Goal: Information Seeking & Learning: Check status

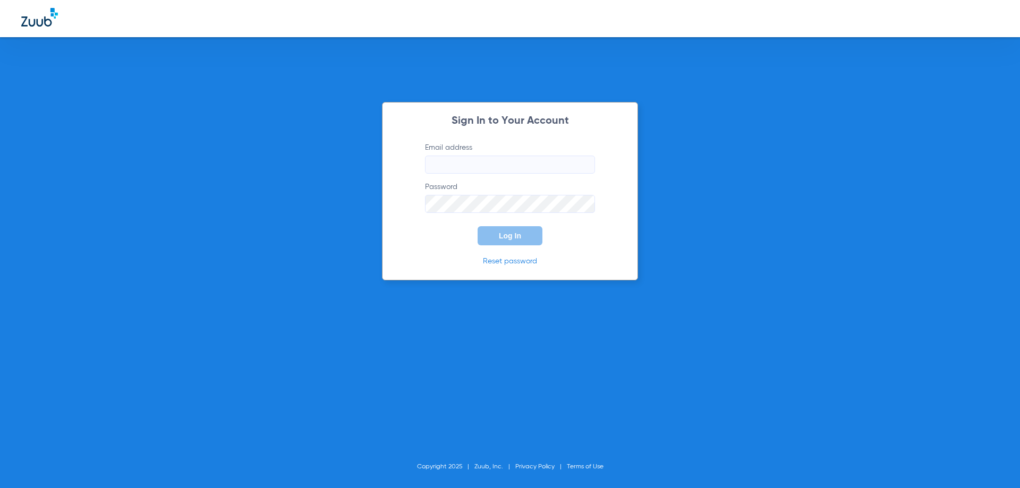
type input "[EMAIL_ADDRESS][DOMAIN_NAME]"
click at [500, 237] on span "Log In" at bounding box center [510, 236] width 22 height 9
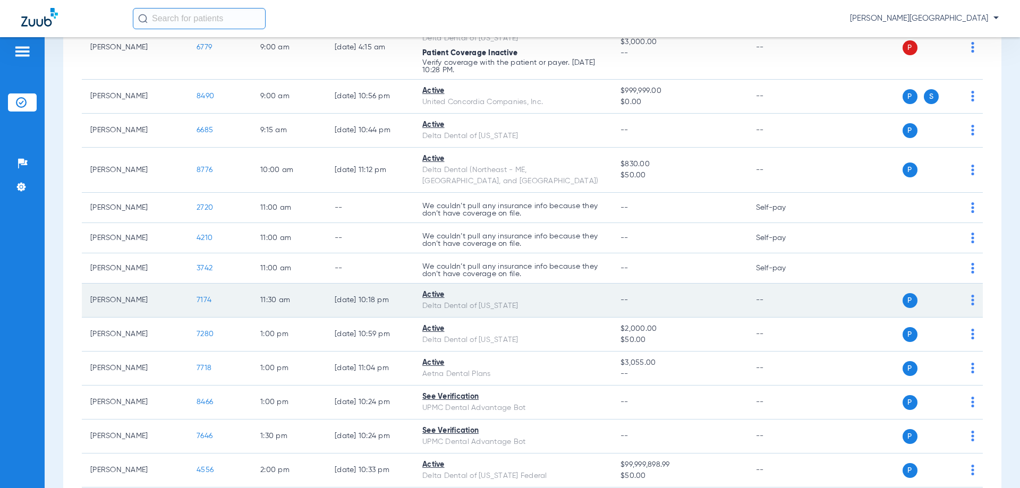
scroll to position [425, 0]
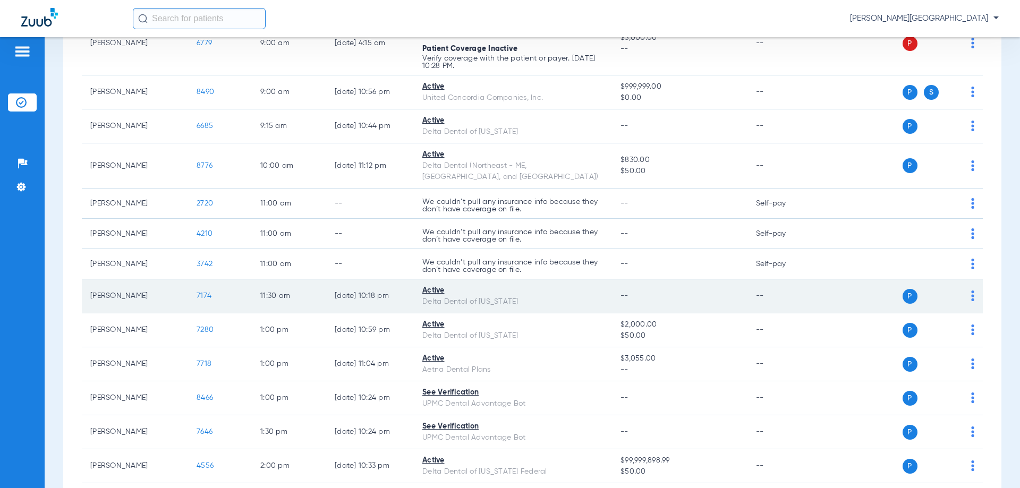
click at [202, 292] on span "7174" at bounding box center [204, 295] width 15 height 7
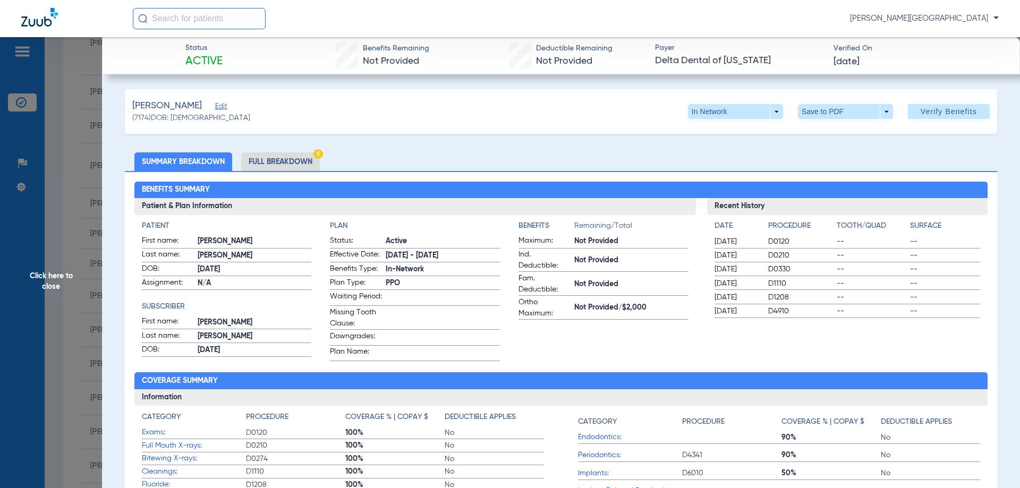
click at [288, 157] on li "Full Breakdown" at bounding box center [280, 162] width 79 height 19
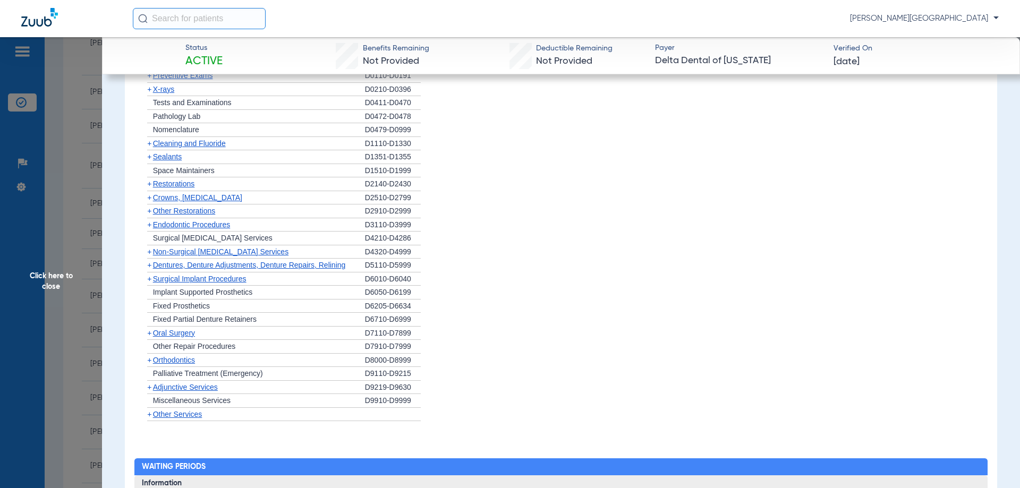
scroll to position [850, 0]
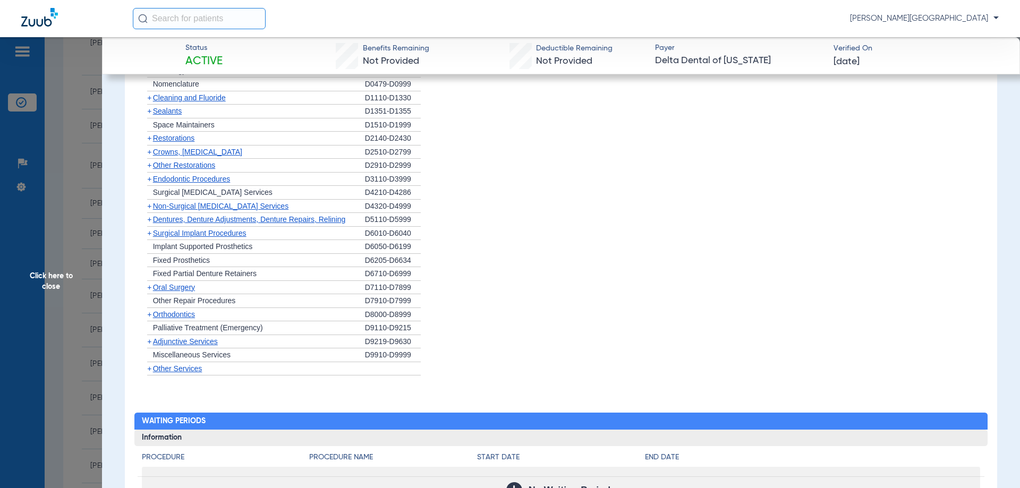
click at [149, 292] on span "+" at bounding box center [149, 287] width 4 height 9
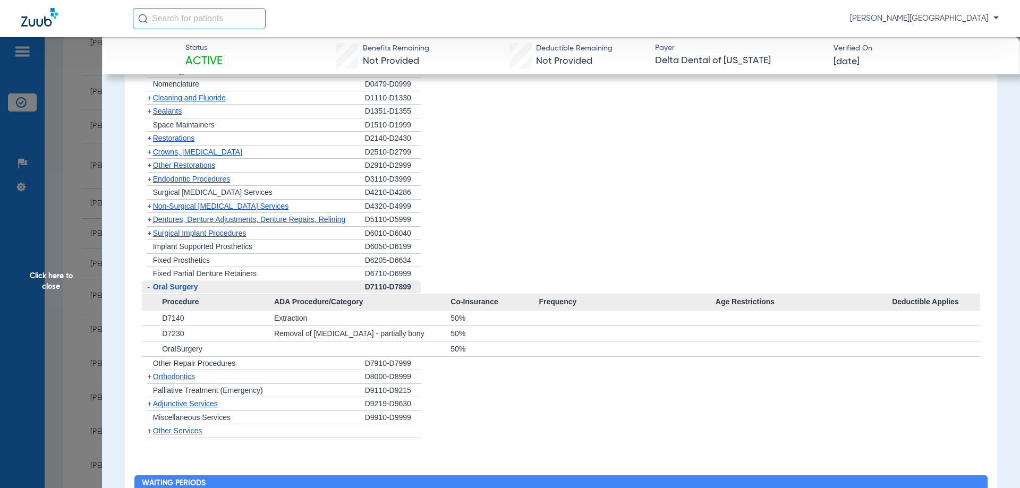
click at [147, 291] on span "-" at bounding box center [148, 287] width 3 height 9
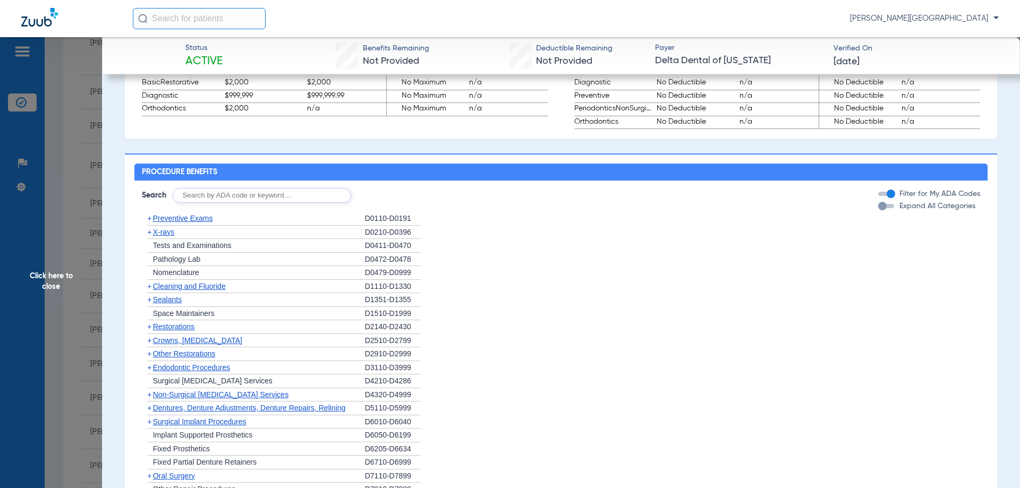
scroll to position [715, 0]
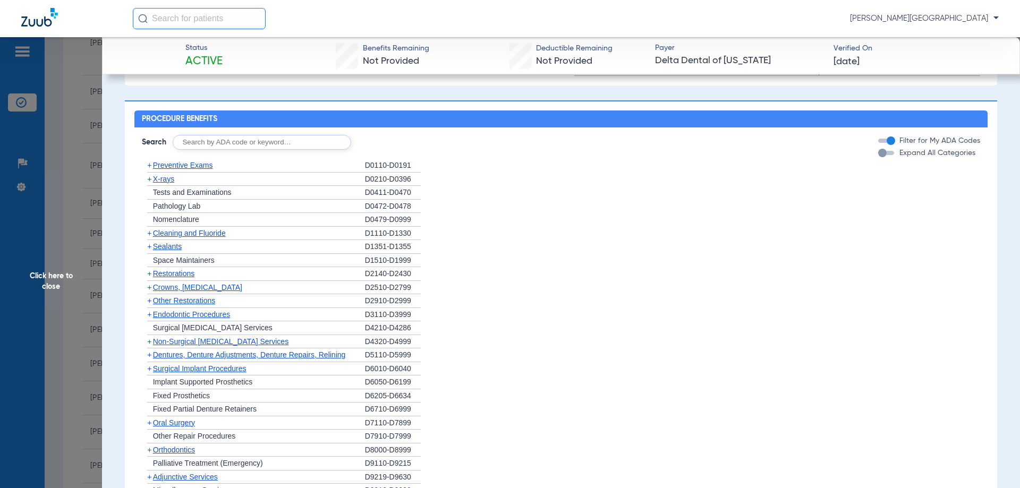
click at [162, 181] on div "+ X-rays" at bounding box center [253, 180] width 223 height 14
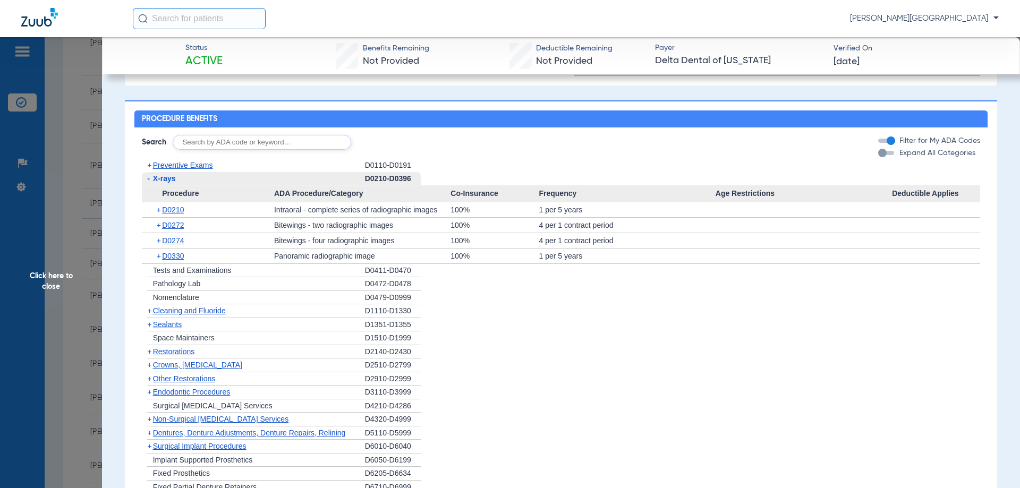
click at [149, 183] on span "-" at bounding box center [148, 178] width 3 height 9
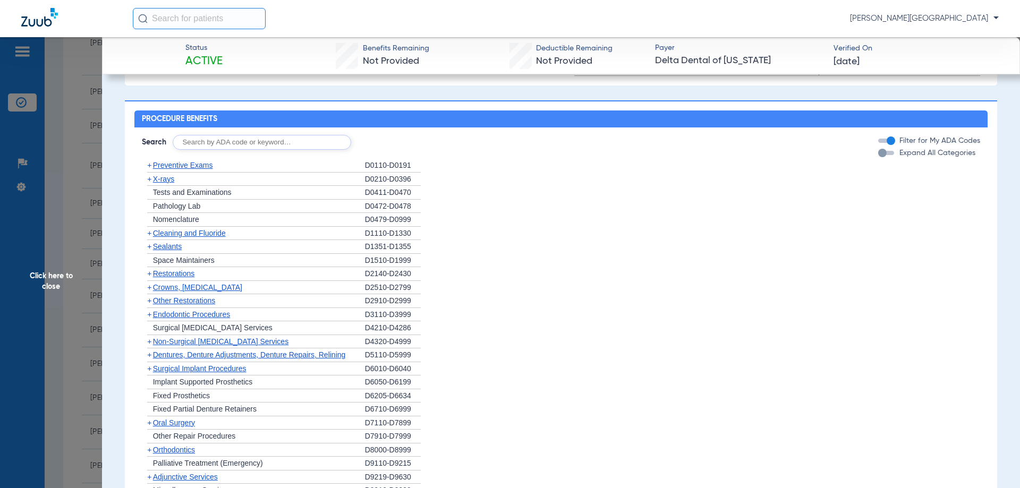
click at [159, 168] on span "Preventive Exams" at bounding box center [183, 165] width 60 height 9
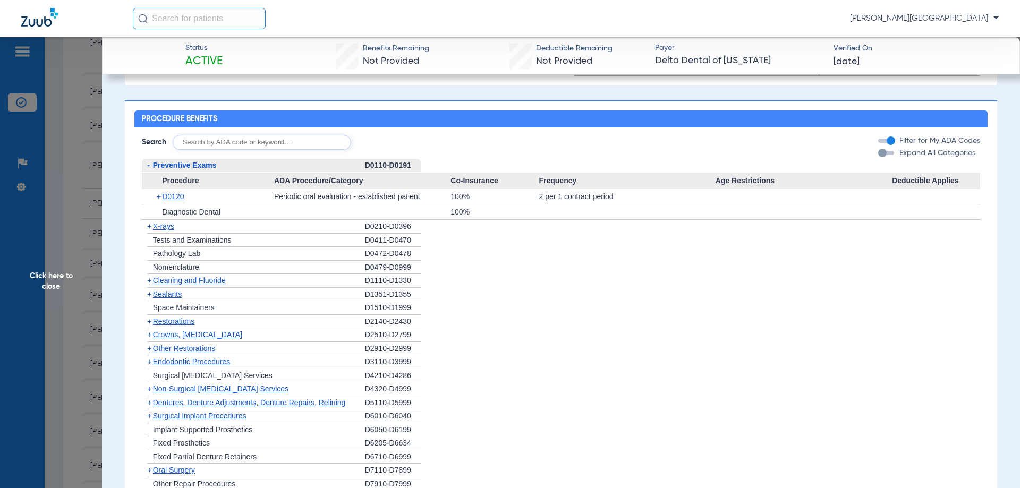
click at [150, 171] on span "-" at bounding box center [147, 165] width 11 height 13
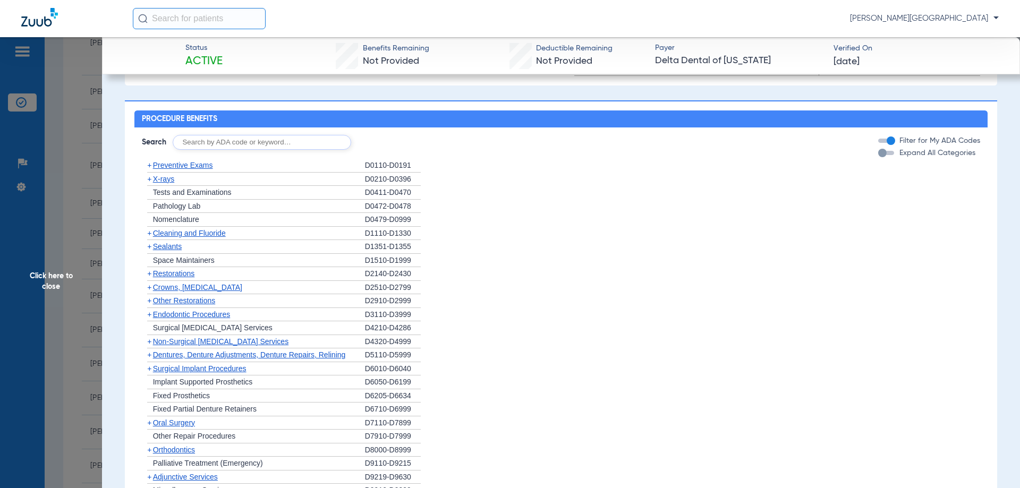
click at [167, 183] on span "X-rays" at bounding box center [163, 179] width 21 height 9
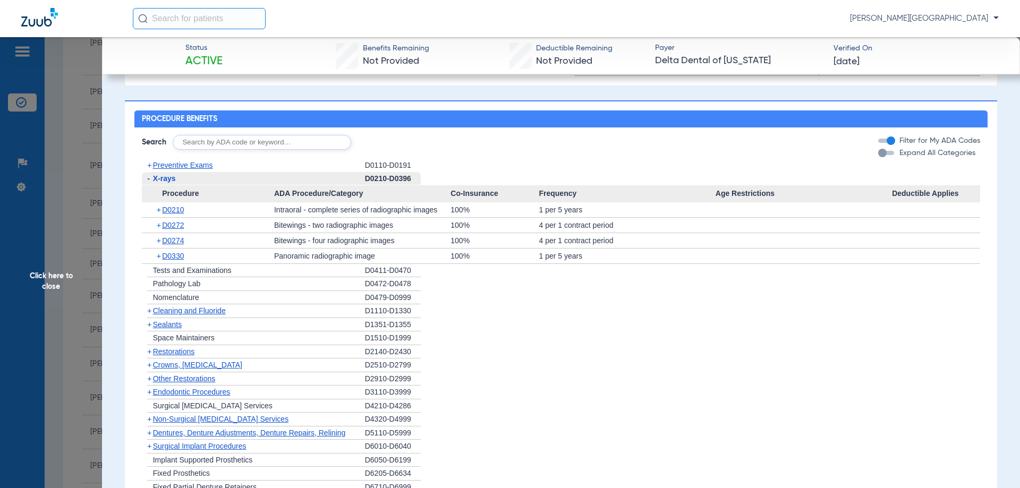
click at [149, 183] on span "-" at bounding box center [148, 178] width 3 height 9
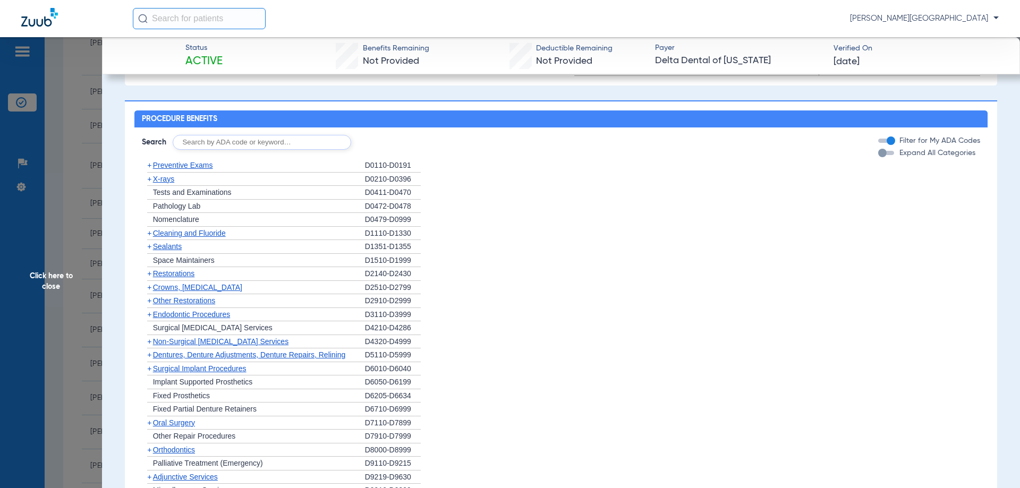
click at [188, 235] on span "Cleaning and Fluoride" at bounding box center [189, 233] width 73 height 9
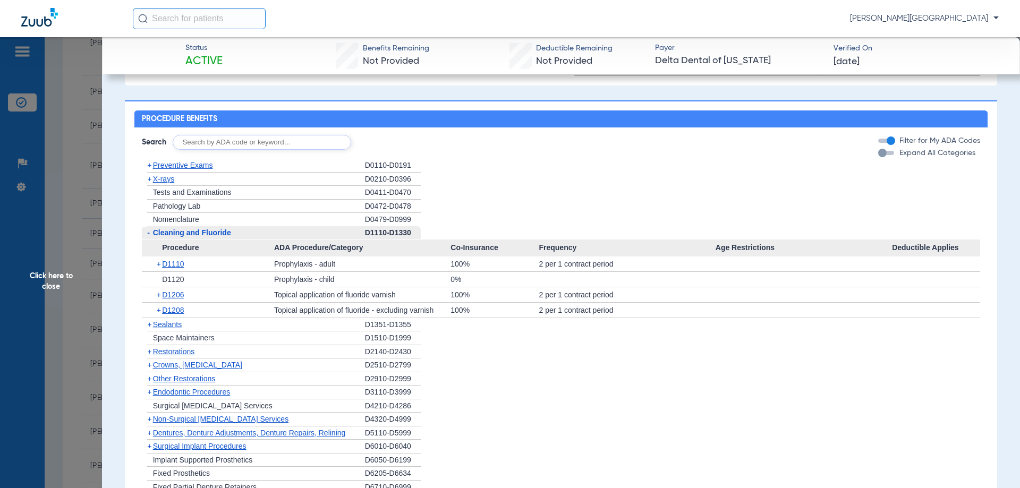
click at [148, 237] on span "-" at bounding box center [148, 233] width 3 height 9
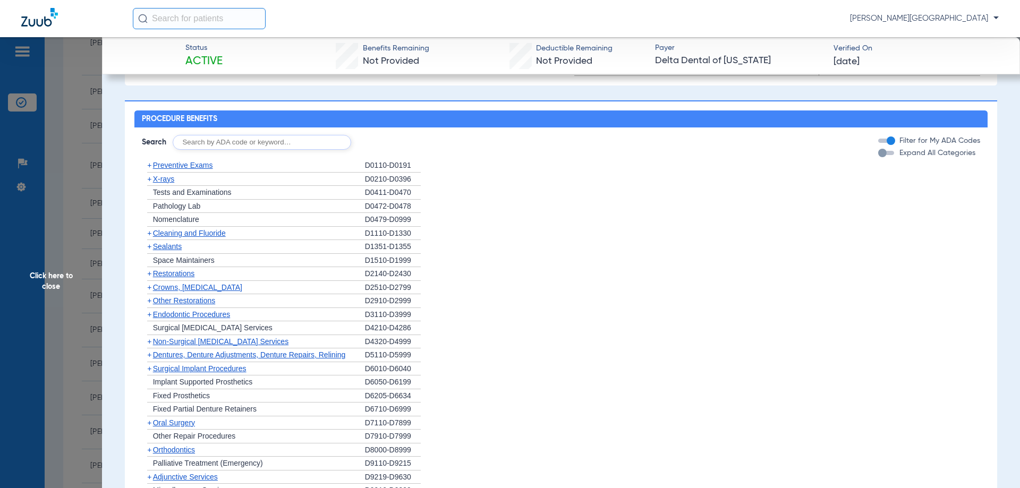
click at [168, 251] on span "Sealants" at bounding box center [167, 246] width 29 height 9
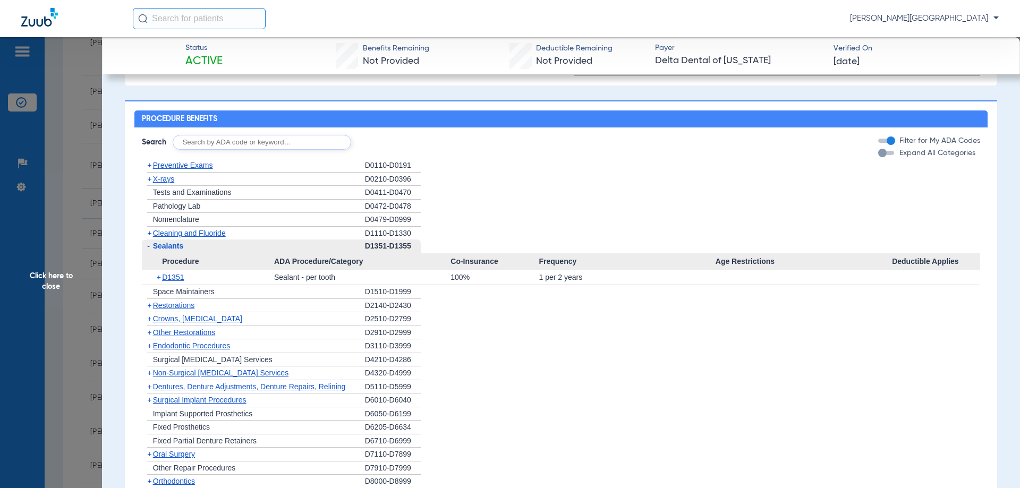
click at [147, 250] on span "-" at bounding box center [148, 246] width 3 height 9
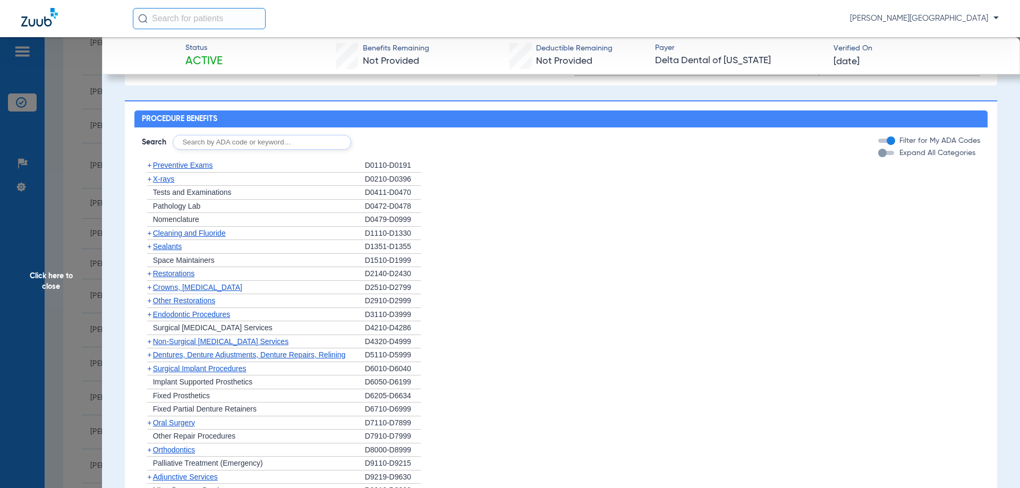
click at [182, 291] on span "Crowns, [MEDICAL_DATA]" at bounding box center [197, 287] width 89 height 9
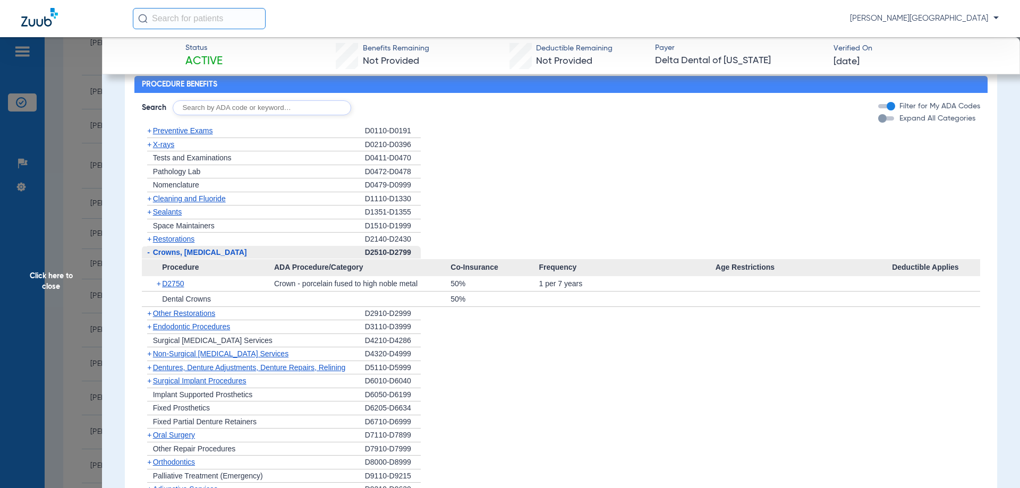
scroll to position [768, 0]
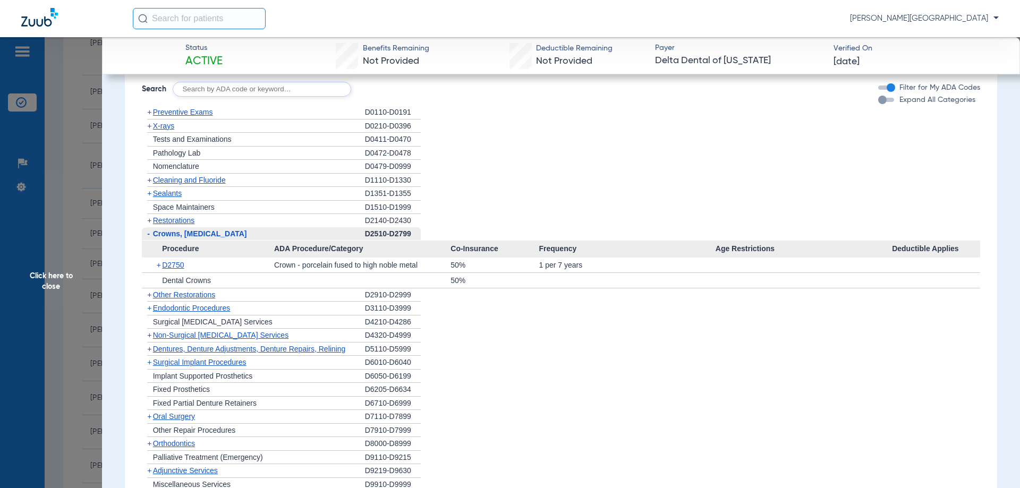
click at [149, 238] on span "-" at bounding box center [148, 234] width 3 height 9
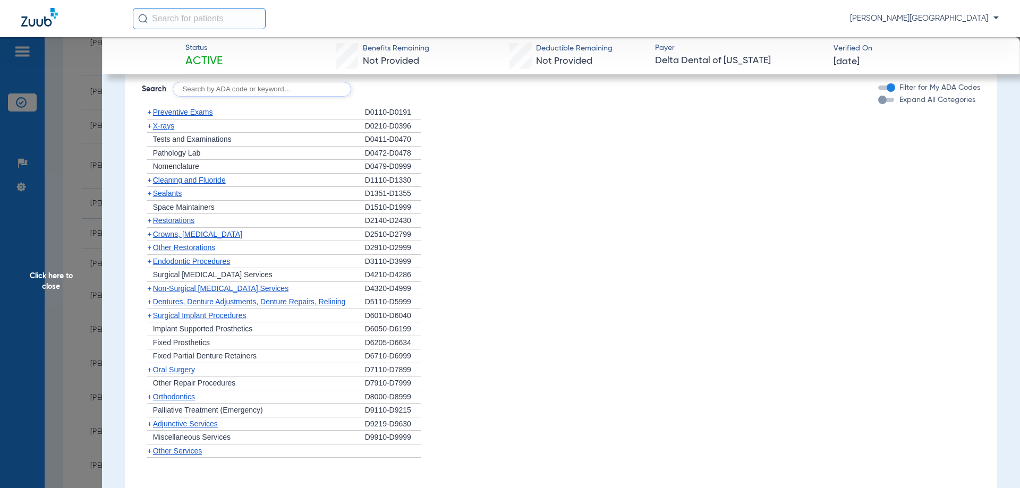
click at [201, 293] on span "Non-Surgical [MEDICAL_DATA] Services" at bounding box center [221, 288] width 136 height 9
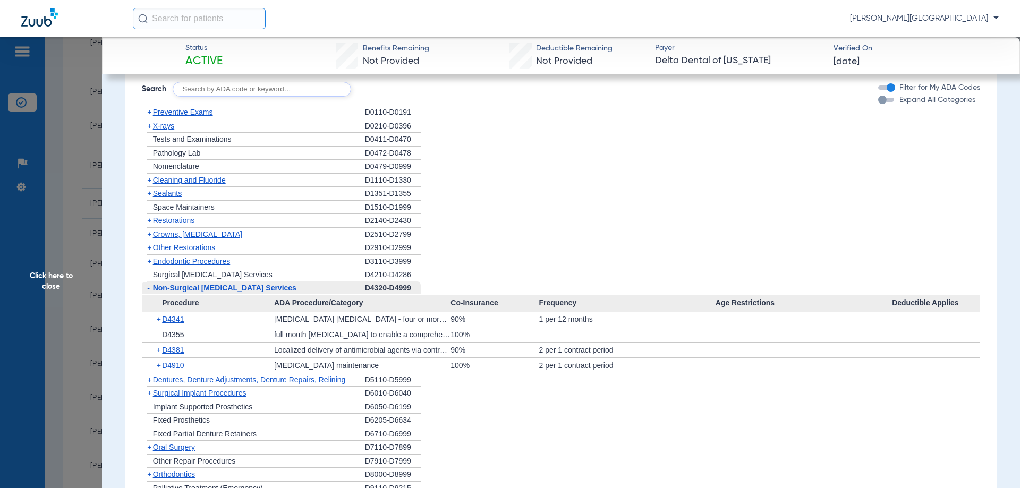
scroll to position [821, 0]
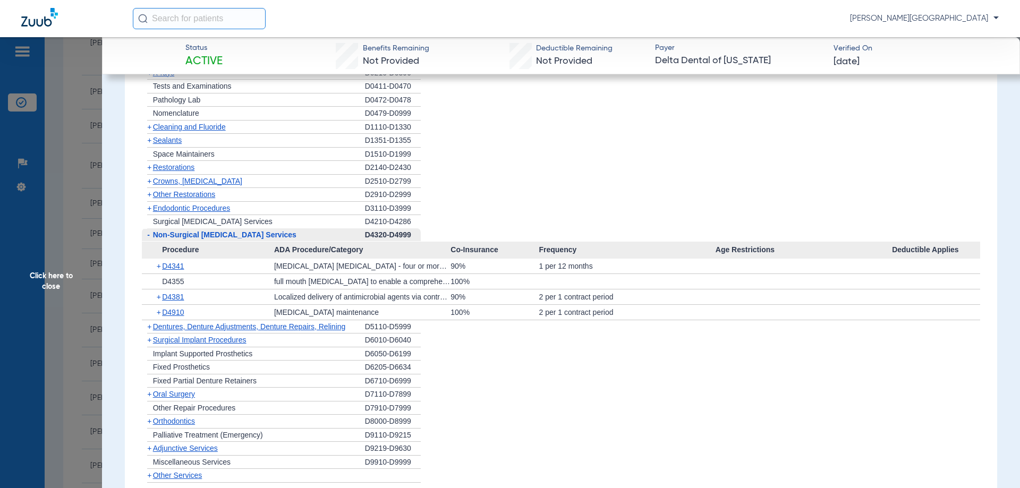
click at [161, 239] on span "Non-Surgical [MEDICAL_DATA] Services" at bounding box center [224, 235] width 143 height 9
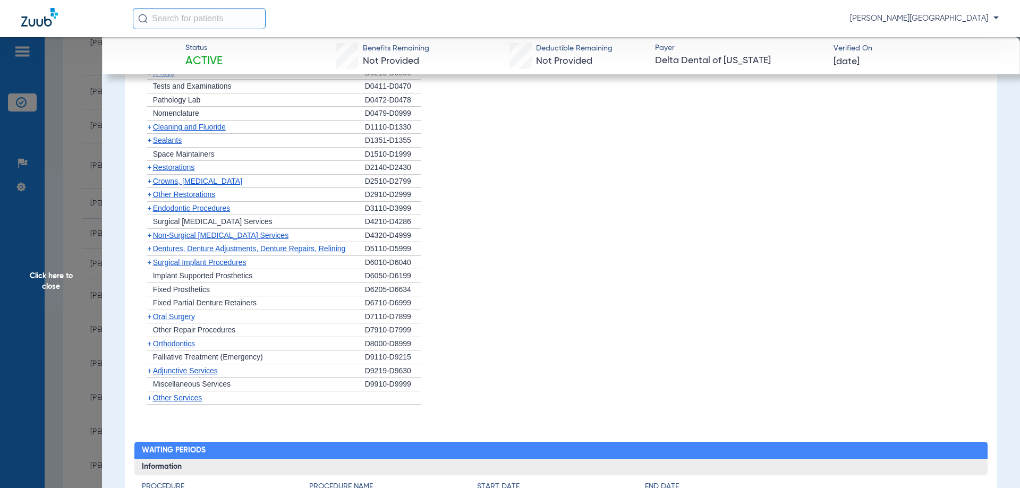
click at [185, 253] on span "Dentures, Denture Adjustments, Denture Repairs, Relining" at bounding box center [249, 248] width 193 height 9
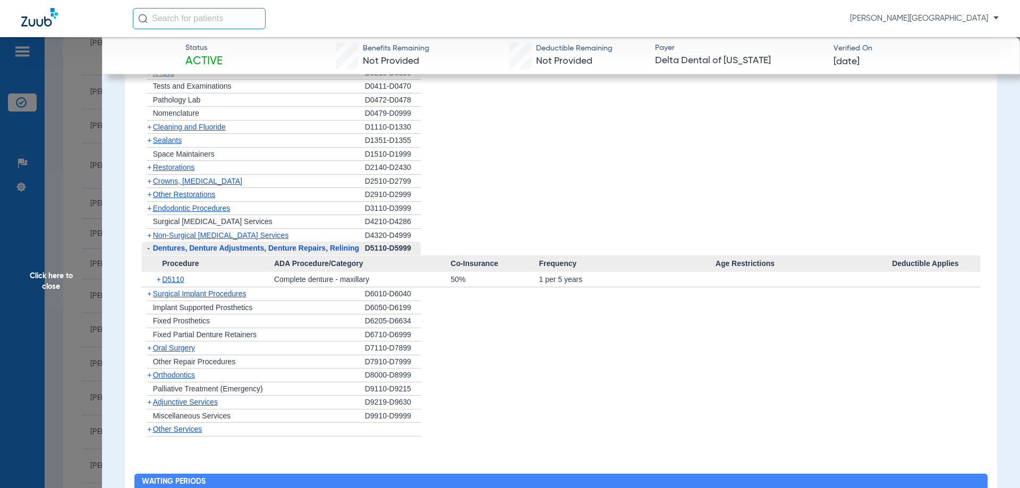
click at [145, 255] on span "-" at bounding box center [147, 248] width 11 height 13
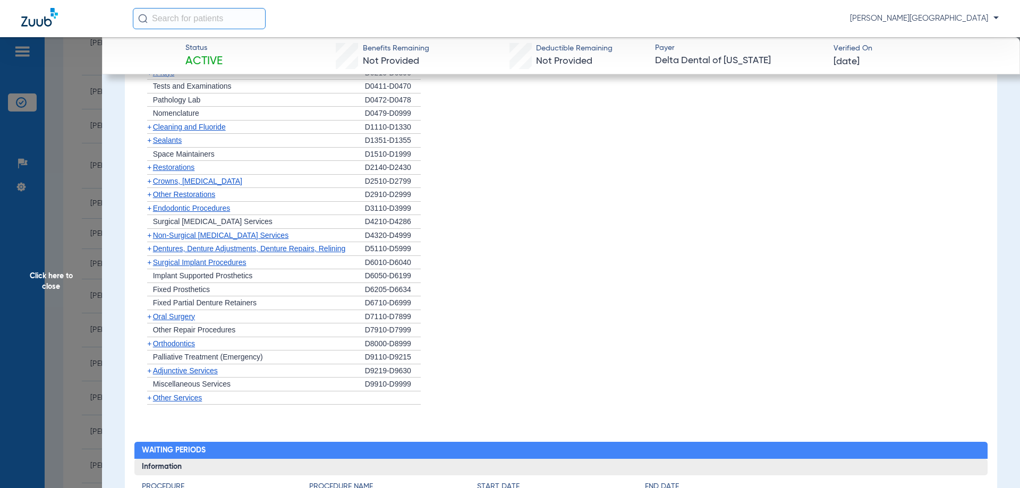
click at [193, 267] on span "Surgical Implant Procedures" at bounding box center [200, 262] width 94 height 9
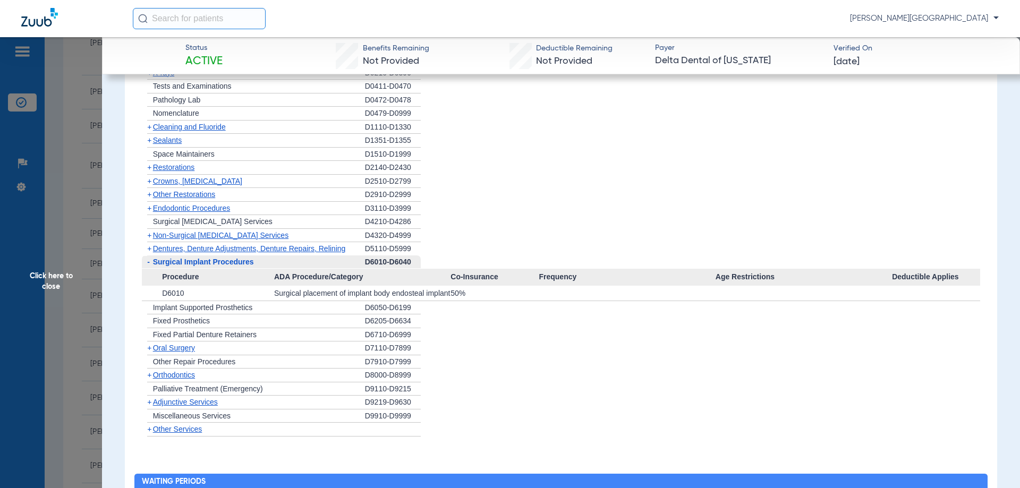
click at [149, 266] on span "-" at bounding box center [148, 262] width 3 height 9
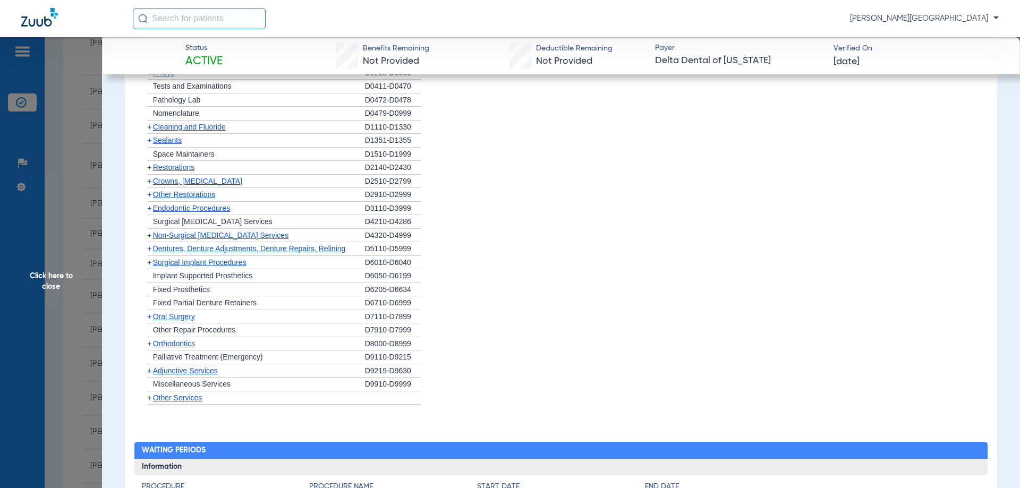
scroll to position [768, 0]
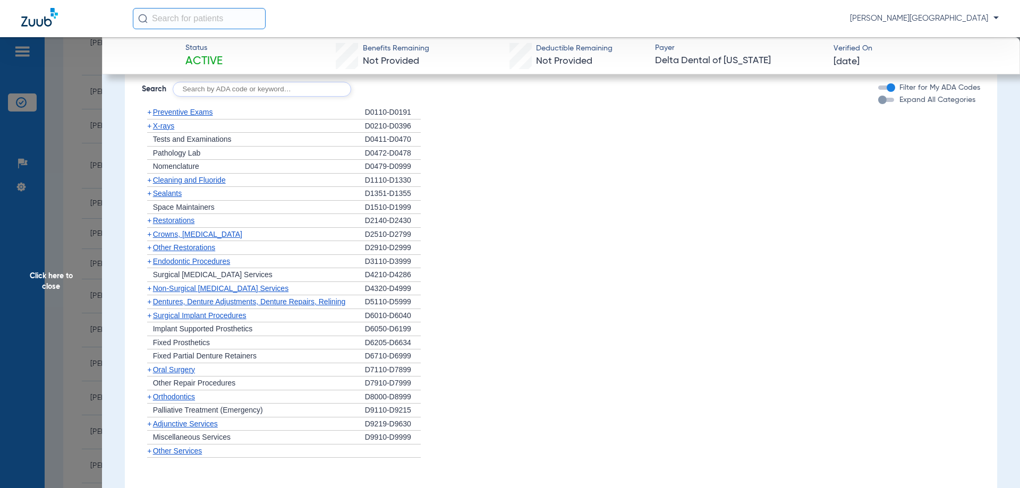
click at [18, 300] on span "Click here to close" at bounding box center [51, 281] width 102 height 488
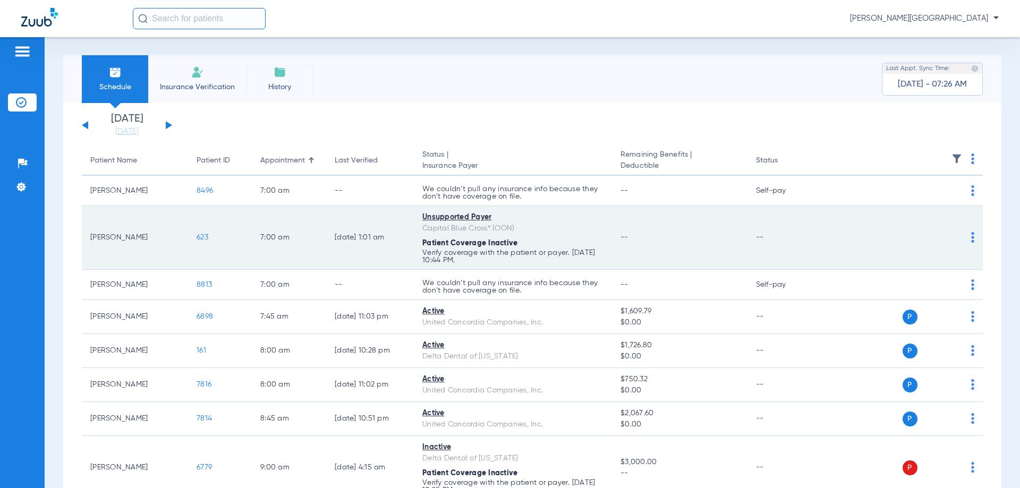
scroll to position [0, 0]
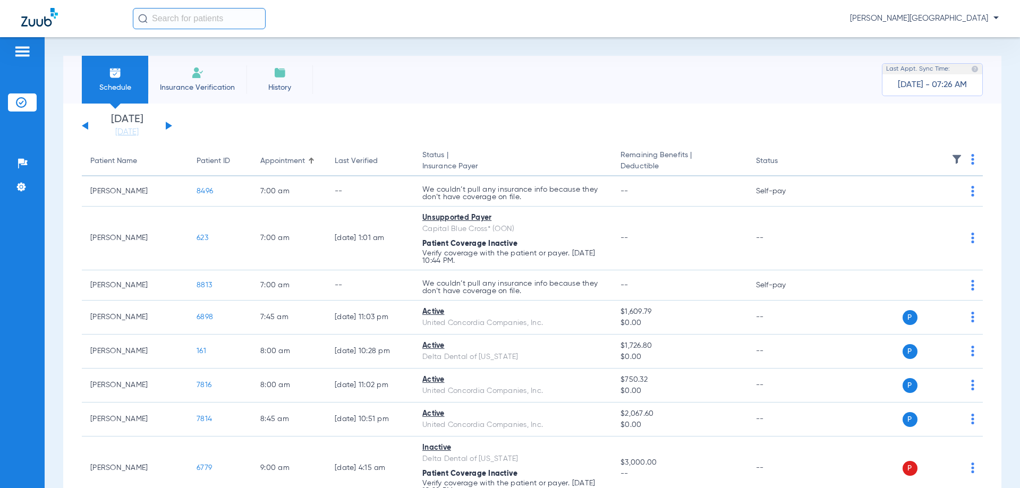
click at [171, 122] on div "[DATE] [DATE] [DATE] [DATE] [DATE] [DATE] [DATE] [DATE] [DATE] [DATE] [DATE] [D…" at bounding box center [127, 125] width 90 height 23
click at [168, 126] on button at bounding box center [169, 126] width 6 height 8
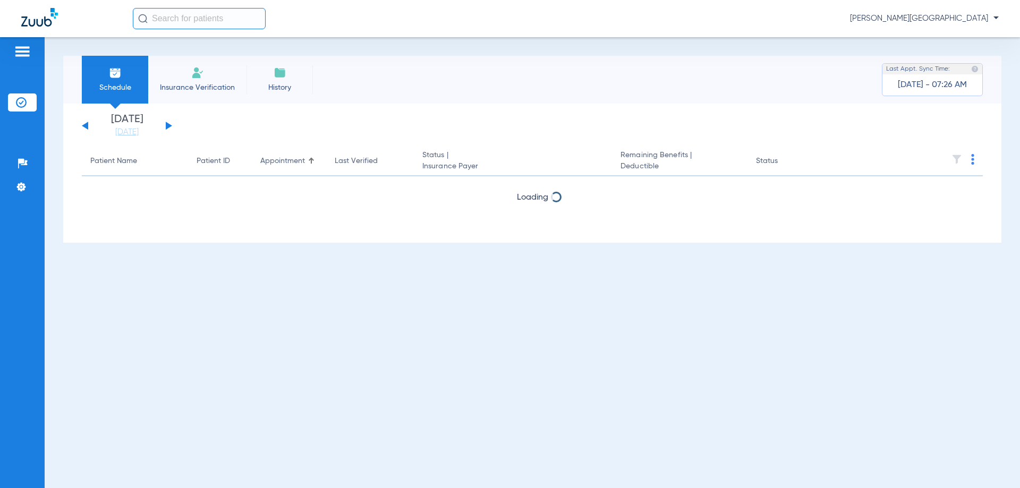
click at [167, 126] on button at bounding box center [169, 126] width 6 height 8
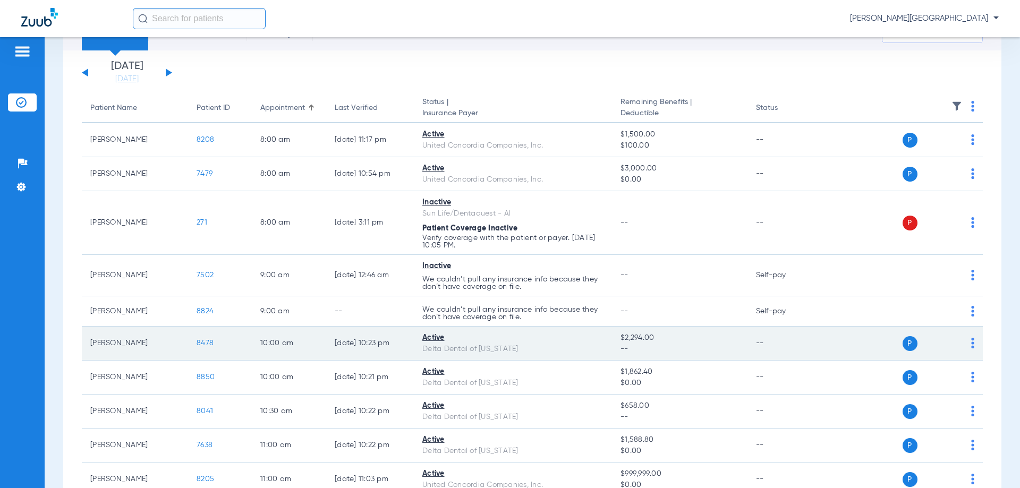
scroll to position [106, 0]
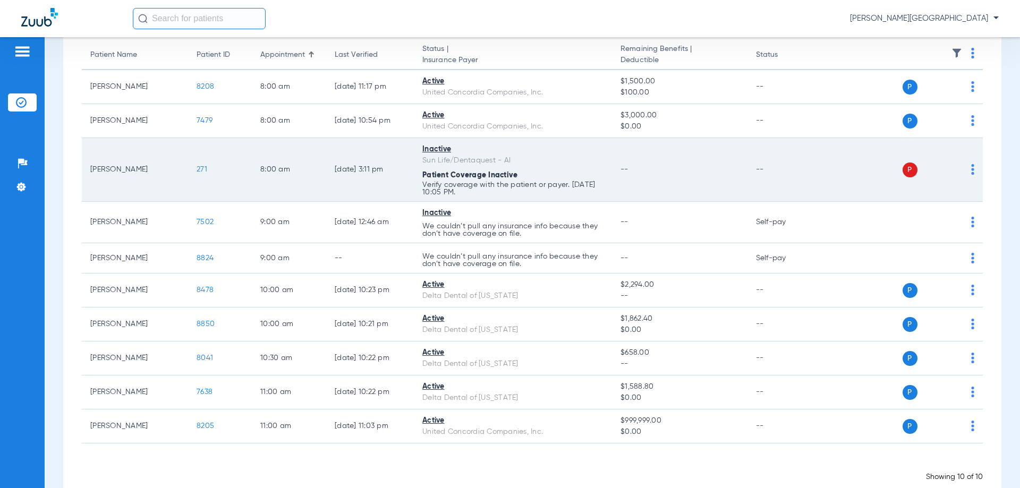
click at [201, 170] on span "271" at bounding box center [202, 169] width 11 height 7
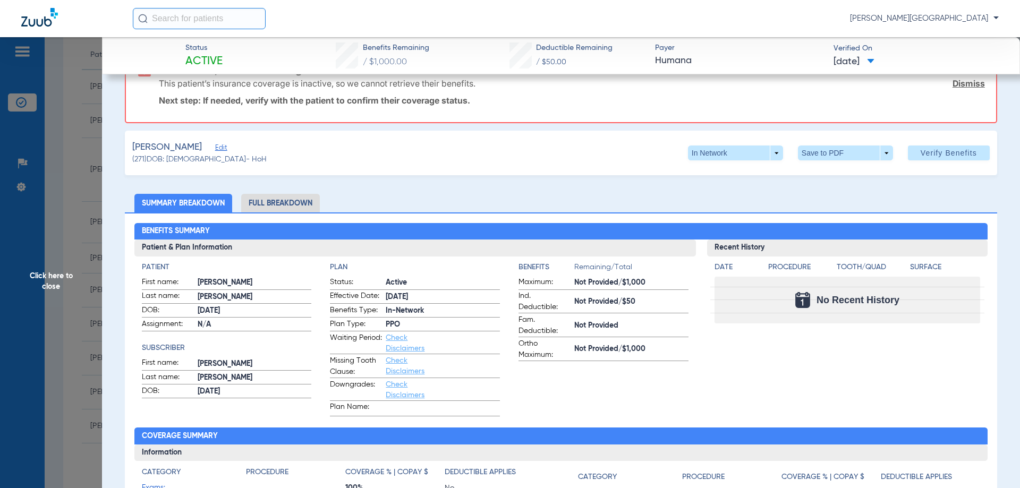
scroll to position [53, 0]
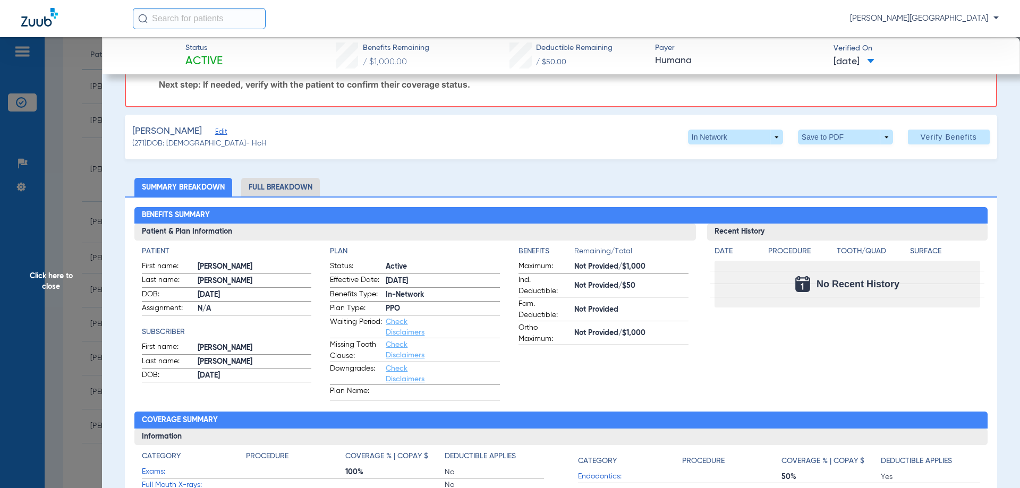
click at [50, 276] on span "Click here to close" at bounding box center [51, 281] width 102 height 488
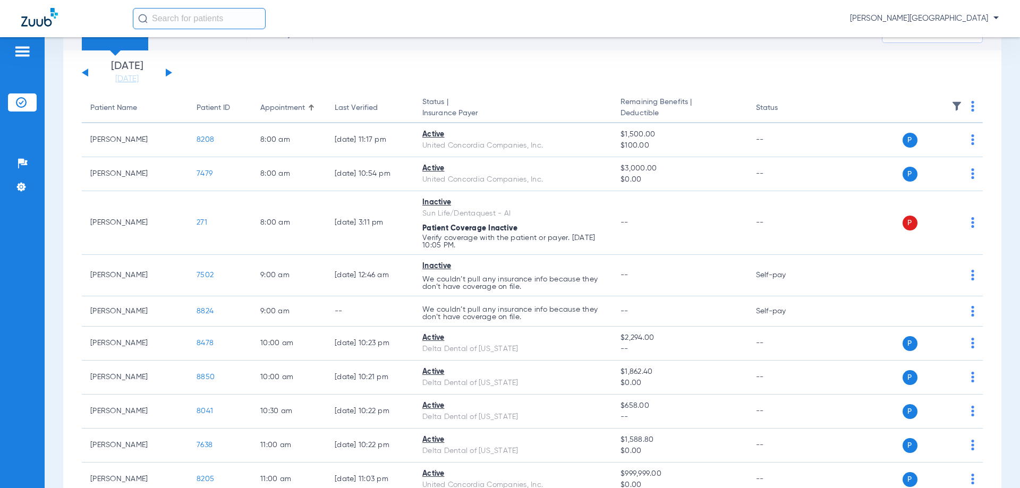
click at [86, 70] on button at bounding box center [85, 73] width 6 height 8
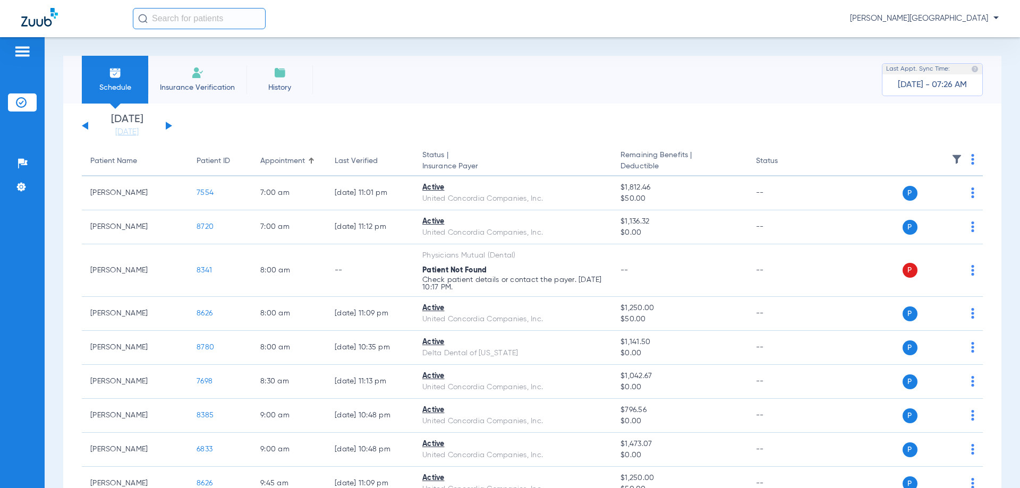
click at [82, 128] on div "[DATE] [DATE] [DATE] [DATE] [DATE] [DATE] [DATE] [DATE] [DATE] [DATE] [DATE] [D…" at bounding box center [127, 125] width 90 height 23
click at [84, 126] on button at bounding box center [85, 126] width 6 height 8
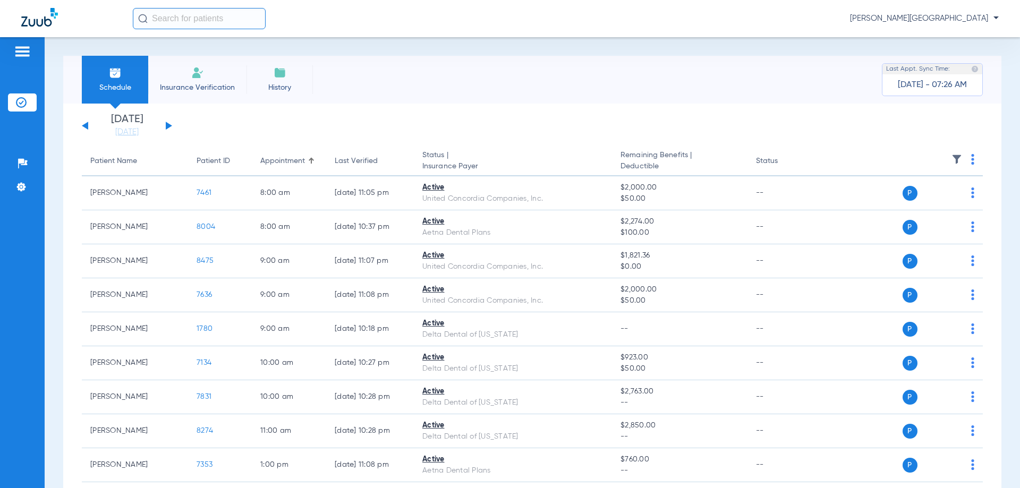
click at [84, 126] on button at bounding box center [85, 126] width 6 height 8
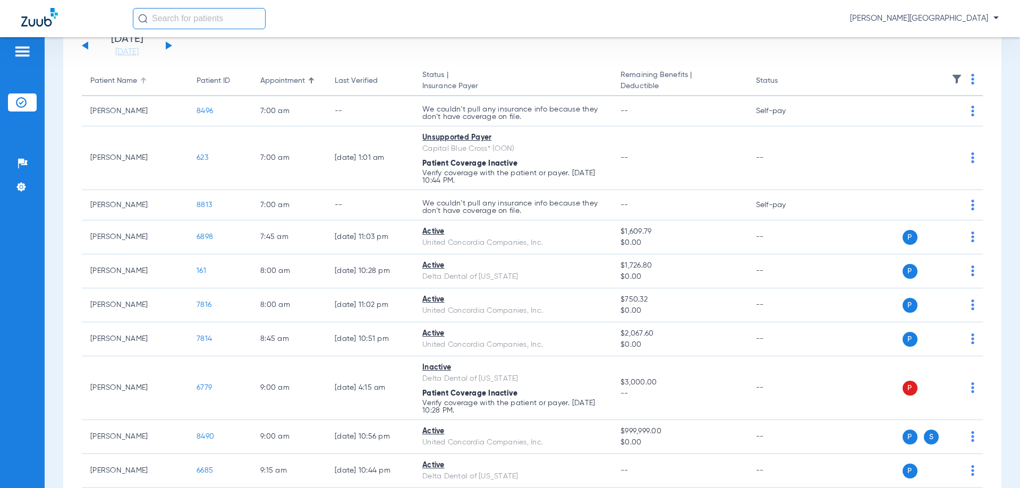
scroll to position [159, 0]
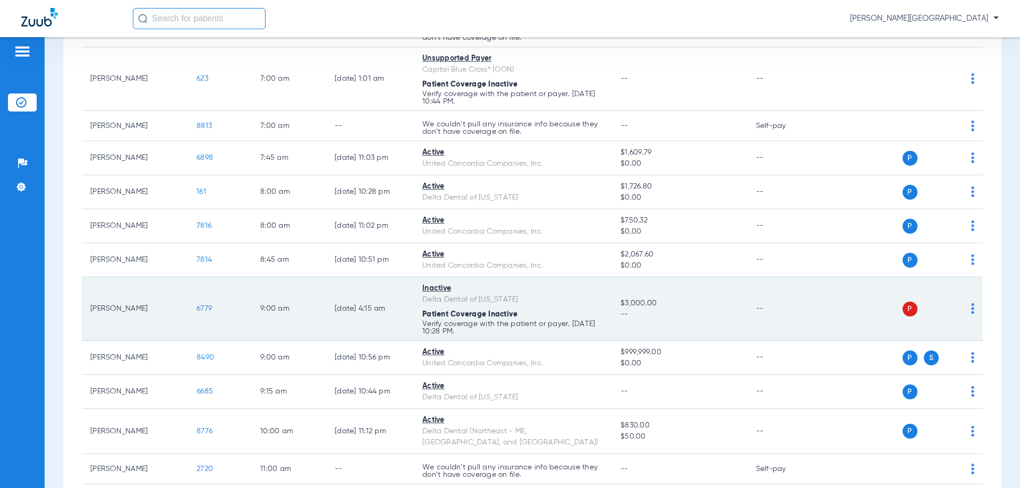
click at [201, 308] on span "6779" at bounding box center [204, 308] width 15 height 7
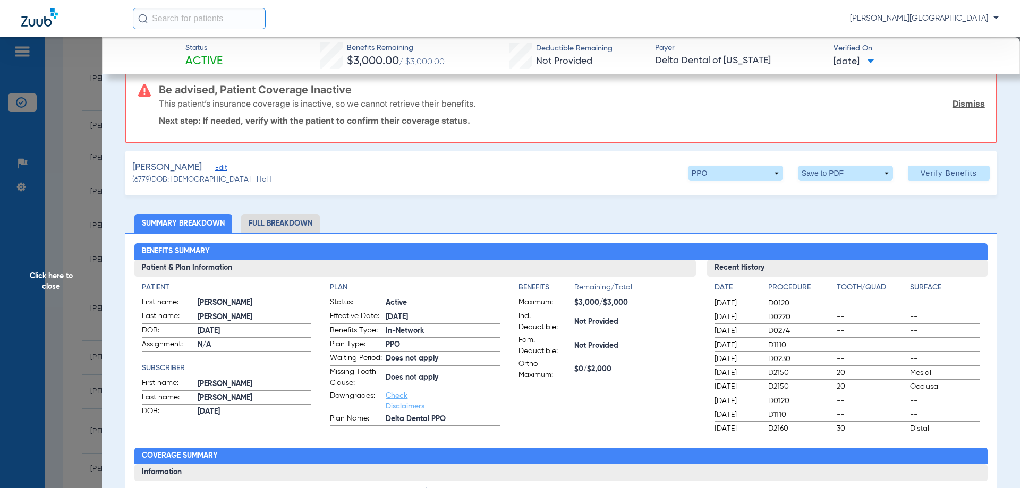
scroll to position [0, 0]
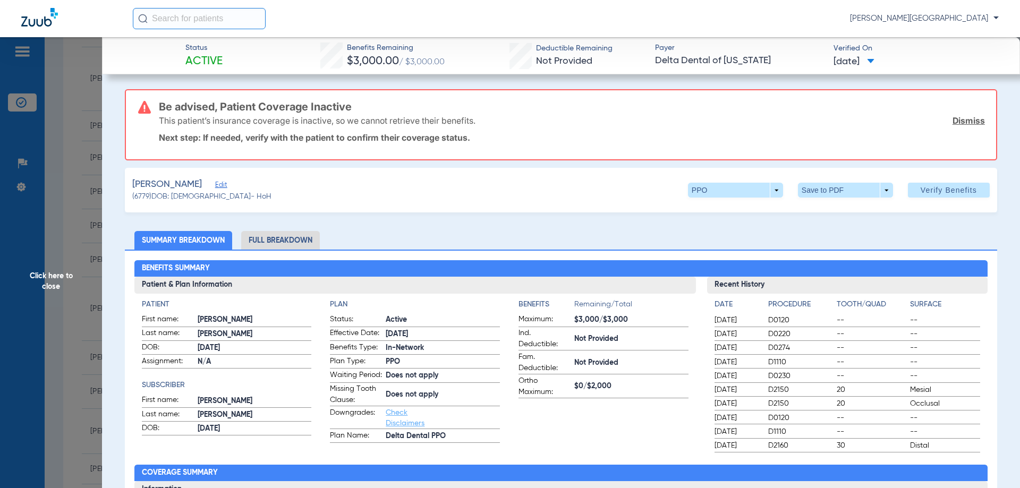
click at [60, 278] on span "Click here to close" at bounding box center [51, 281] width 102 height 488
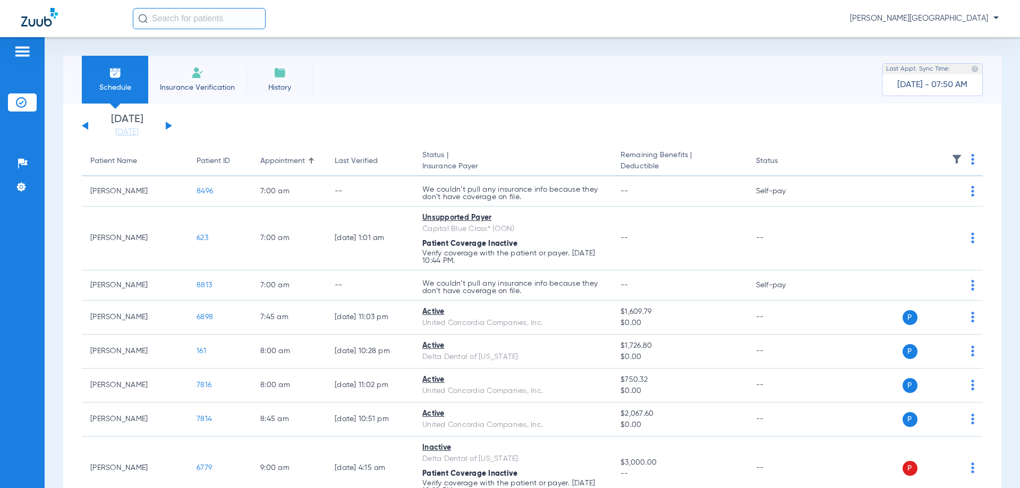
click at [166, 122] on button at bounding box center [169, 126] width 6 height 8
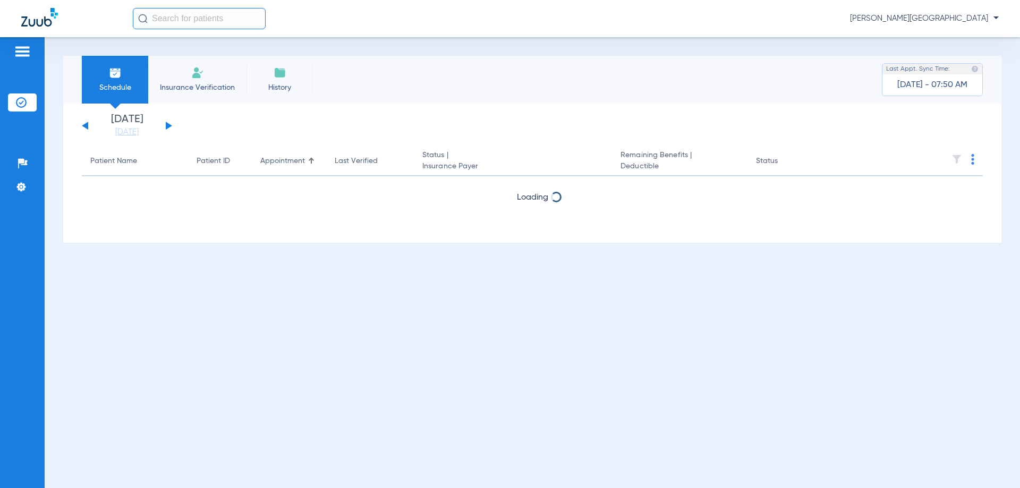
click at [166, 123] on button at bounding box center [169, 126] width 6 height 8
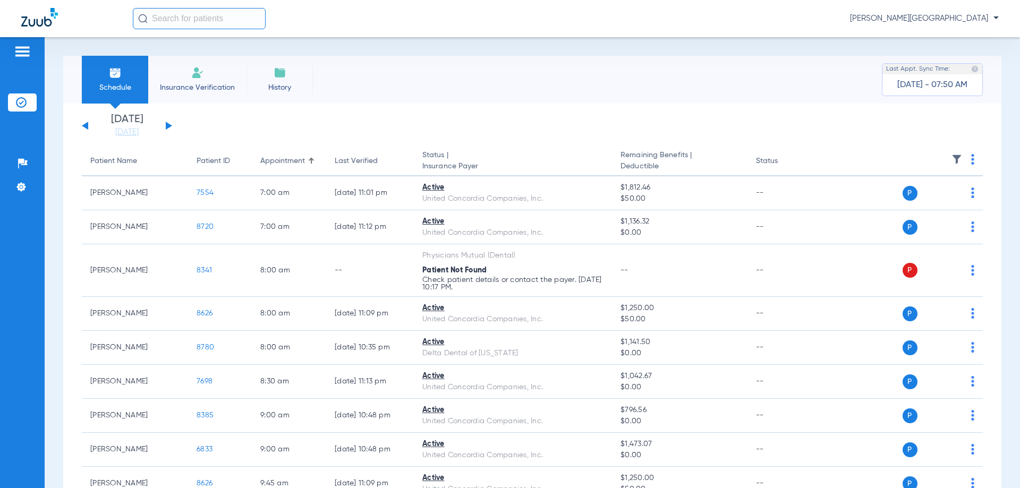
click at [165, 123] on div "[DATE] [DATE] [DATE] [DATE] [DATE] [DATE] [DATE] [DATE] [DATE] [DATE] [DATE] [D…" at bounding box center [127, 125] width 90 height 23
click at [170, 124] on div "[DATE] [DATE] [DATE] [DATE] [DATE] [DATE] [DATE] [DATE] [DATE] [DATE] [DATE] [D…" at bounding box center [127, 125] width 90 height 23
click at [168, 127] on button at bounding box center [169, 126] width 6 height 8
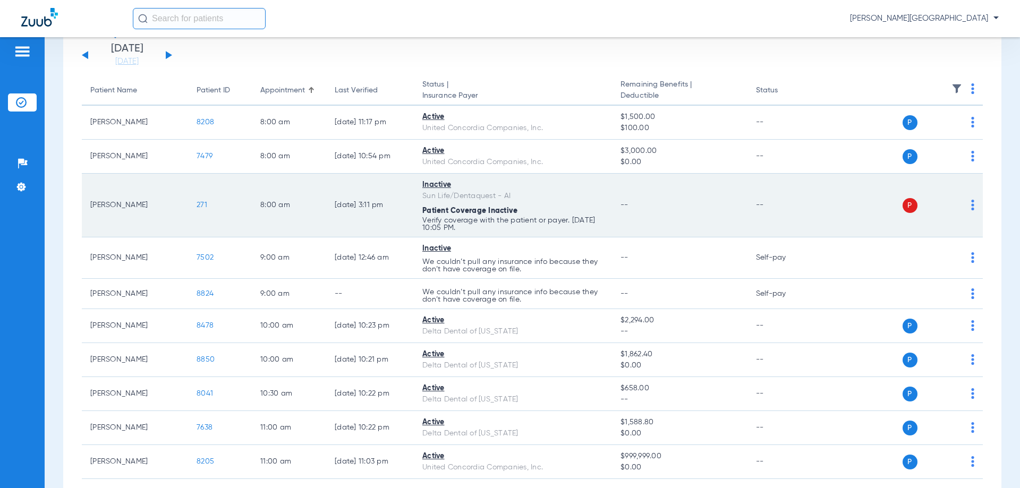
scroll to position [106, 0]
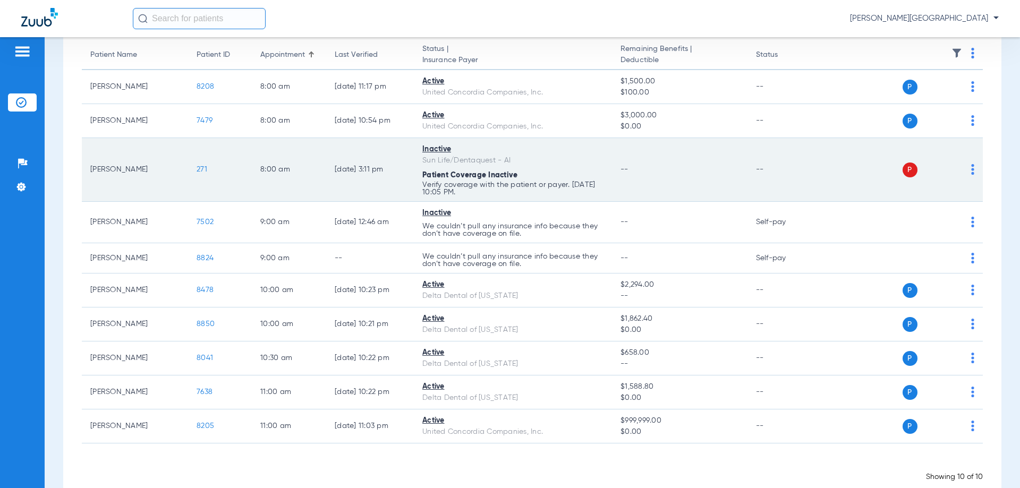
click at [205, 171] on span "271" at bounding box center [202, 169] width 11 height 7
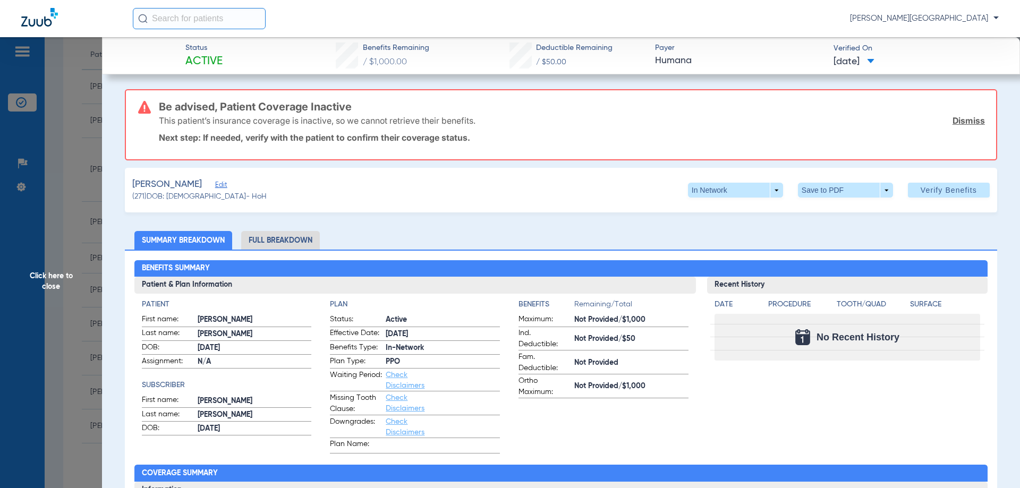
click at [51, 282] on span "Click here to close" at bounding box center [51, 281] width 102 height 488
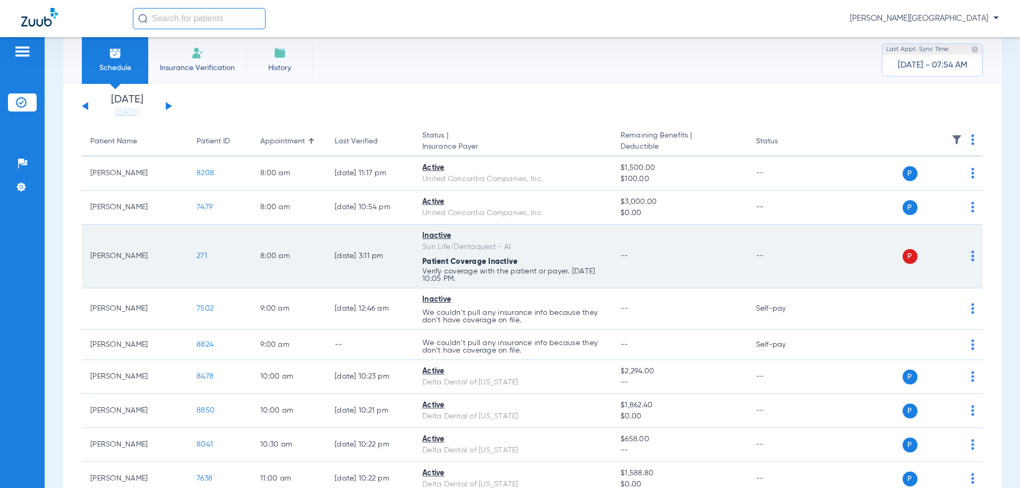
scroll to position [0, 0]
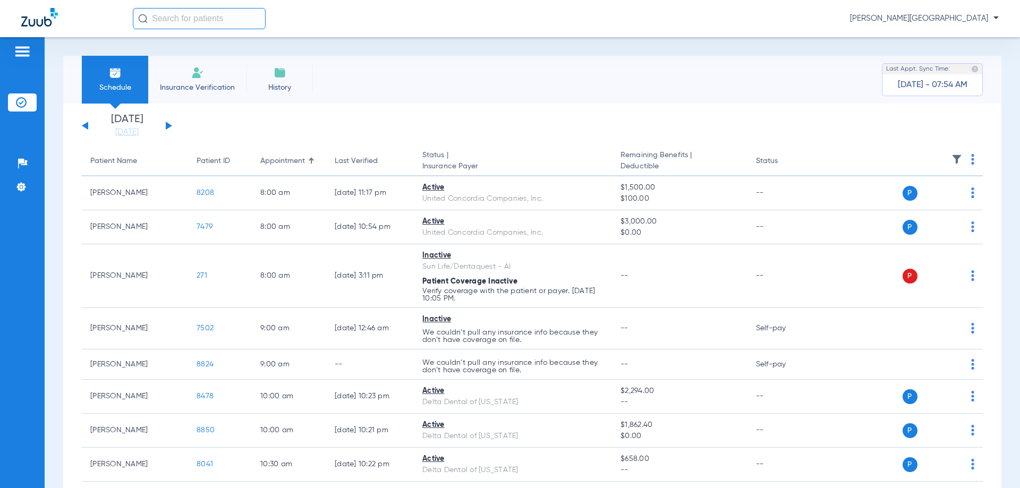
click at [170, 126] on button at bounding box center [169, 126] width 6 height 8
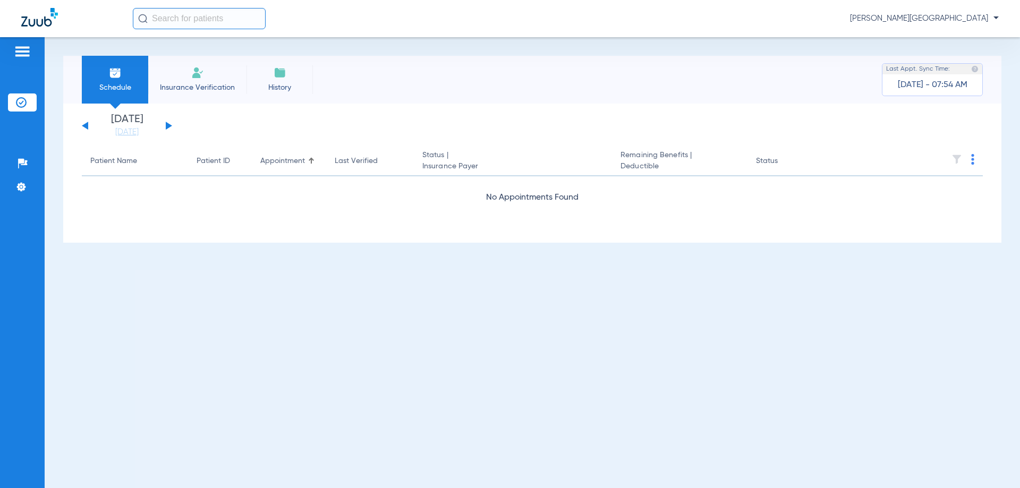
click at [170, 126] on button at bounding box center [169, 126] width 6 height 8
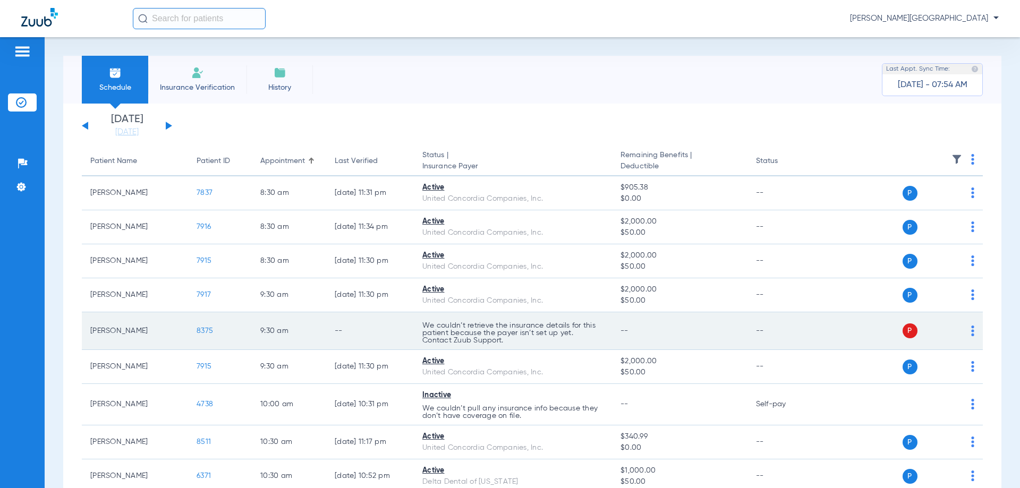
click at [207, 332] on span "8375" at bounding box center [205, 330] width 16 height 7
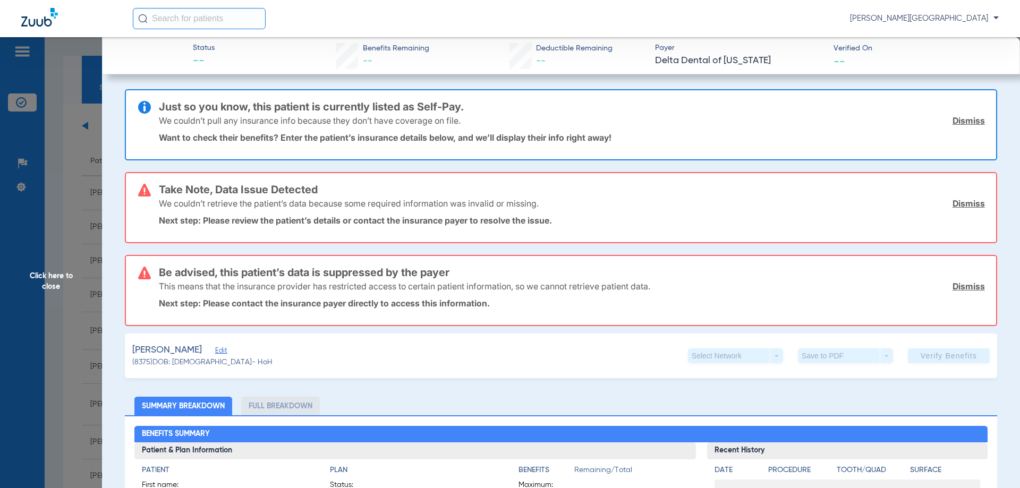
click at [48, 276] on span "Click here to close" at bounding box center [51, 281] width 102 height 488
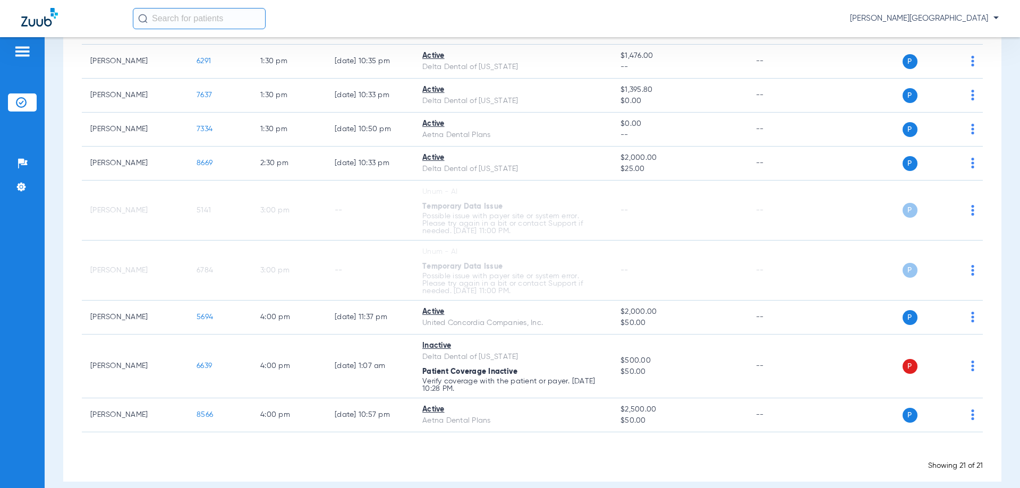
scroll to position [560, 0]
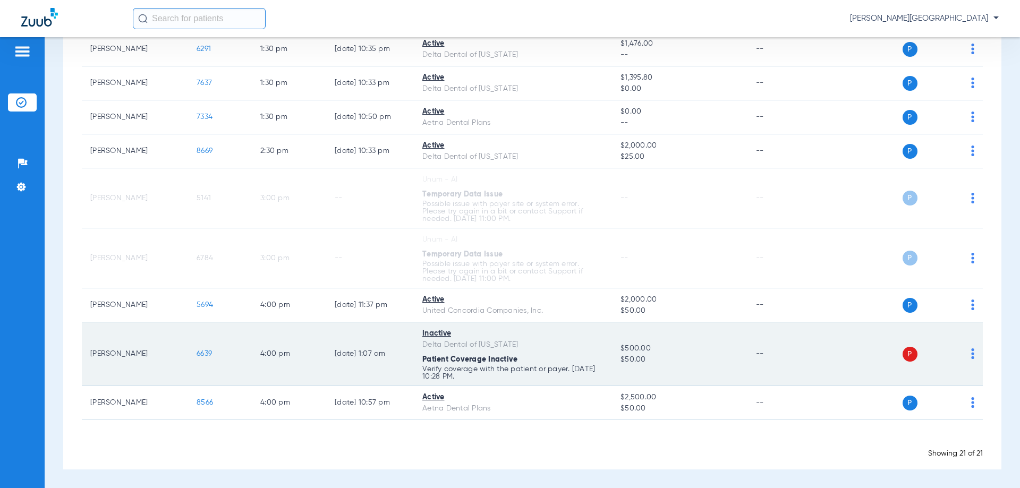
click at [205, 356] on span "6639" at bounding box center [204, 353] width 15 height 7
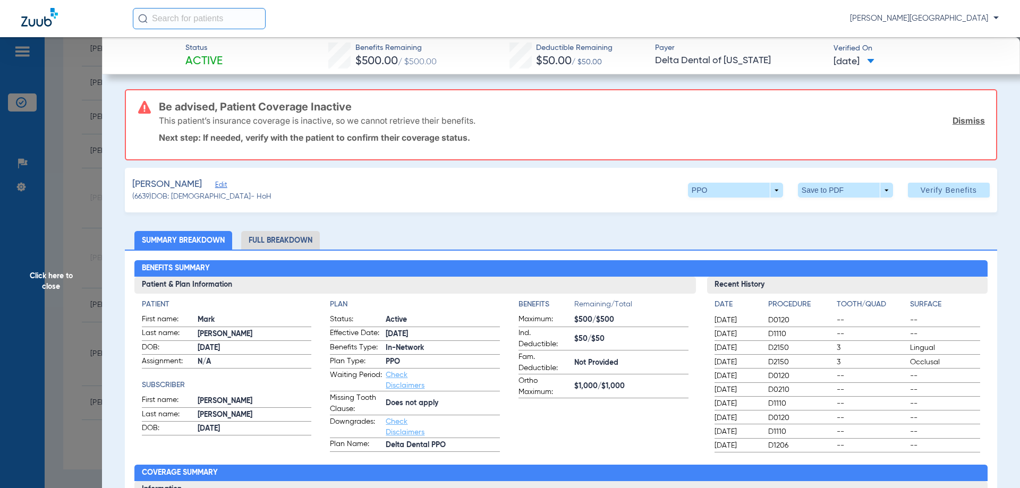
click at [67, 279] on span "Click here to close" at bounding box center [51, 281] width 102 height 488
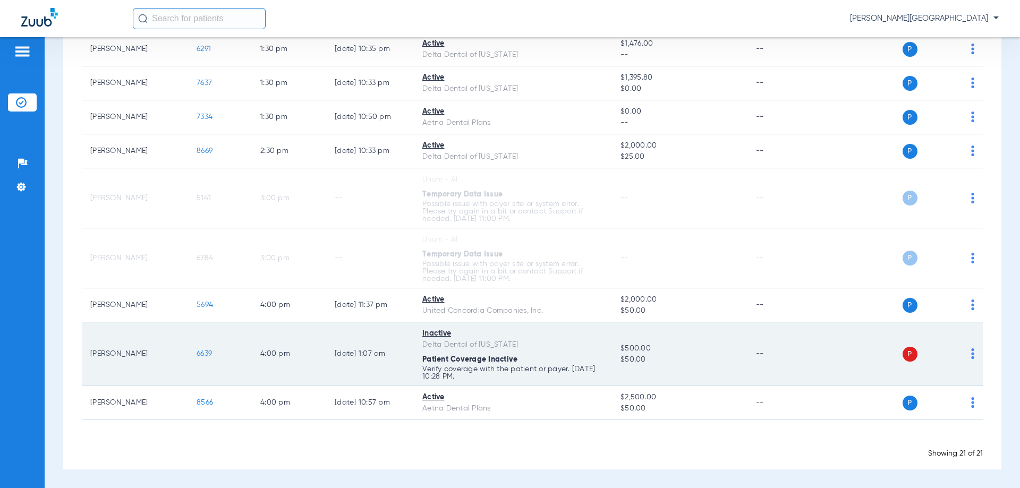
click at [202, 354] on span "6639" at bounding box center [204, 353] width 15 height 7
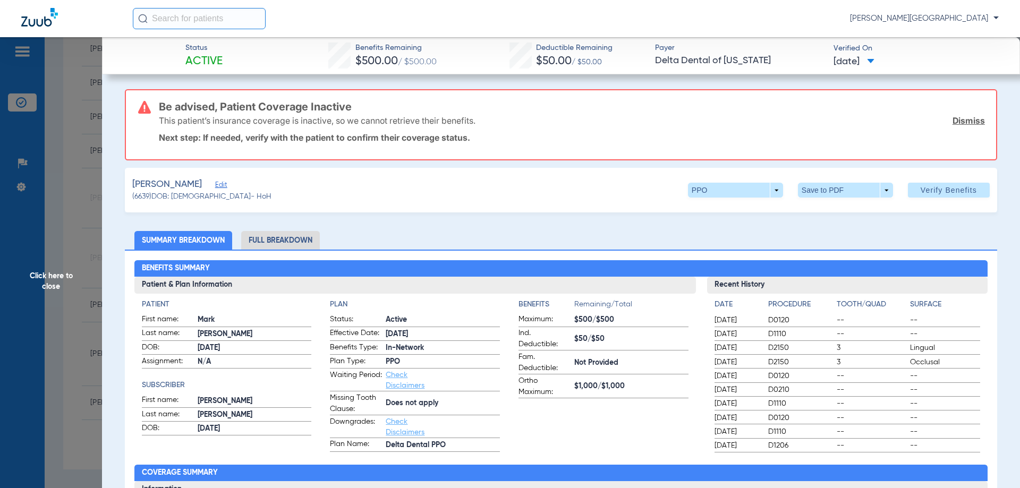
click at [57, 276] on span "Click here to close" at bounding box center [51, 281] width 102 height 488
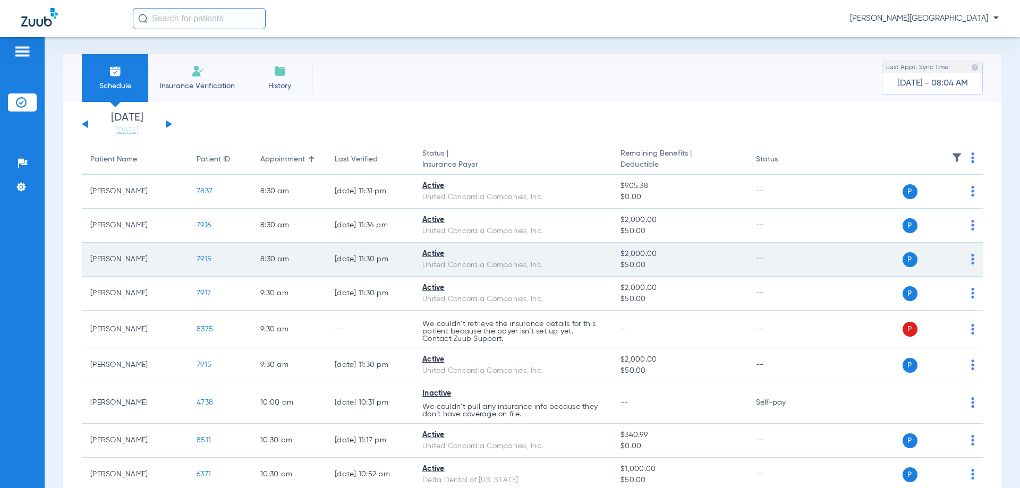
scroll to position [0, 0]
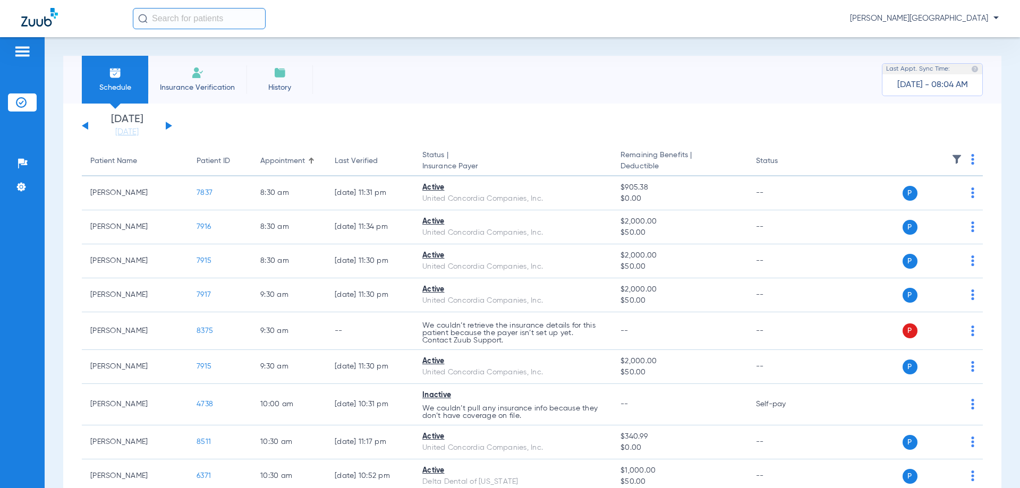
click at [84, 130] on div "[DATE] [DATE] [DATE] [DATE] [DATE] [DATE] [DATE] [DATE] [DATE] [DATE] [DATE] [D…" at bounding box center [127, 125] width 90 height 23
click at [84, 126] on button at bounding box center [85, 126] width 6 height 8
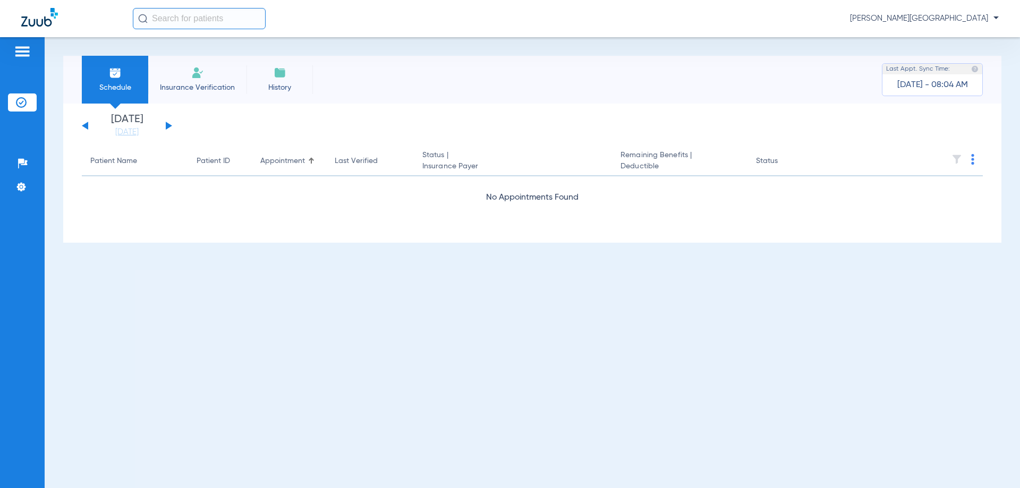
click at [84, 126] on button at bounding box center [85, 126] width 6 height 8
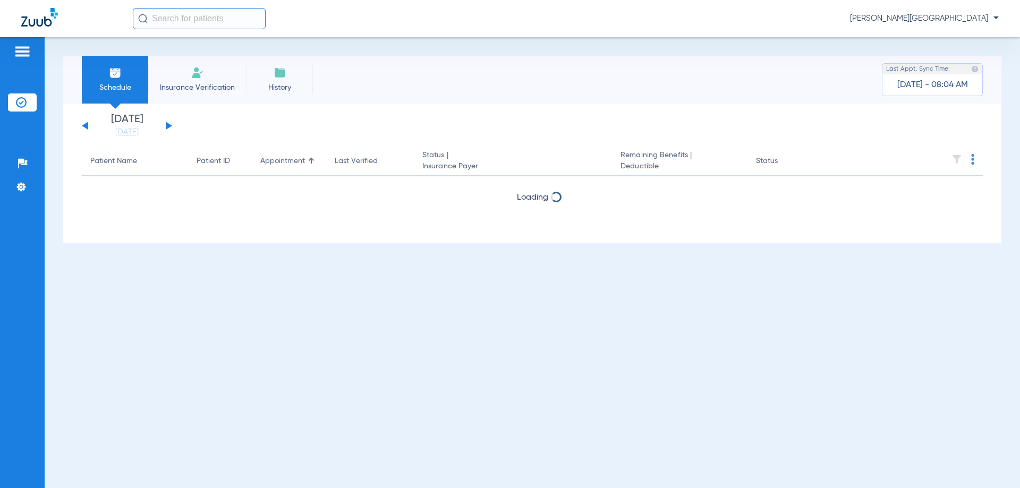
click at [84, 126] on button at bounding box center [85, 126] width 6 height 8
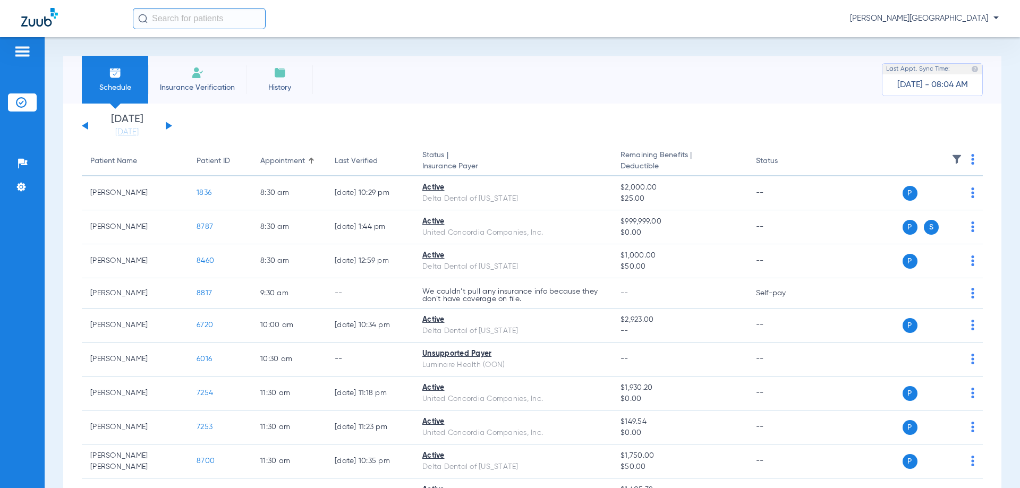
click at [166, 125] on button at bounding box center [169, 126] width 6 height 8
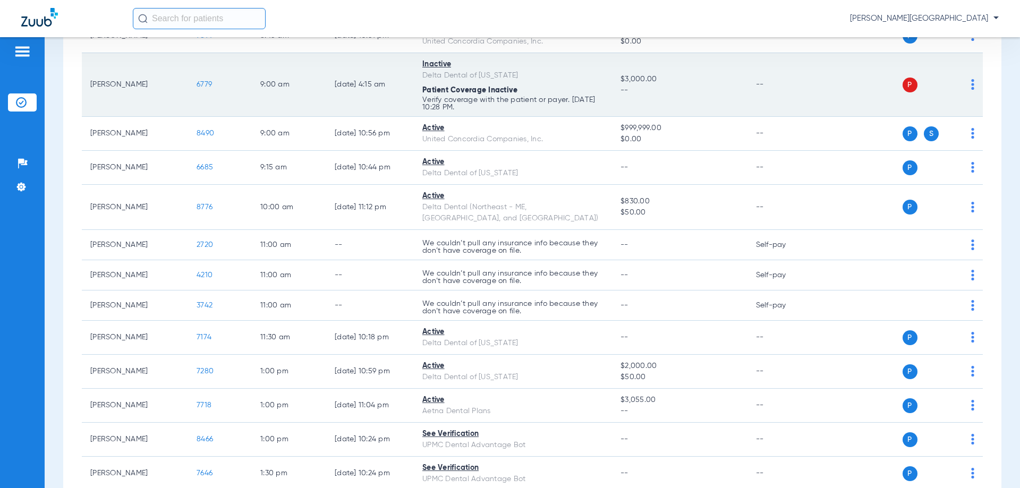
scroll to position [372, 0]
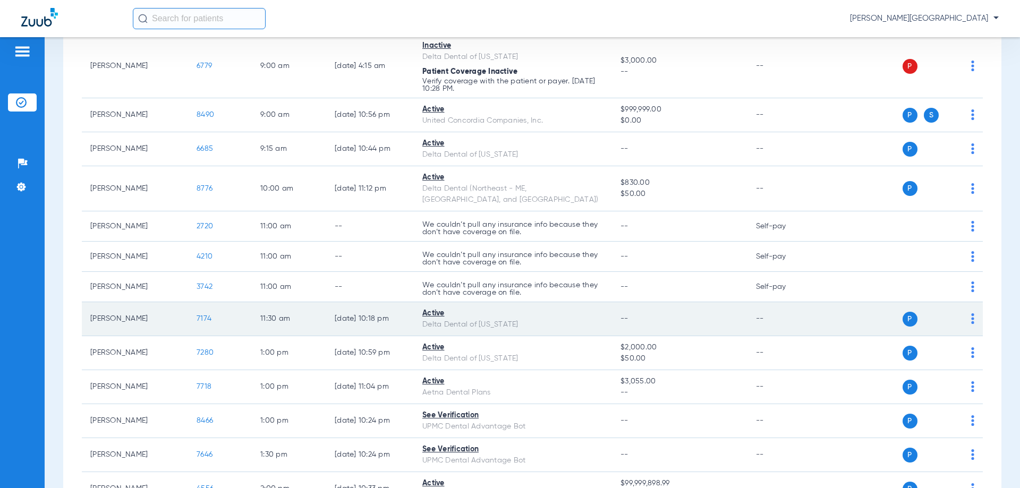
click at [206, 315] on span "7174" at bounding box center [204, 318] width 15 height 7
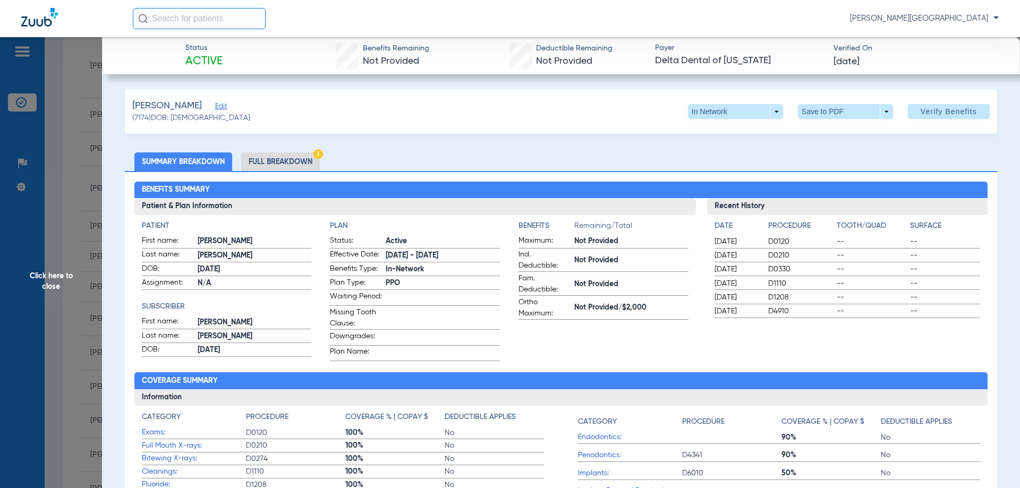
click at [295, 158] on li "Full Breakdown" at bounding box center [280, 162] width 79 height 19
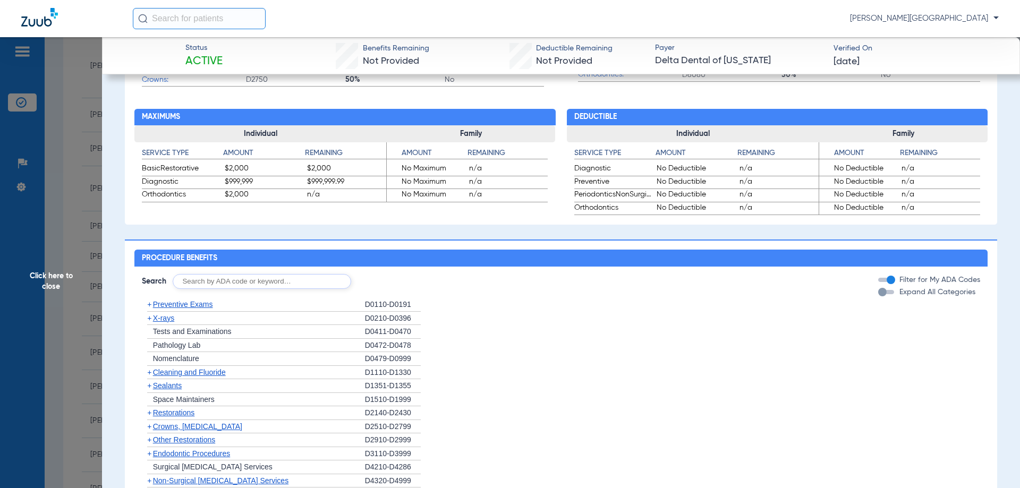
scroll to position [638, 0]
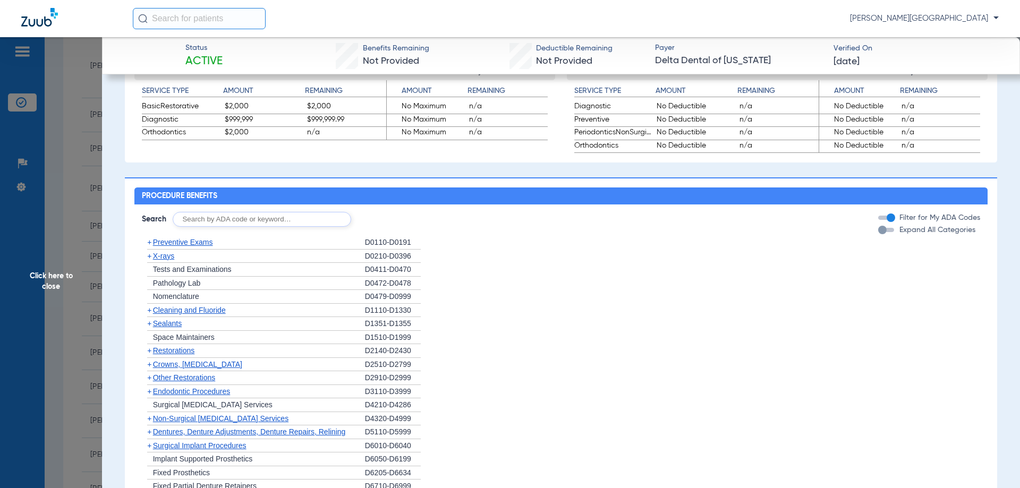
click at [158, 259] on span "X-rays" at bounding box center [163, 256] width 21 height 9
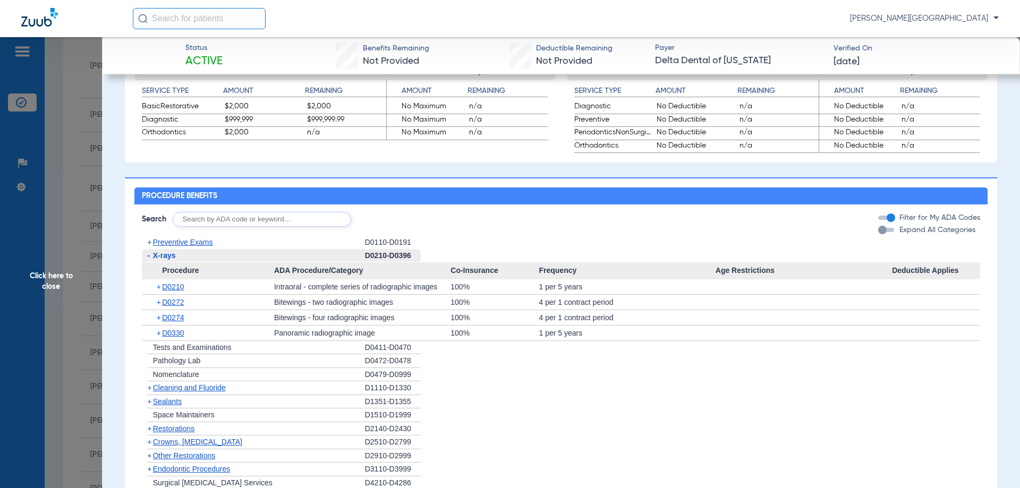
click at [148, 259] on span "-" at bounding box center [148, 255] width 3 height 9
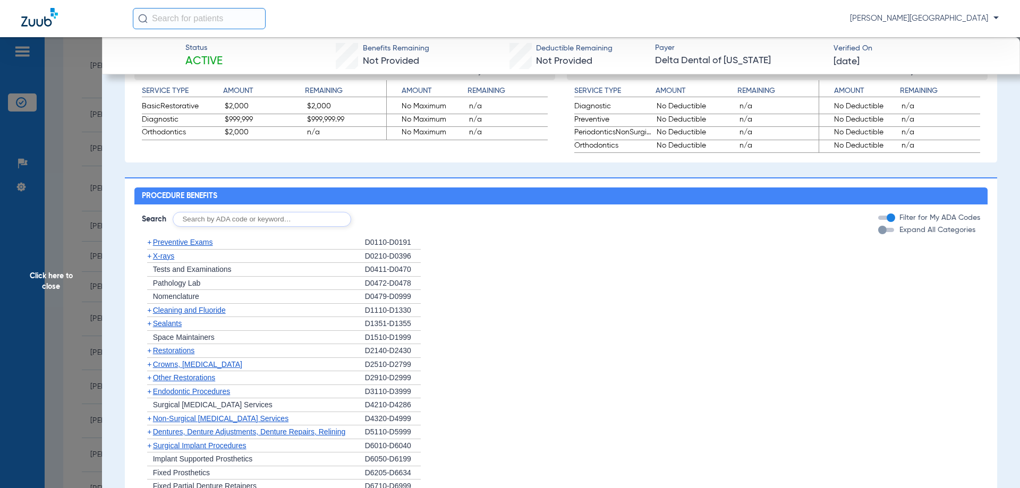
click at [188, 315] on span "Cleaning and Fluoride" at bounding box center [189, 310] width 73 height 9
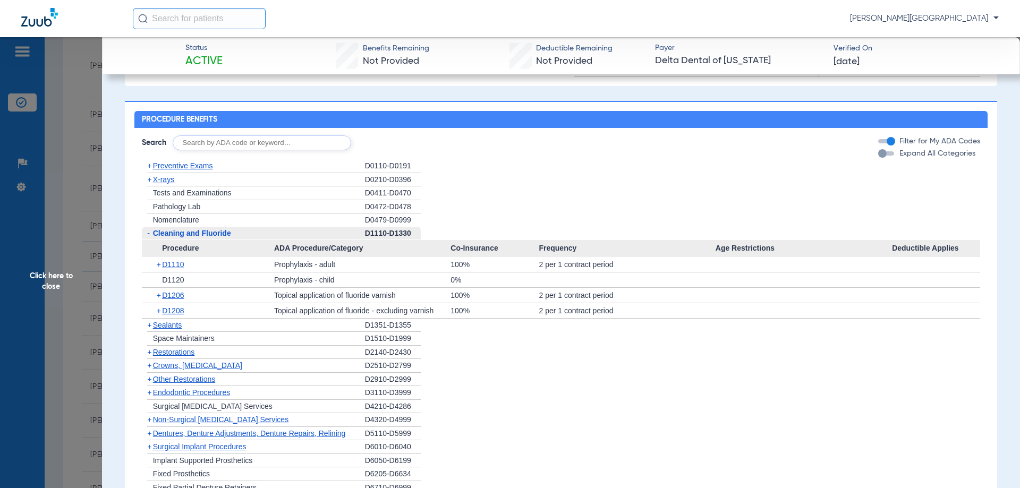
scroll to position [744, 0]
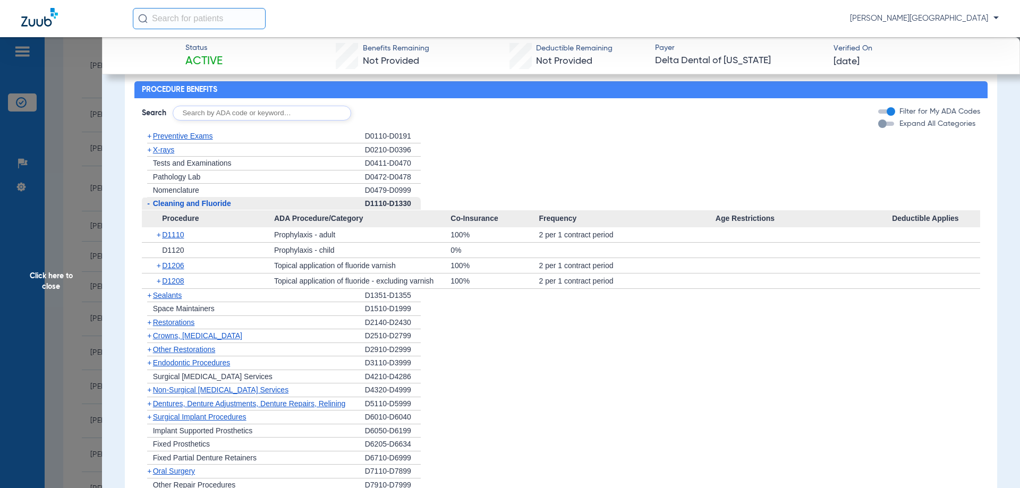
click at [148, 208] on span "-" at bounding box center [148, 203] width 3 height 9
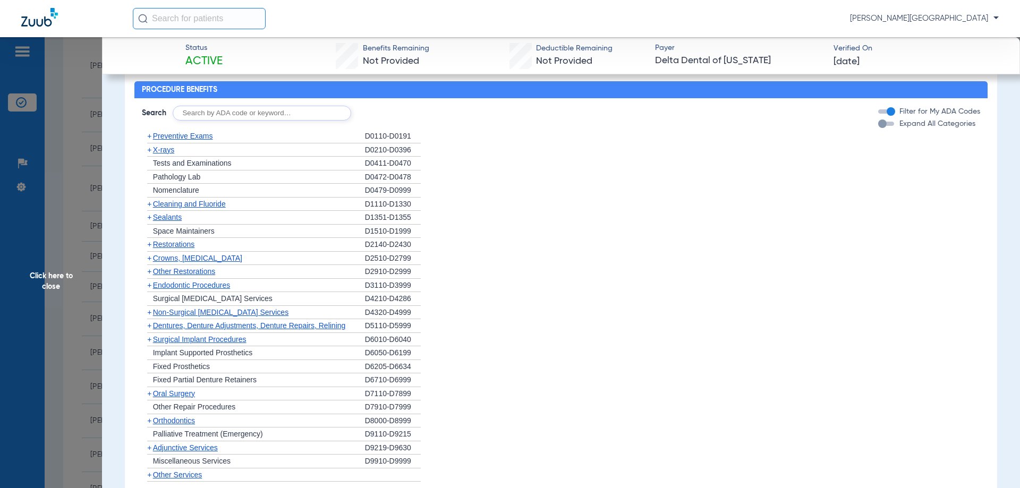
click at [166, 222] on span "Sealants" at bounding box center [167, 217] width 29 height 9
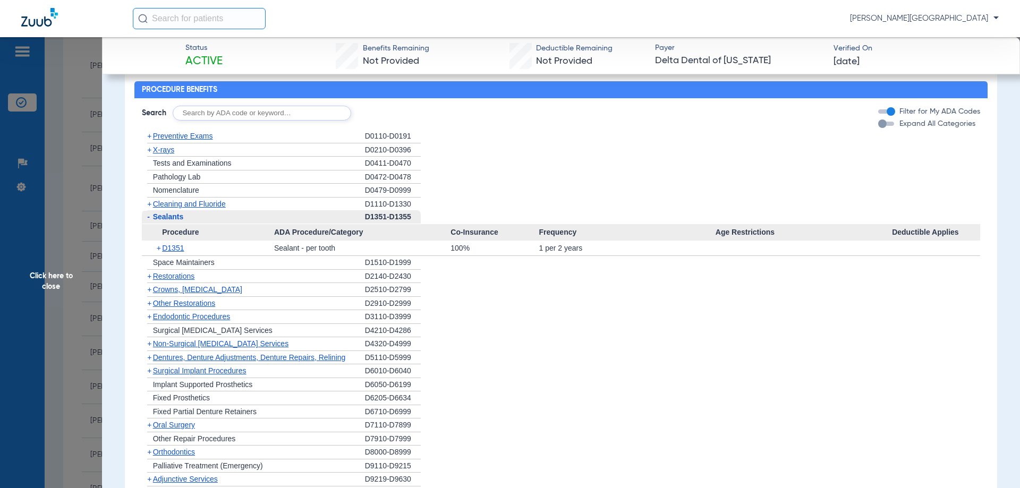
click at [143, 224] on span "-" at bounding box center [147, 216] width 11 height 13
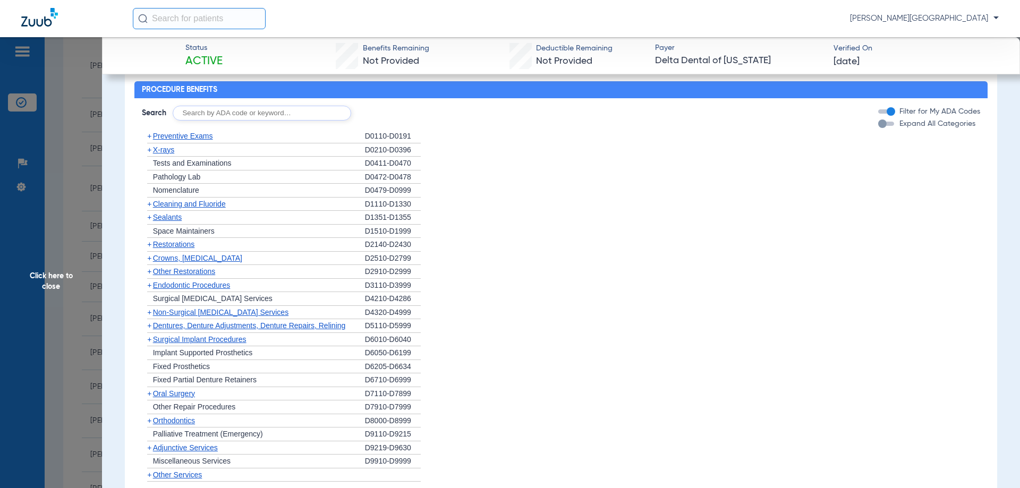
click at [148, 263] on span "+" at bounding box center [149, 258] width 4 height 9
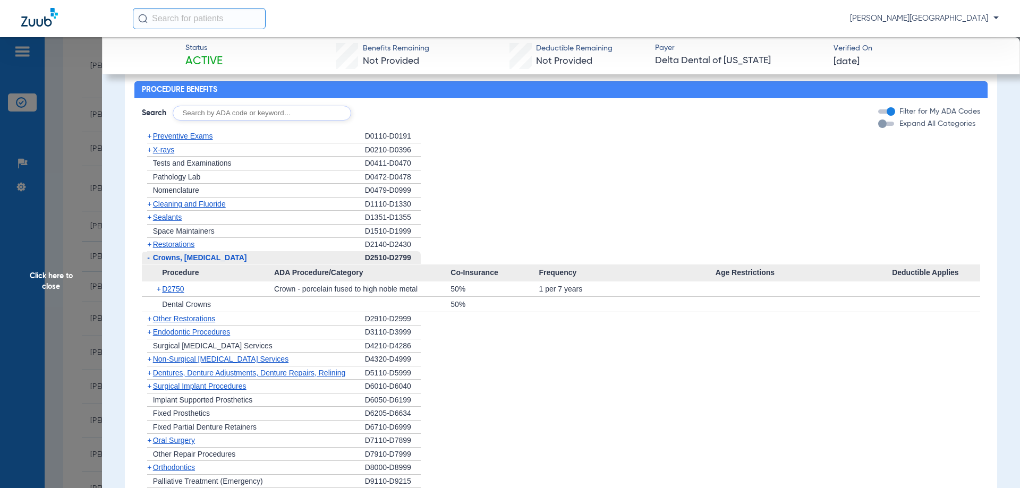
click at [149, 262] on span "-" at bounding box center [148, 257] width 3 height 9
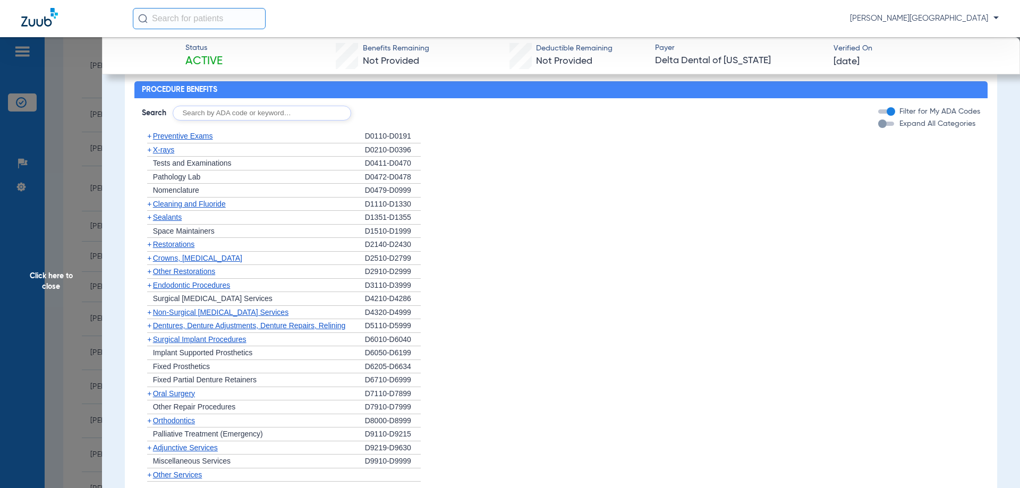
click at [201, 316] on span "Non-Surgical [MEDICAL_DATA] Services" at bounding box center [221, 312] width 136 height 9
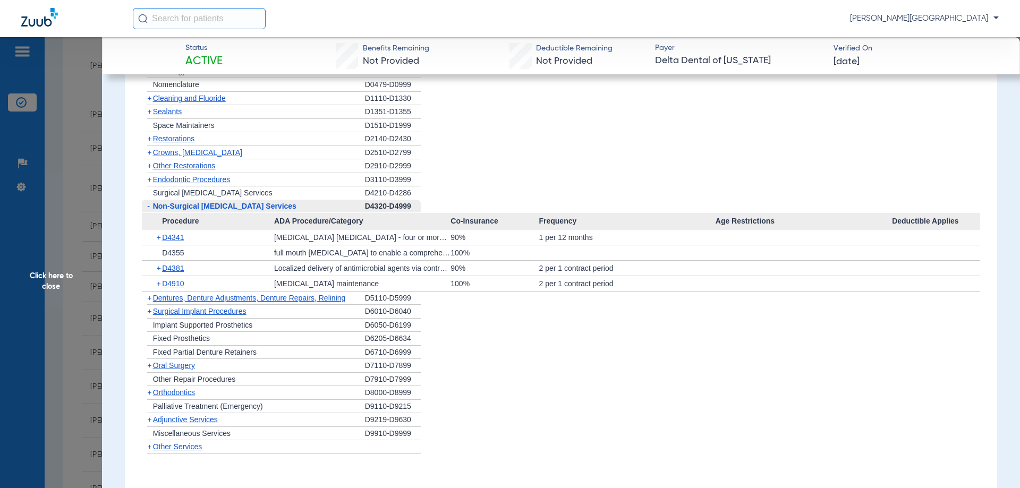
scroll to position [850, 0]
click at [149, 210] on span "-" at bounding box center [148, 205] width 3 height 9
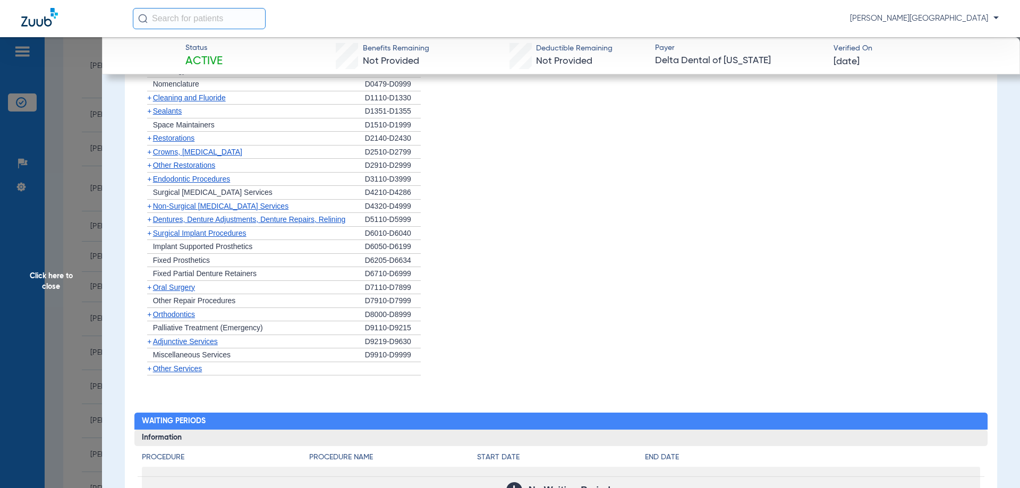
click at [173, 224] on span "Dentures, Denture Adjustments, Denture Repairs, Relining" at bounding box center [249, 219] width 193 height 9
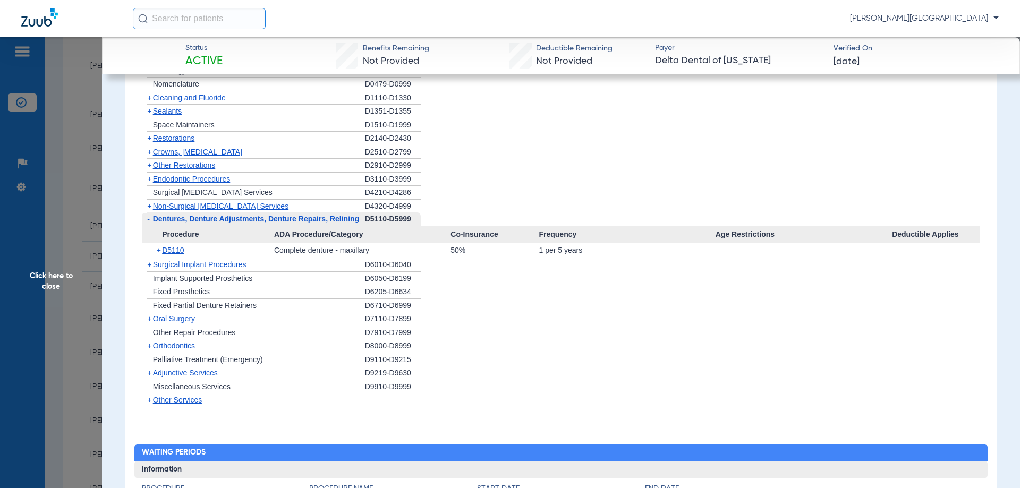
click at [150, 222] on span "-" at bounding box center [147, 219] width 11 height 13
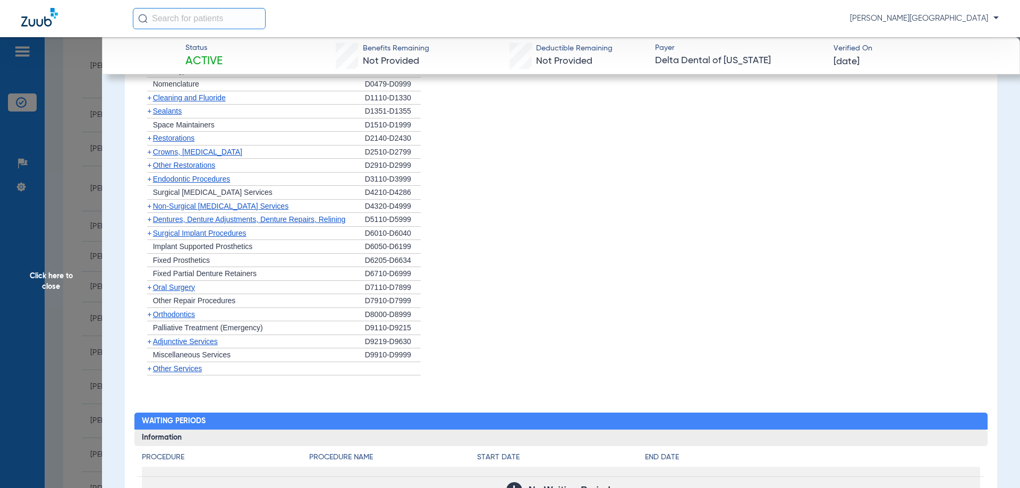
click at [151, 238] on span "+" at bounding box center [149, 233] width 4 height 9
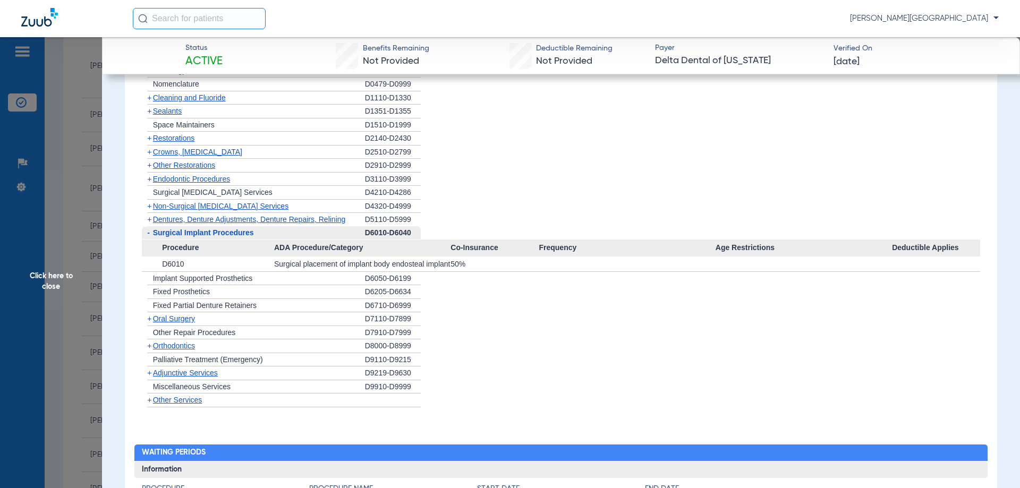
click at [43, 270] on span "Click here to close" at bounding box center [51, 281] width 102 height 488
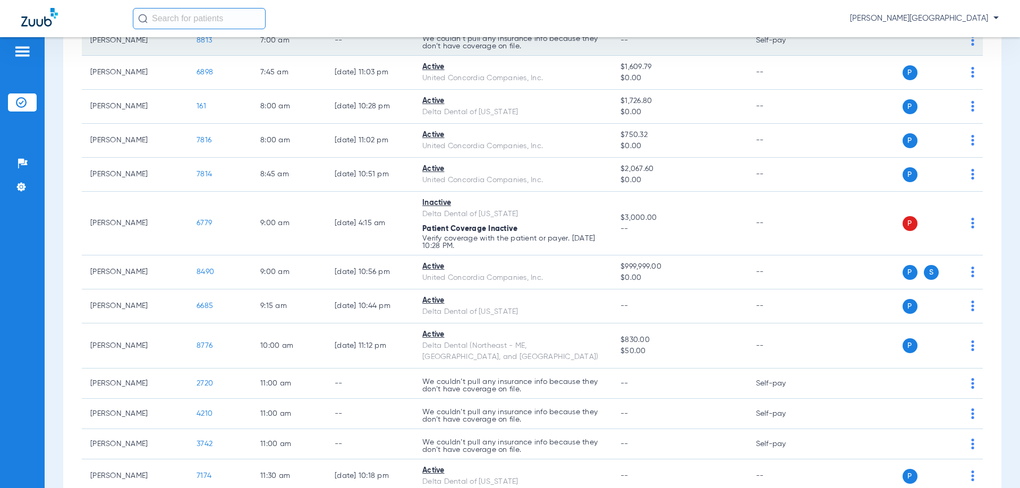
scroll to position [0, 0]
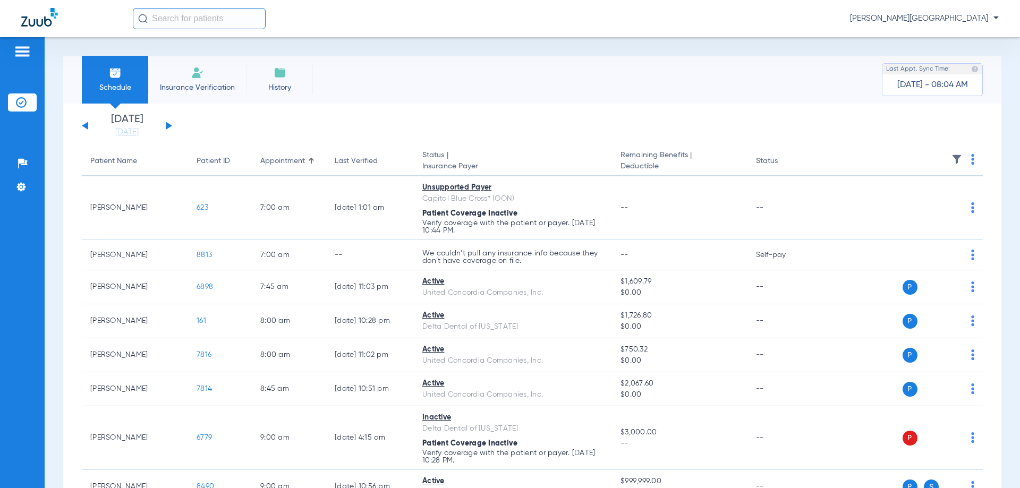
click at [166, 129] on button at bounding box center [169, 126] width 6 height 8
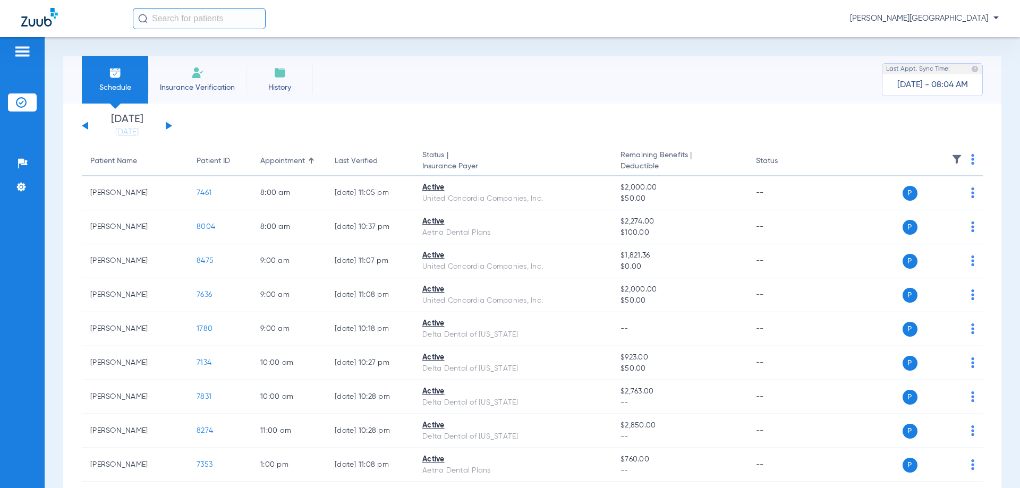
click at [166, 129] on button at bounding box center [169, 126] width 6 height 8
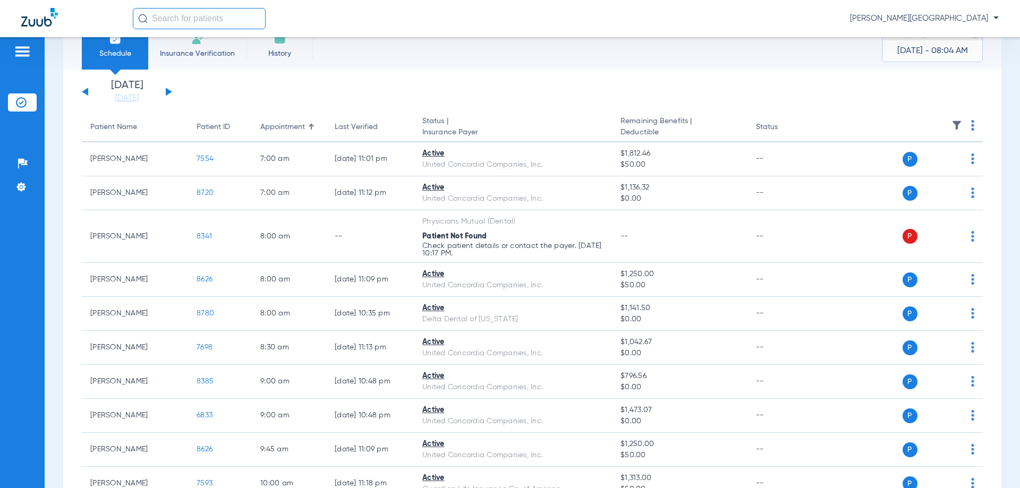
scroll to position [53, 0]
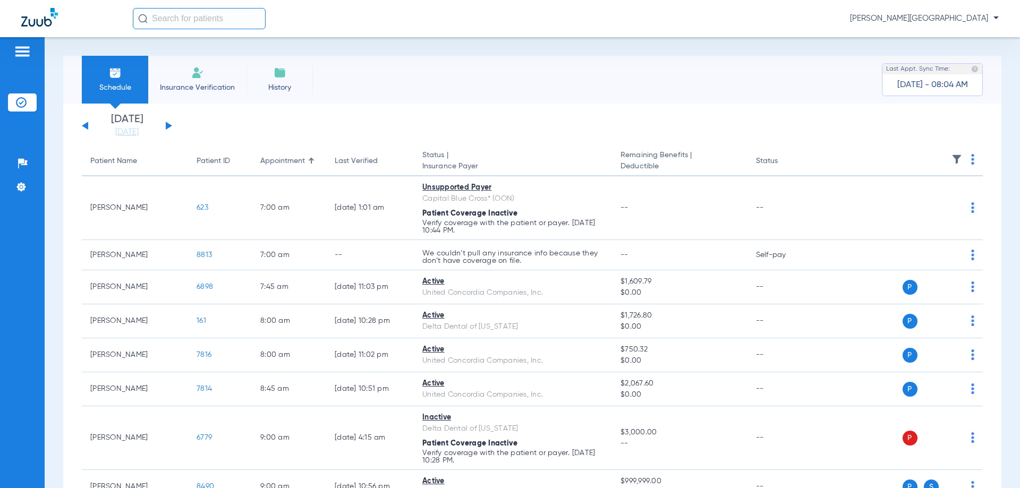
click at [168, 125] on button at bounding box center [169, 126] width 6 height 8
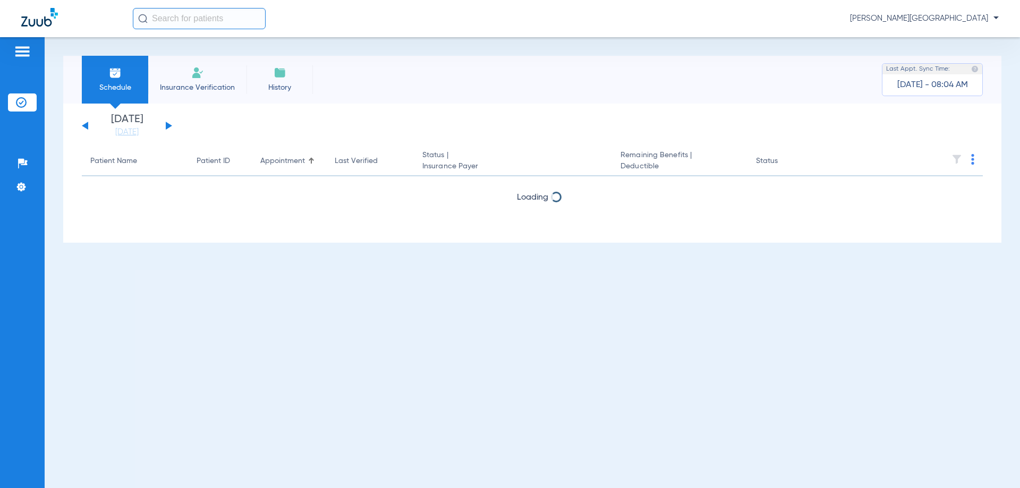
click at [168, 125] on button at bounding box center [169, 126] width 6 height 8
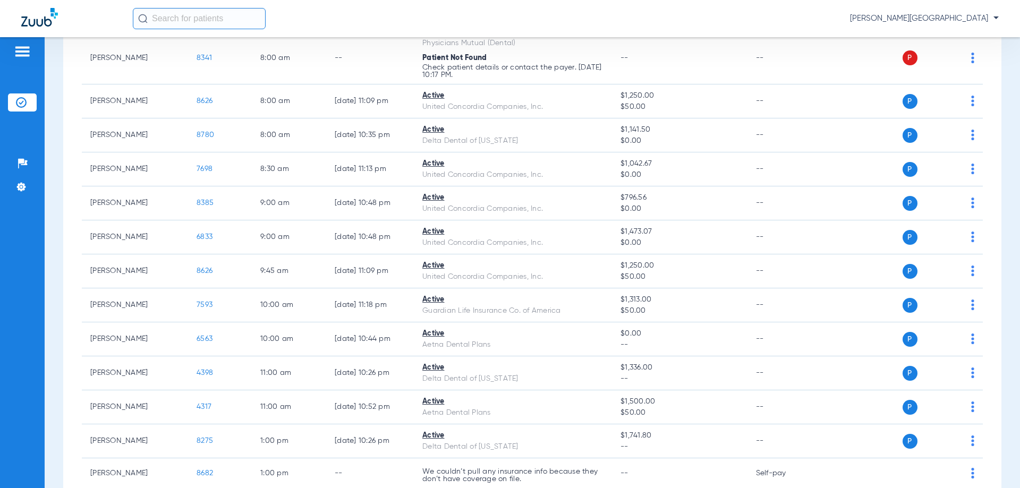
scroll to position [266, 0]
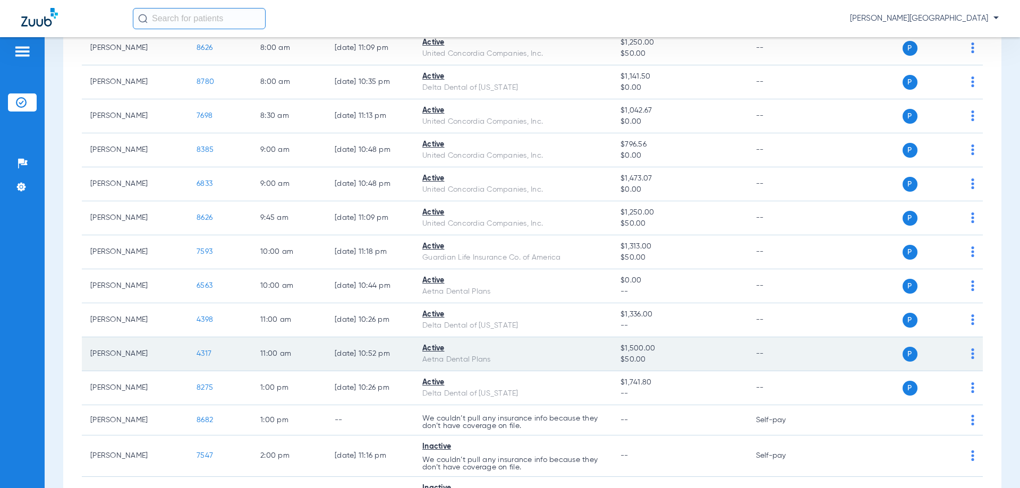
click at [203, 353] on span "4317" at bounding box center [204, 353] width 15 height 7
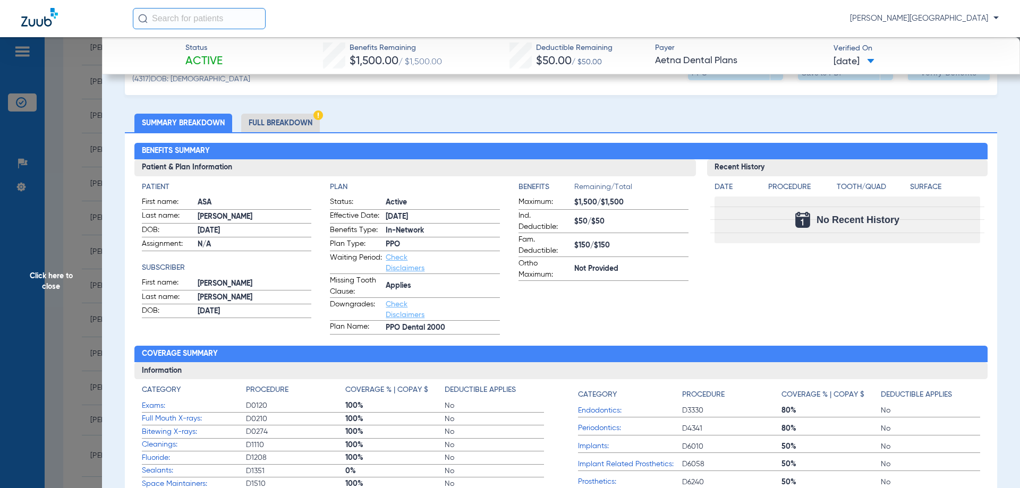
scroll to position [0, 0]
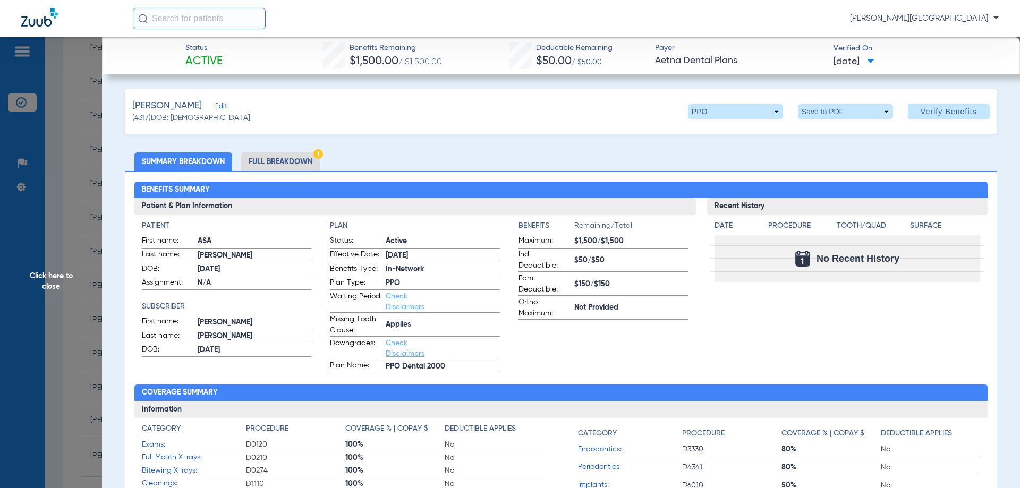
click at [280, 156] on li "Full Breakdown" at bounding box center [280, 162] width 79 height 19
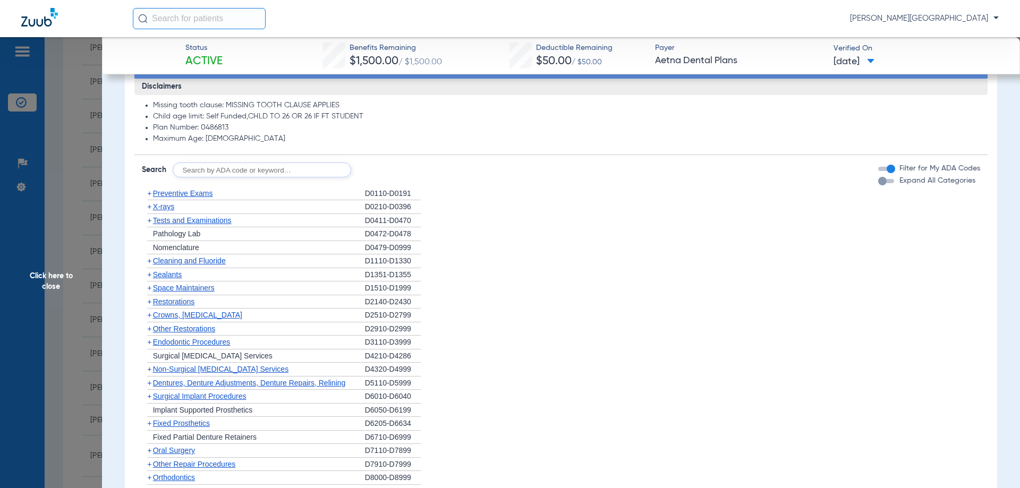
scroll to position [744, 0]
click at [163, 207] on span "X-rays" at bounding box center [163, 206] width 21 height 9
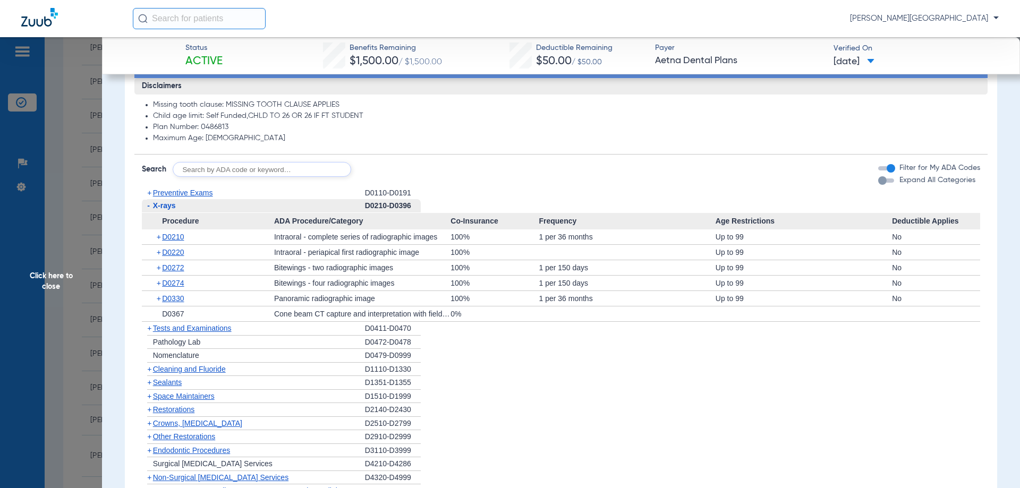
click at [146, 207] on span "-" at bounding box center [147, 205] width 11 height 13
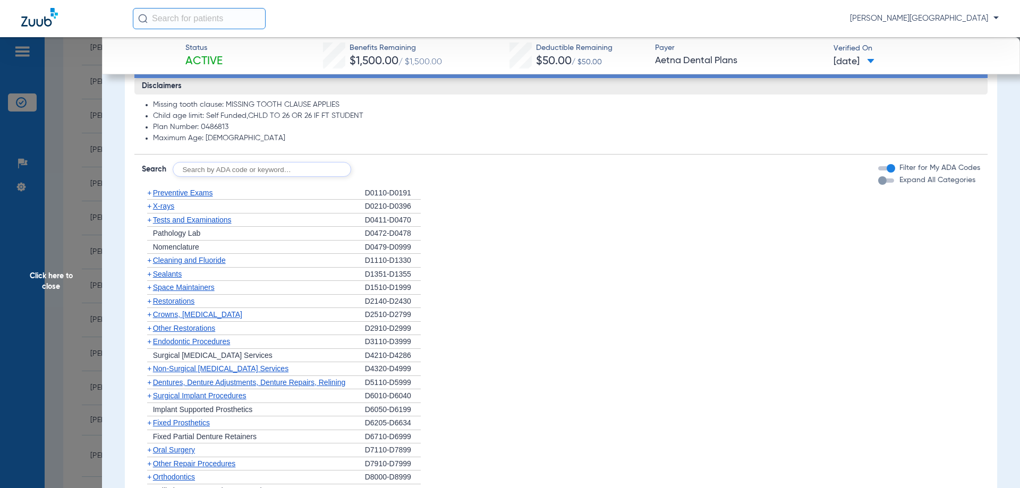
click at [198, 256] on div "+ Cleaning and Fluoride" at bounding box center [253, 261] width 223 height 14
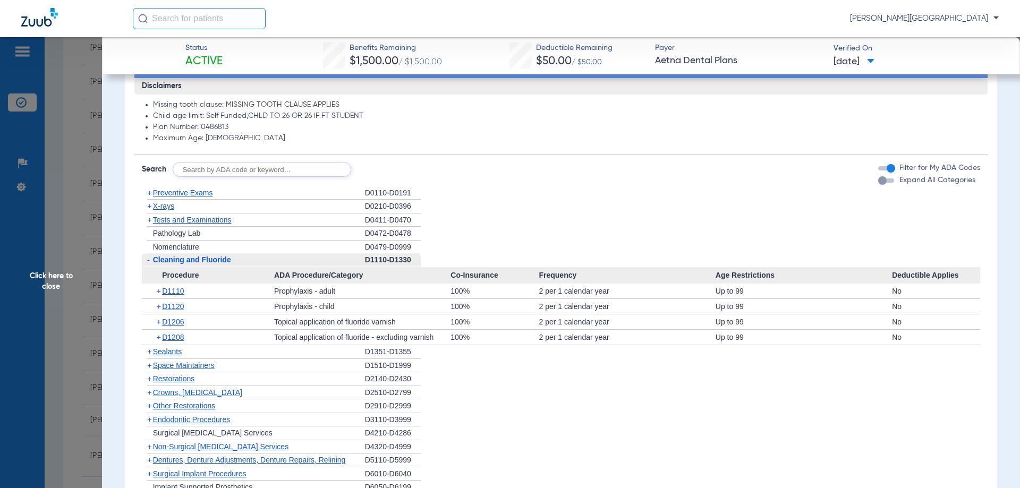
click at [194, 260] on span "Cleaning and Fluoride" at bounding box center [192, 260] width 78 height 9
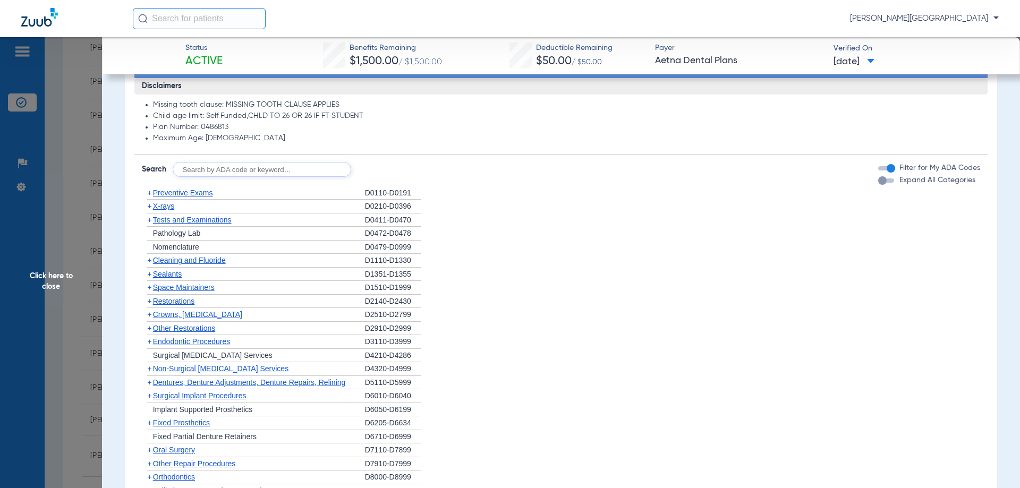
click at [194, 263] on span "Cleaning and Fluoride" at bounding box center [189, 260] width 73 height 9
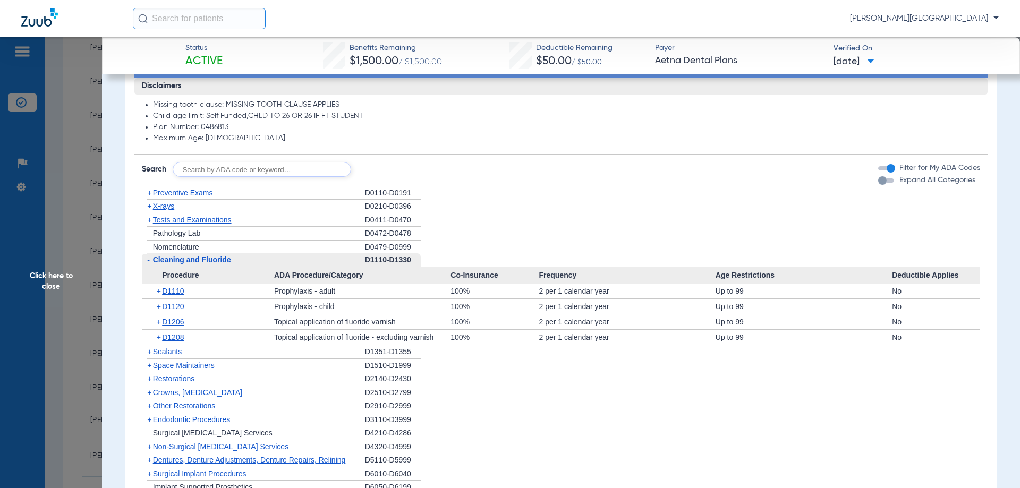
click at [146, 261] on span "-" at bounding box center [147, 259] width 11 height 13
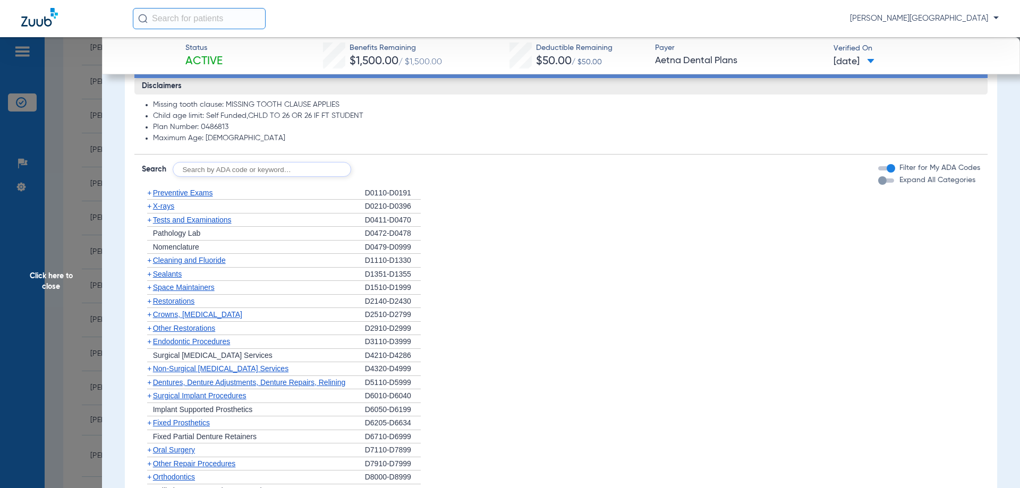
scroll to position [797, 0]
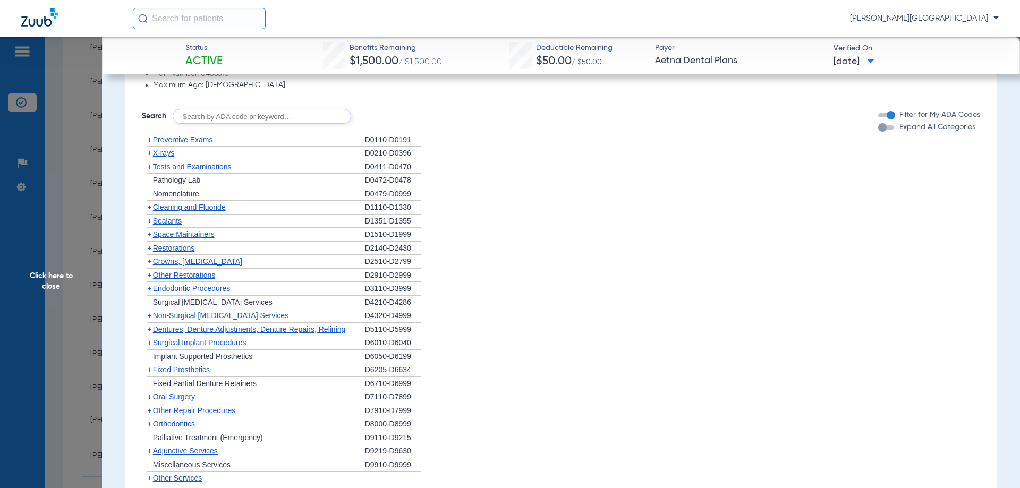
click at [193, 261] on span "Crowns, [MEDICAL_DATA]" at bounding box center [197, 261] width 89 height 9
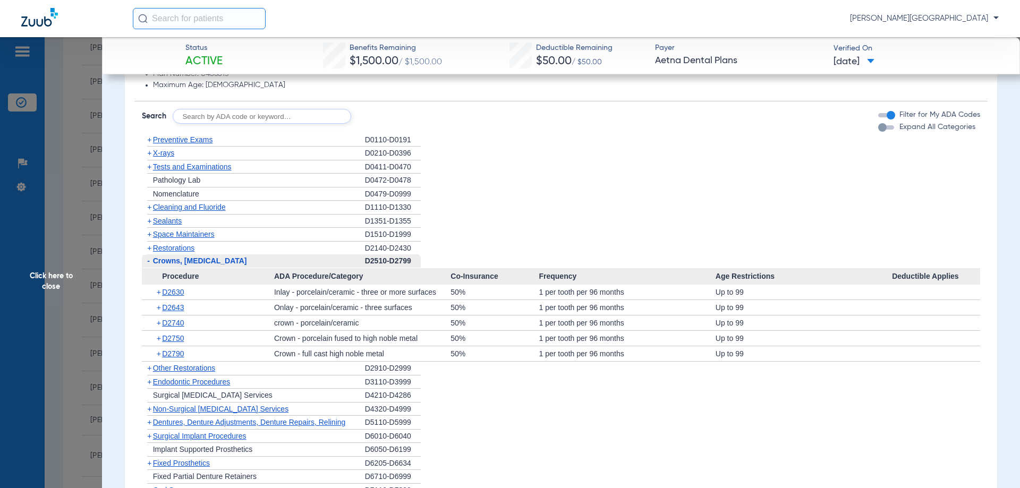
click at [148, 264] on span "-" at bounding box center [148, 261] width 3 height 9
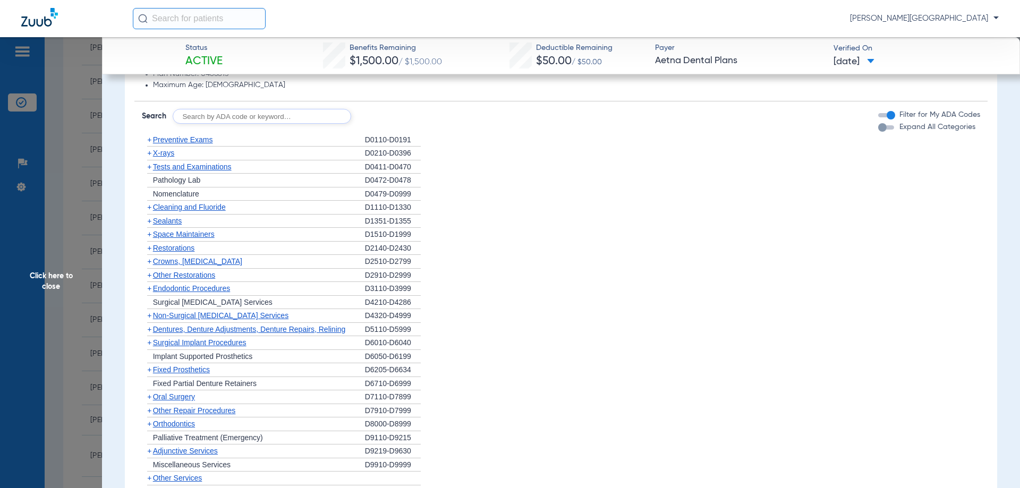
click at [224, 317] on span "Non-Surgical [MEDICAL_DATA] Services" at bounding box center [221, 315] width 136 height 9
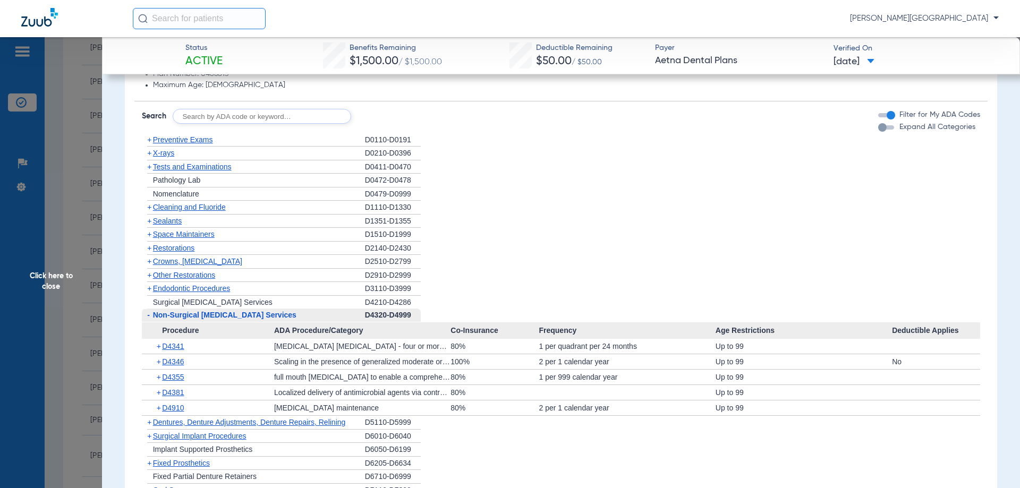
click at [147, 317] on span "-" at bounding box center [148, 315] width 3 height 9
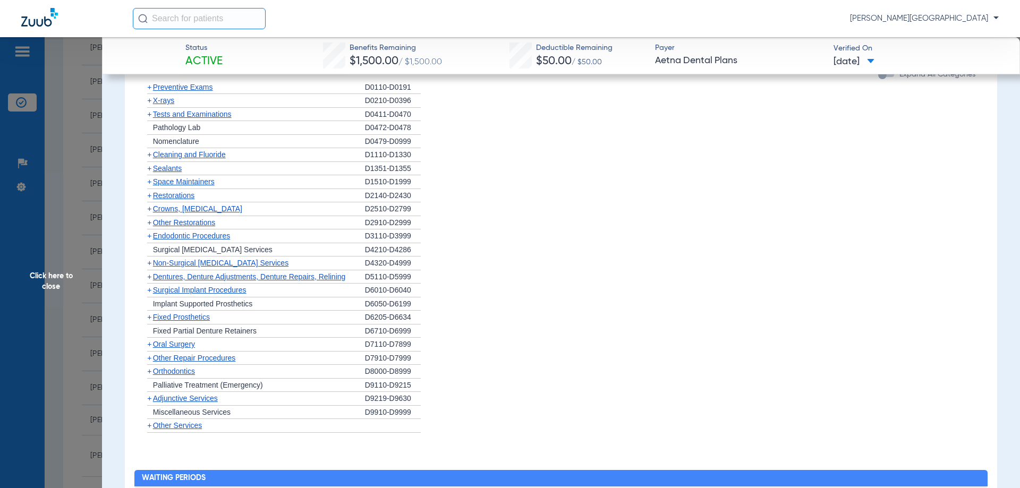
scroll to position [850, 0]
click at [206, 276] on span "Dentures, Denture Adjustments, Denture Repairs, Relining" at bounding box center [249, 276] width 193 height 9
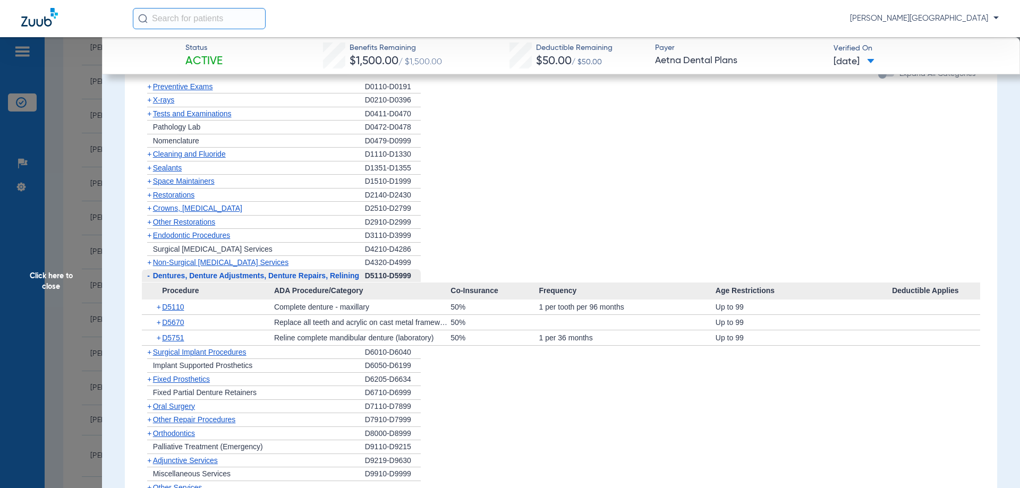
click at [150, 277] on span "-" at bounding box center [147, 275] width 11 height 13
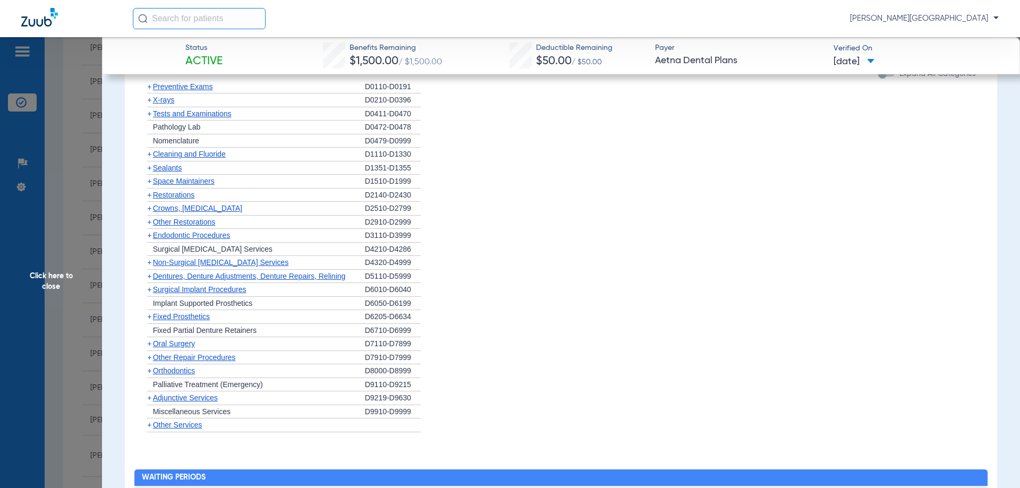
click at [209, 291] on span "Surgical Implant Procedures" at bounding box center [200, 289] width 94 height 9
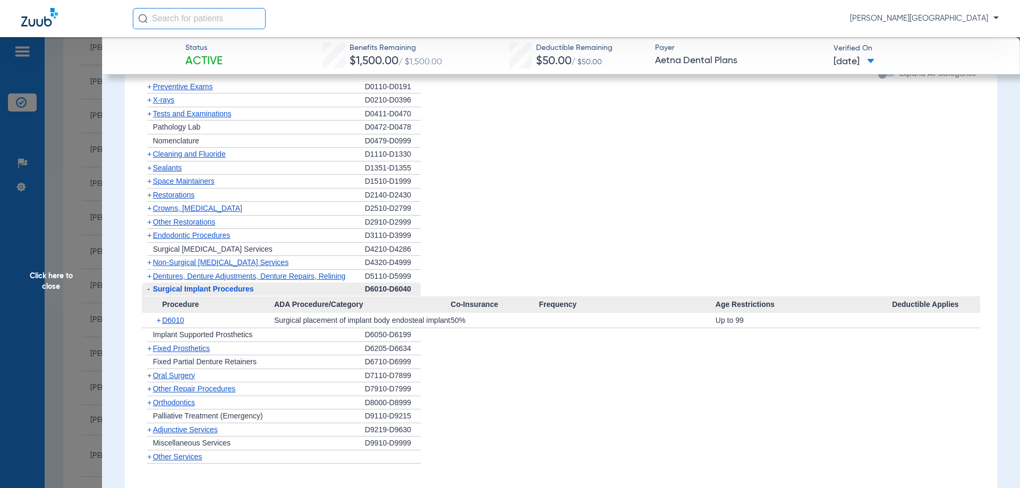
scroll to position [797, 0]
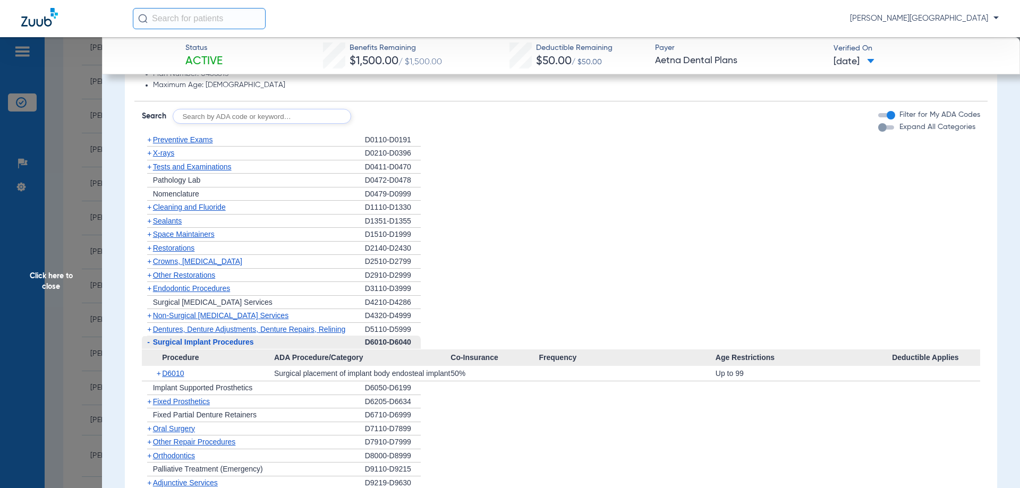
click at [160, 225] on span "Sealants" at bounding box center [167, 221] width 29 height 9
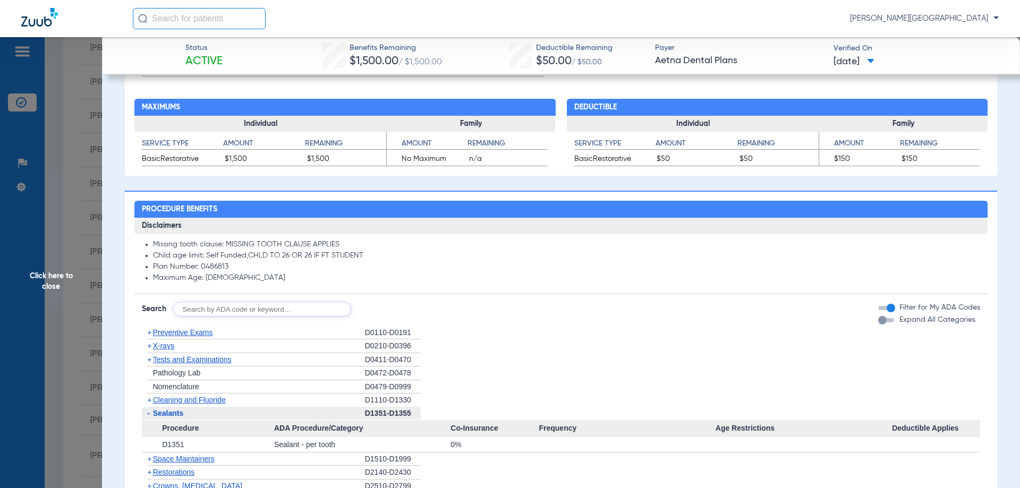
scroll to position [638, 0]
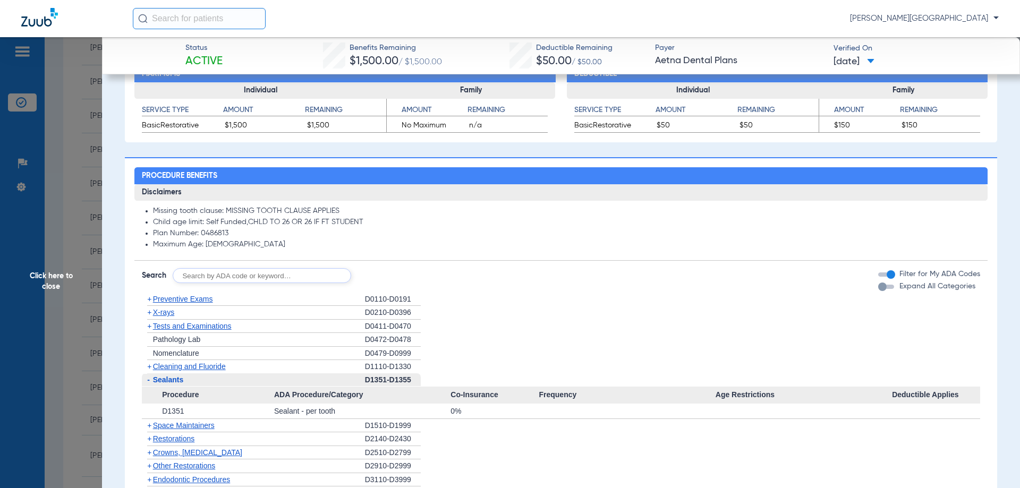
click at [252, 279] on input "text" at bounding box center [262, 275] width 179 height 15
click at [285, 276] on input "text" at bounding box center [262, 275] width 179 height 15
type input "4346"
click at [384, 278] on button "Search" at bounding box center [391, 275] width 42 height 15
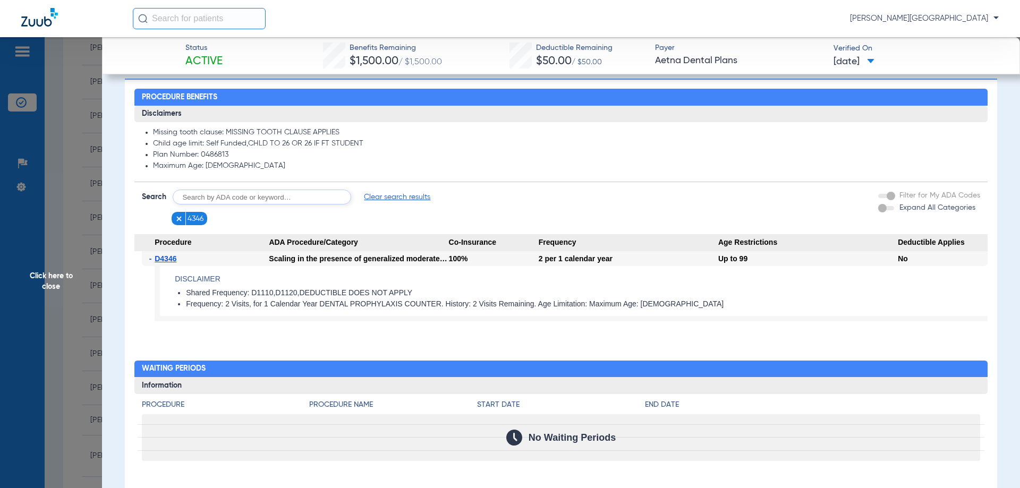
scroll to position [691, 0]
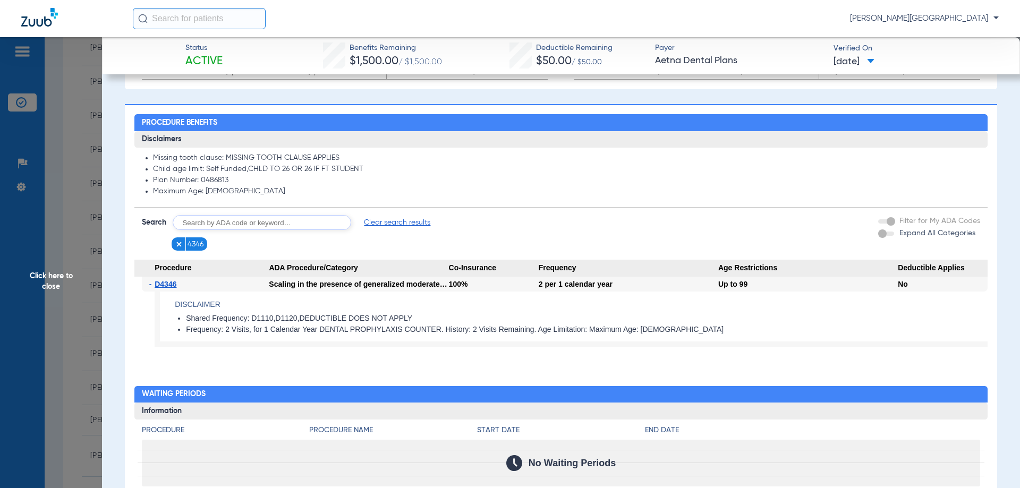
click at [179, 244] on img at bounding box center [178, 244] width 7 height 7
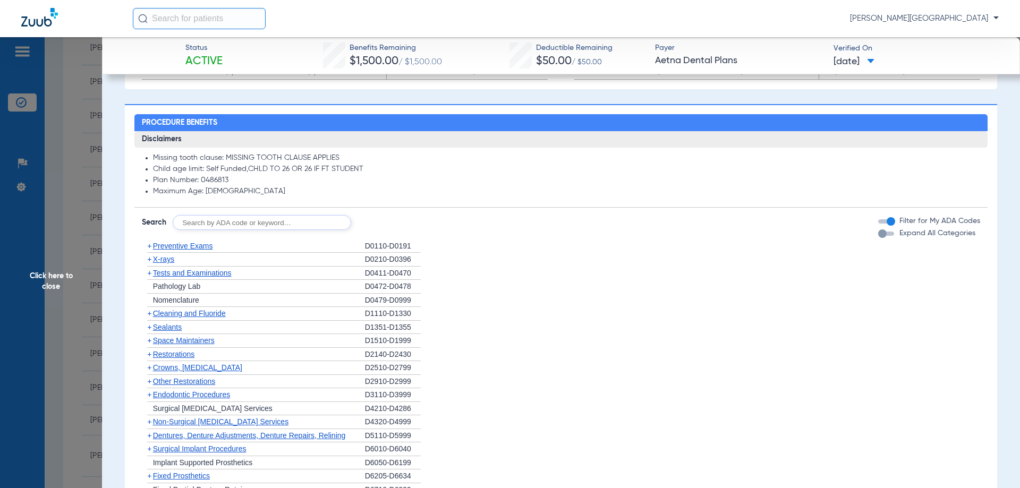
click at [199, 225] on input "text" at bounding box center [262, 222] width 179 height 15
type input "4355"
click at [381, 221] on button "Search" at bounding box center [391, 222] width 42 height 15
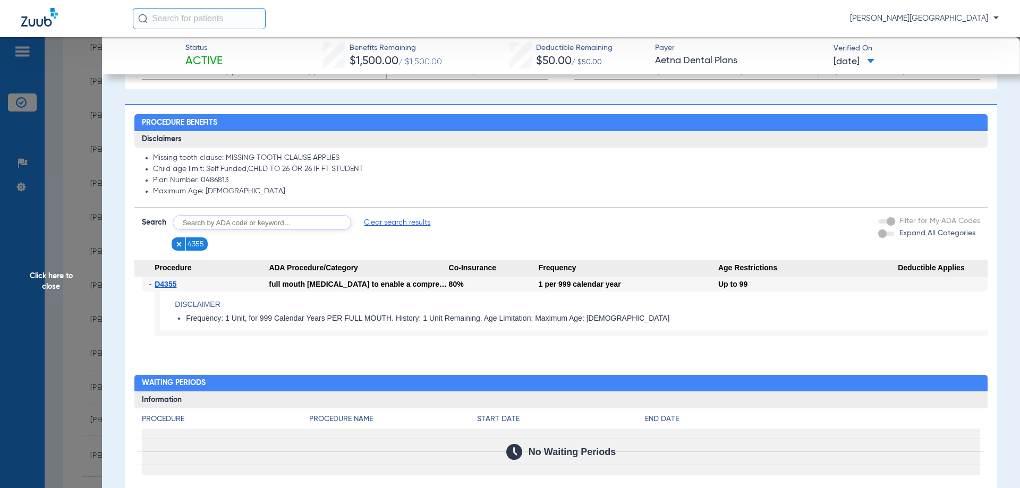
click at [177, 245] on img at bounding box center [178, 244] width 7 height 7
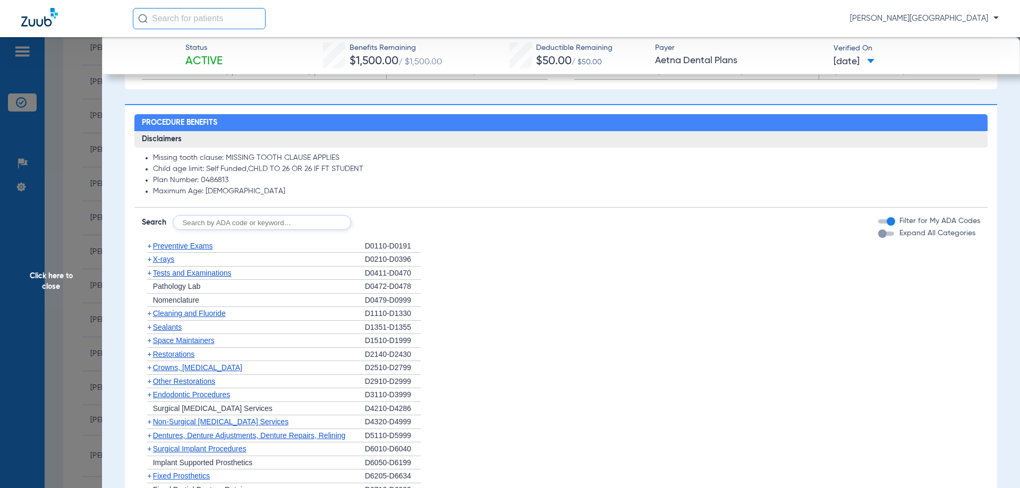
click at [212, 225] on input "text" at bounding box center [262, 222] width 179 height 15
type input "4341"
click at [398, 227] on button "Search" at bounding box center [391, 222] width 42 height 15
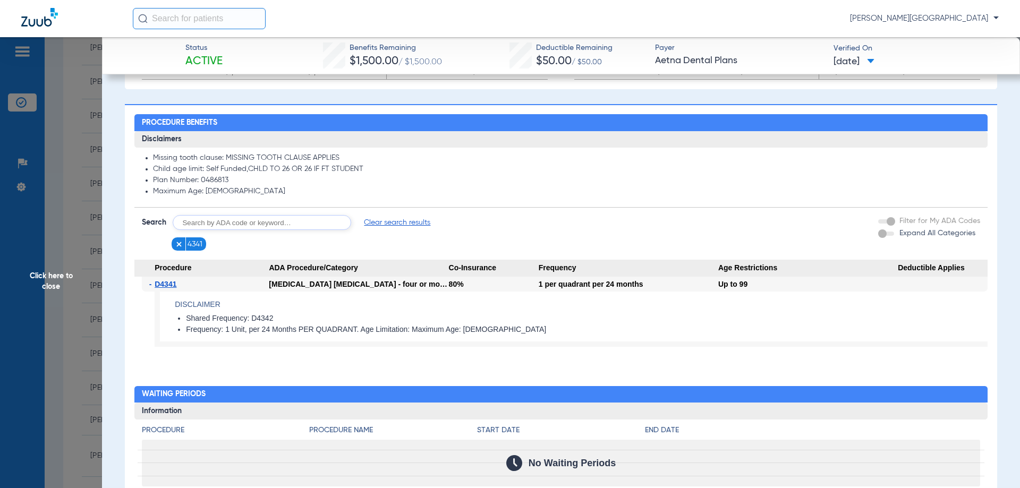
click at [179, 243] on img at bounding box center [178, 244] width 7 height 7
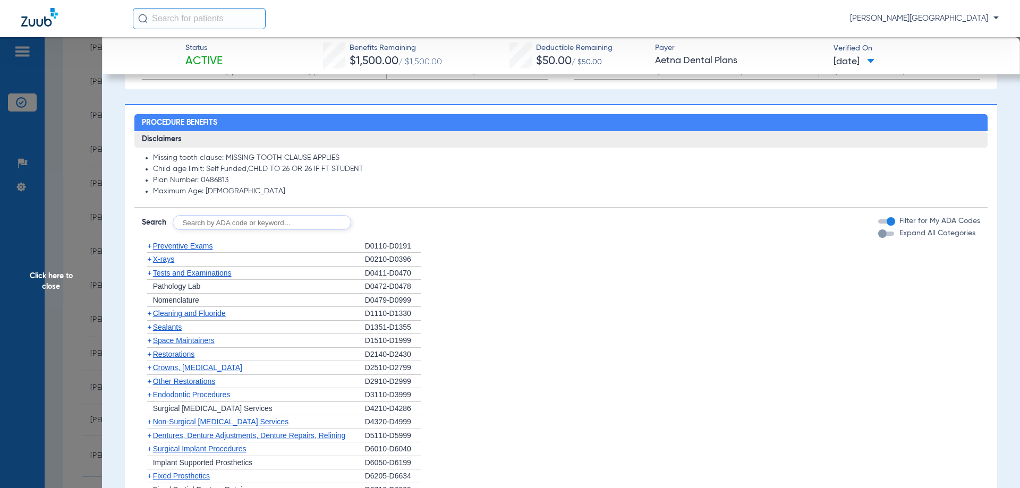
drag, startPoint x: 202, startPoint y: 220, endPoint x: 207, endPoint y: 210, distance: 11.0
click at [202, 221] on input "text" at bounding box center [262, 222] width 179 height 15
type input "4910"
click at [373, 226] on button "Search" at bounding box center [391, 222] width 42 height 15
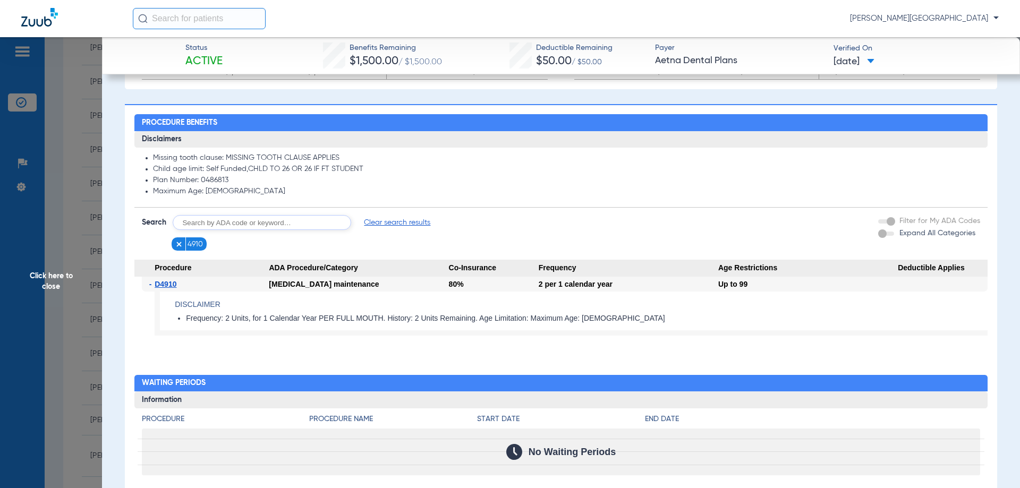
click at [177, 242] on img at bounding box center [178, 244] width 7 height 7
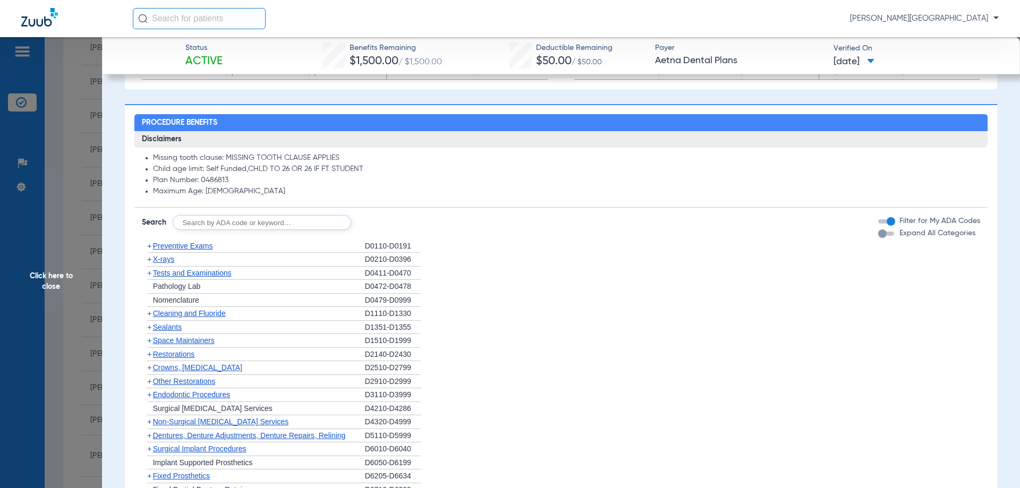
click at [215, 222] on input "text" at bounding box center [262, 222] width 179 height 15
type input "4346"
click button "Search" at bounding box center [391, 222] width 42 height 15
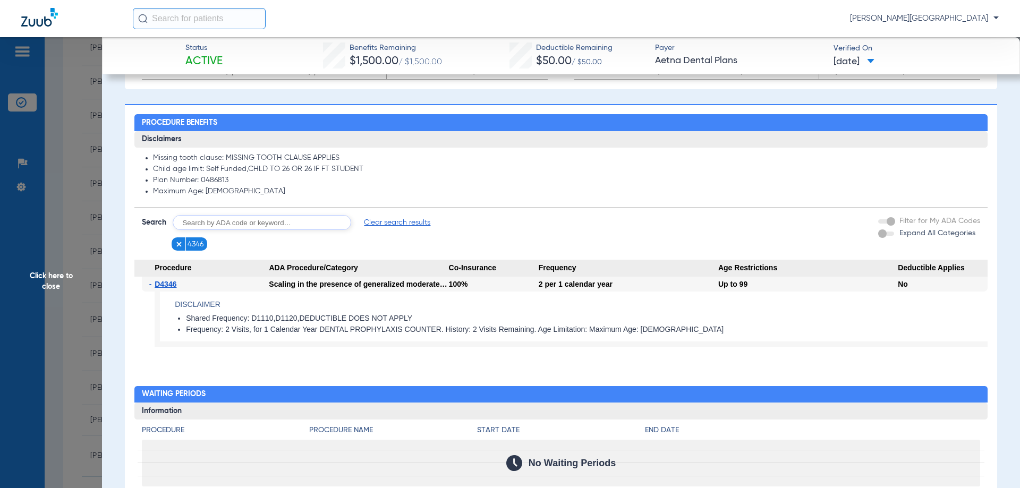
click at [180, 247] on img at bounding box center [178, 244] width 7 height 7
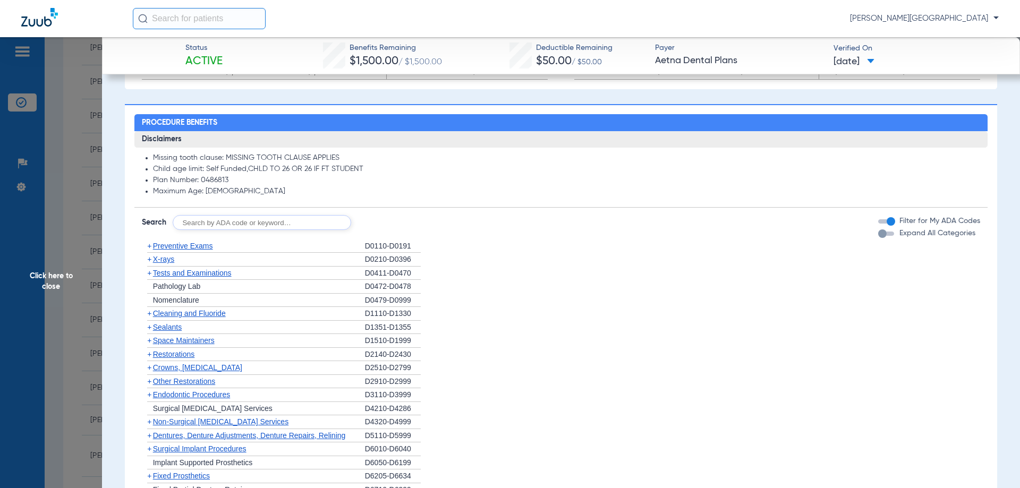
click at [216, 223] on input "text" at bounding box center [262, 222] width 179 height 15
type input "6010"
click button "Search" at bounding box center [391, 222] width 42 height 15
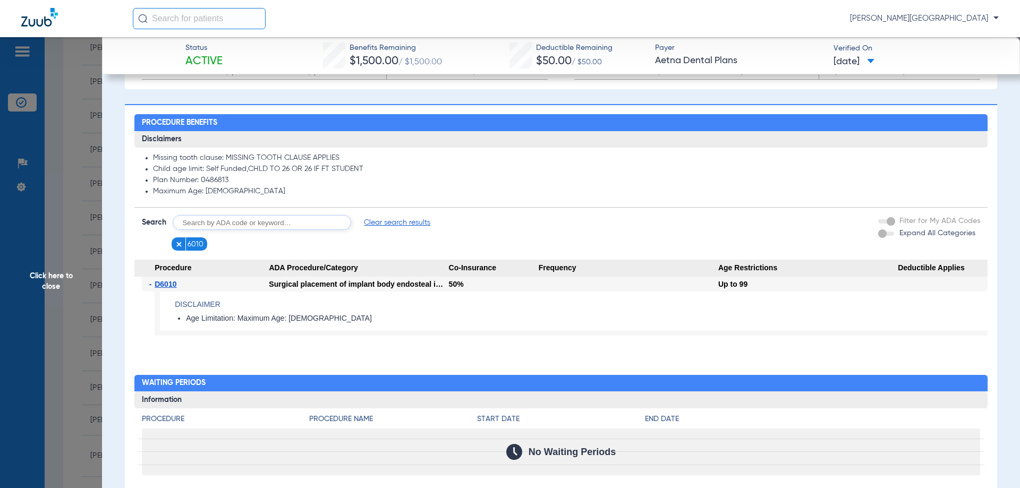
click at [177, 242] on img at bounding box center [178, 244] width 7 height 7
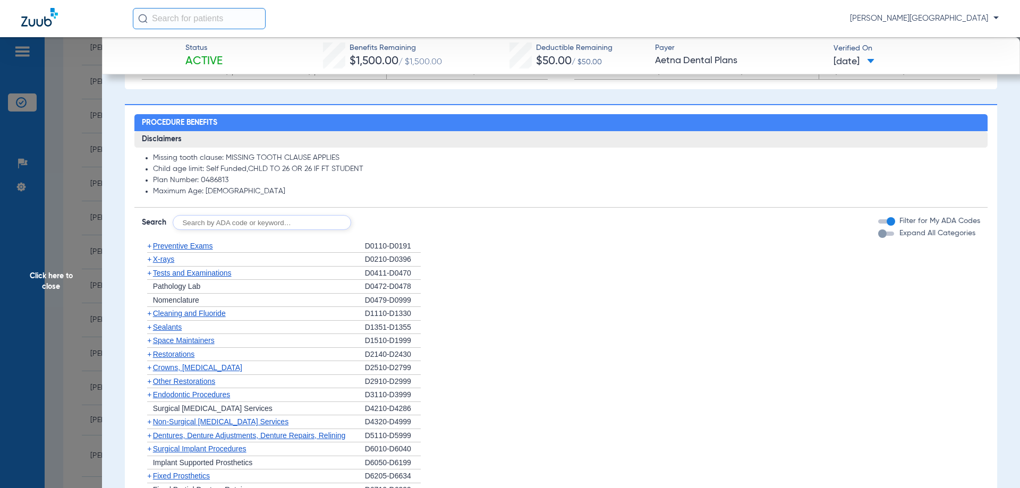
click at [207, 228] on input "text" at bounding box center [262, 222] width 179 height 15
type input "6057"
click button "Search" at bounding box center [391, 222] width 42 height 15
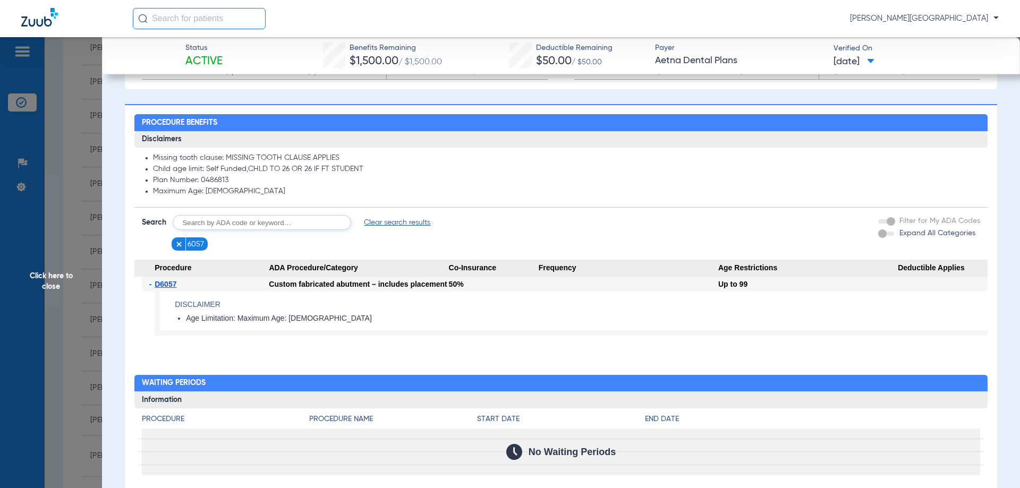
click at [175, 247] on img at bounding box center [178, 244] width 7 height 7
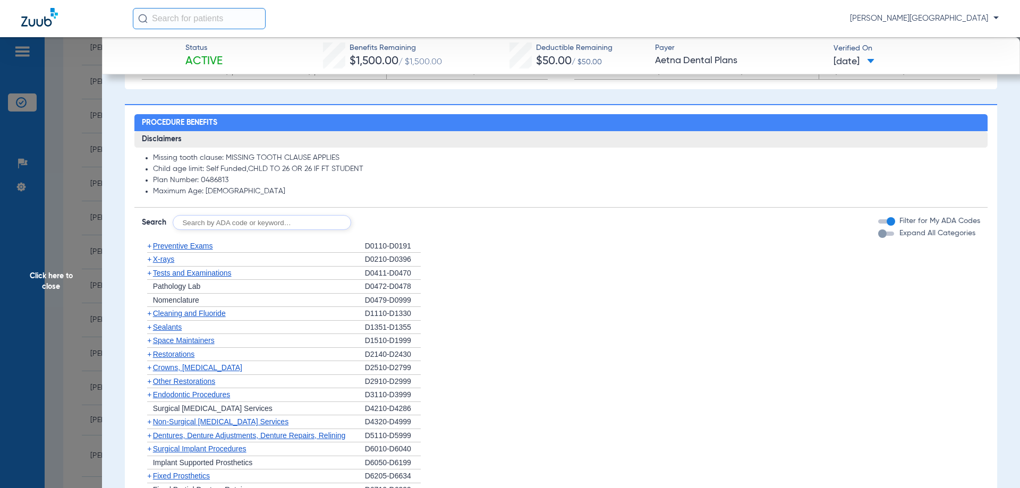
click at [214, 225] on input "text" at bounding box center [262, 222] width 179 height 15
type input "6058"
click button "Search" at bounding box center [391, 222] width 42 height 15
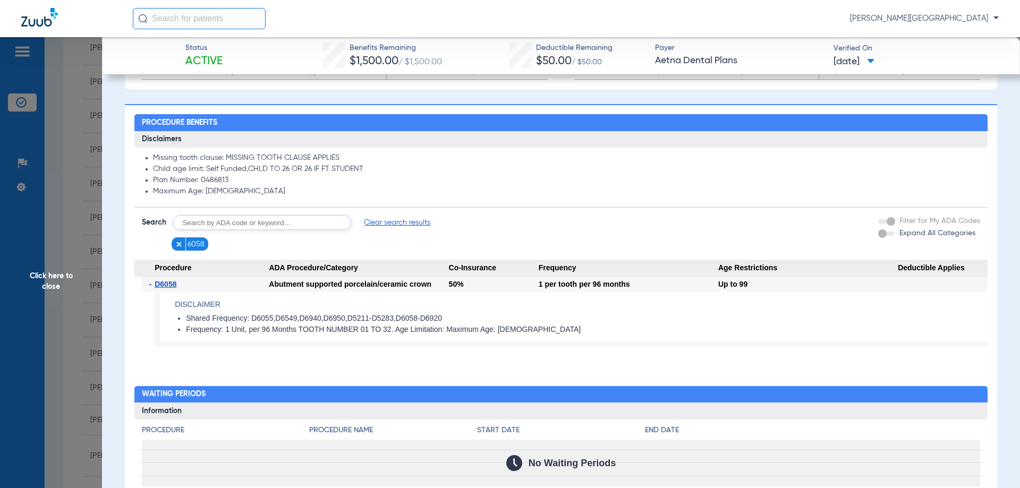
click at [182, 247] on img at bounding box center [178, 244] width 7 height 7
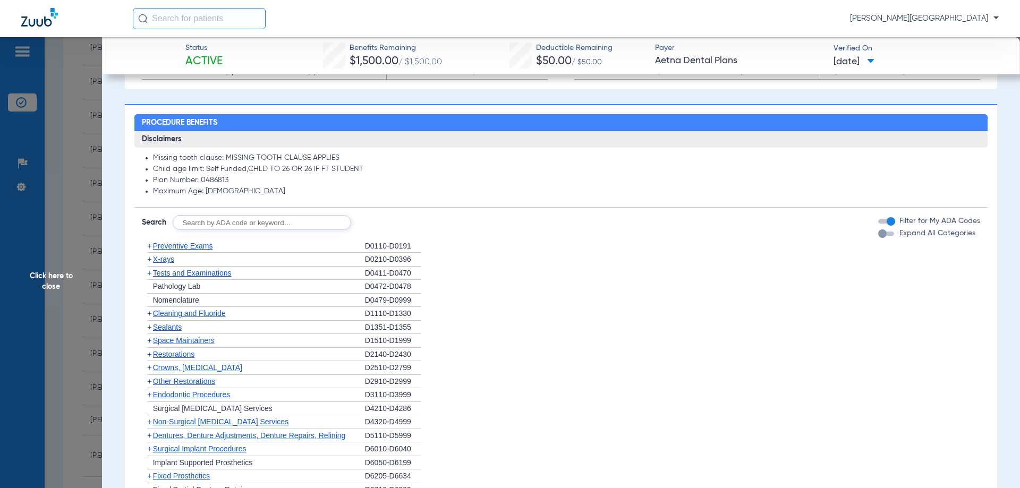
click at [221, 224] on input "text" at bounding box center [262, 222] width 179 height 15
type input "6010"
click button "Search" at bounding box center [391, 222] width 42 height 15
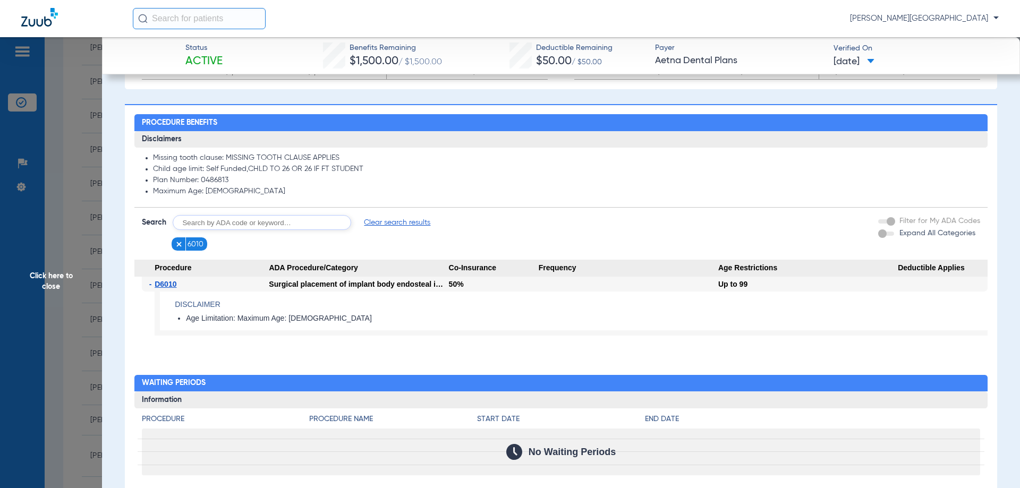
click at [179, 247] on img at bounding box center [178, 244] width 7 height 7
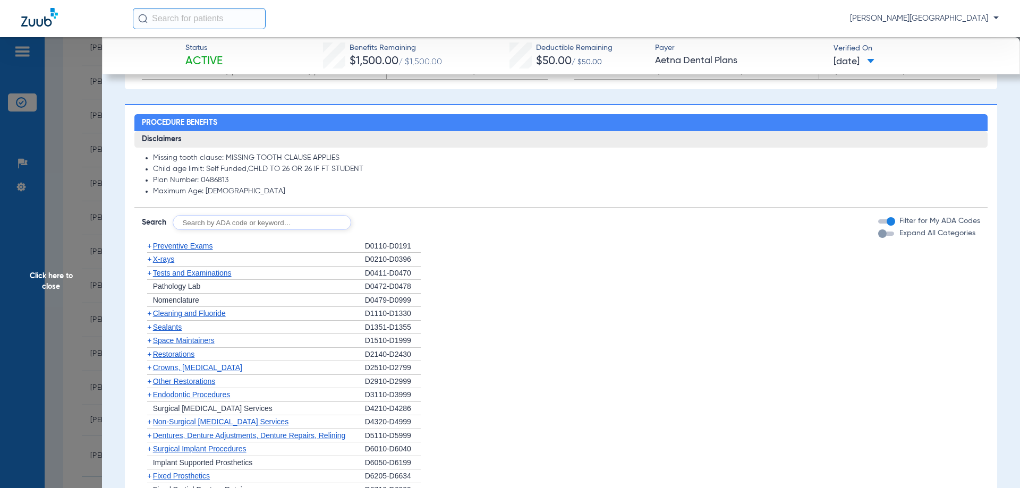
click at [212, 219] on input "text" at bounding box center [262, 222] width 179 height 15
type input "6057"
click button "Search" at bounding box center [391, 222] width 42 height 15
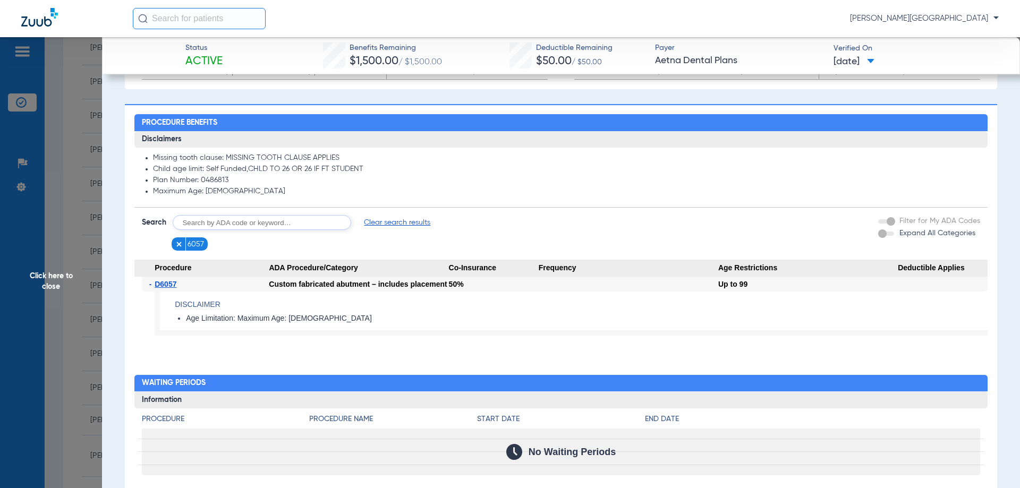
click at [180, 243] on img at bounding box center [178, 244] width 7 height 7
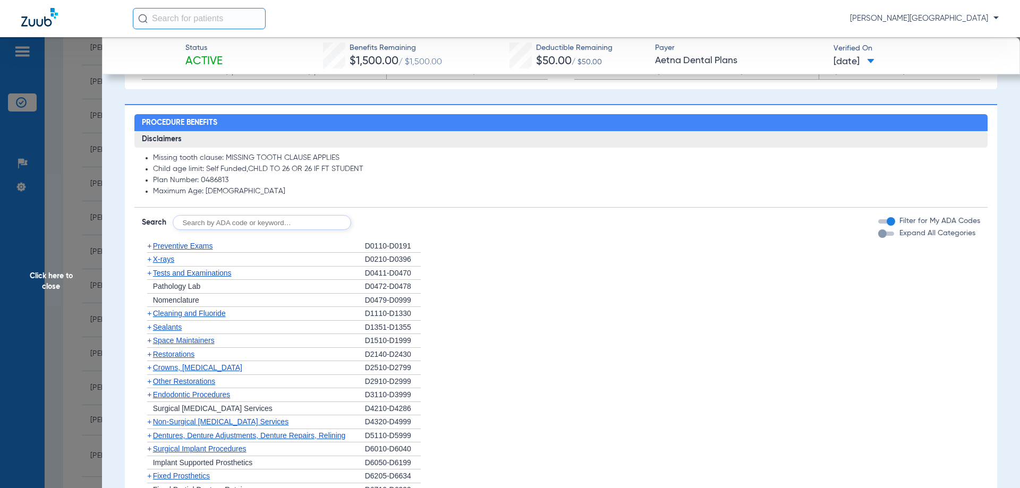
click at [213, 224] on input "text" at bounding box center [262, 222] width 179 height 15
type input "8010"
click button "Search" at bounding box center [391, 222] width 42 height 15
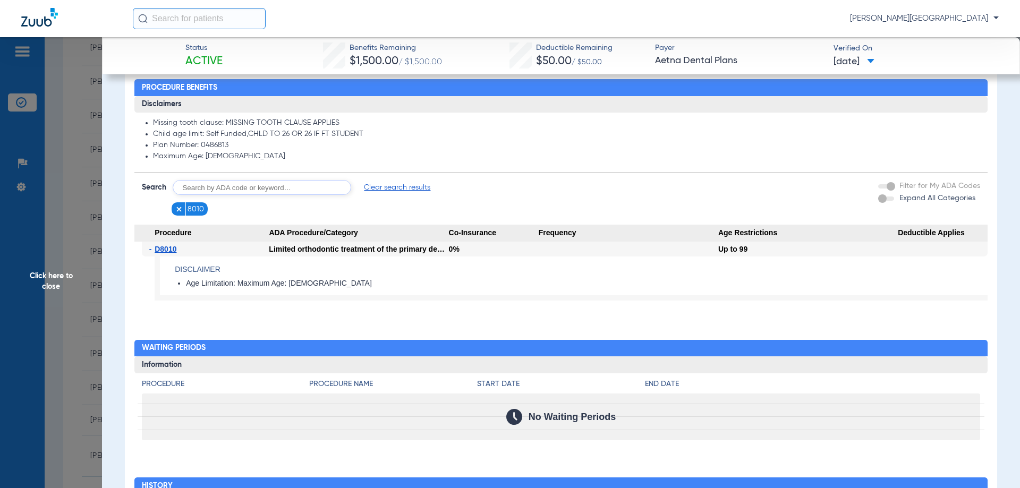
scroll to position [744, 0]
